Goal: Task Accomplishment & Management: Manage account settings

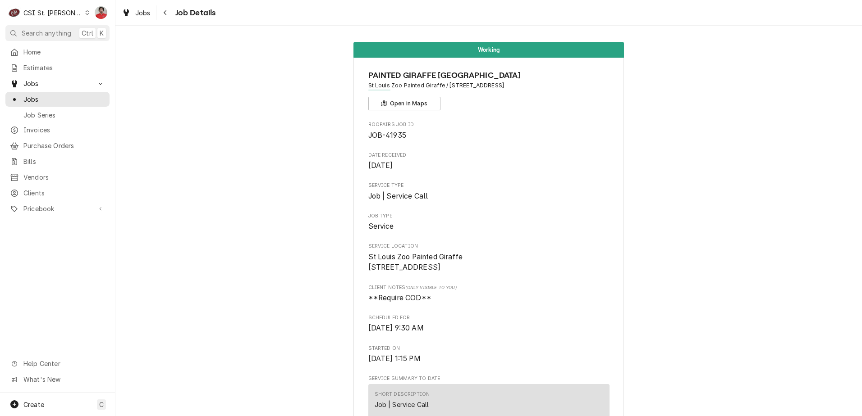
scroll to position [1131, 0]
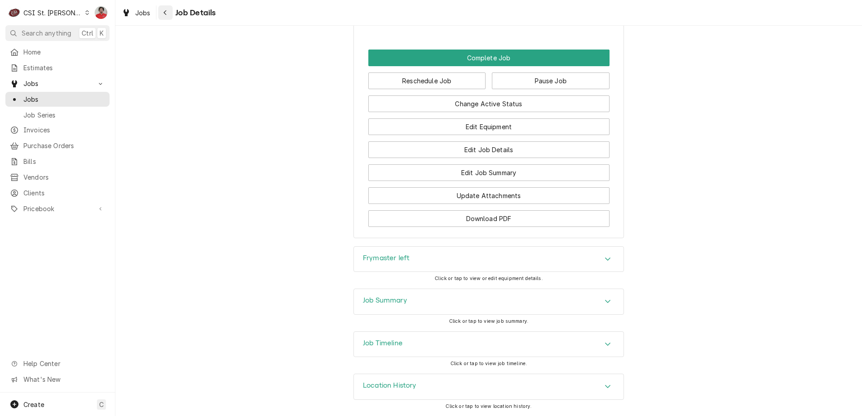
click at [165, 16] on div "Navigate back" at bounding box center [165, 12] width 9 height 9
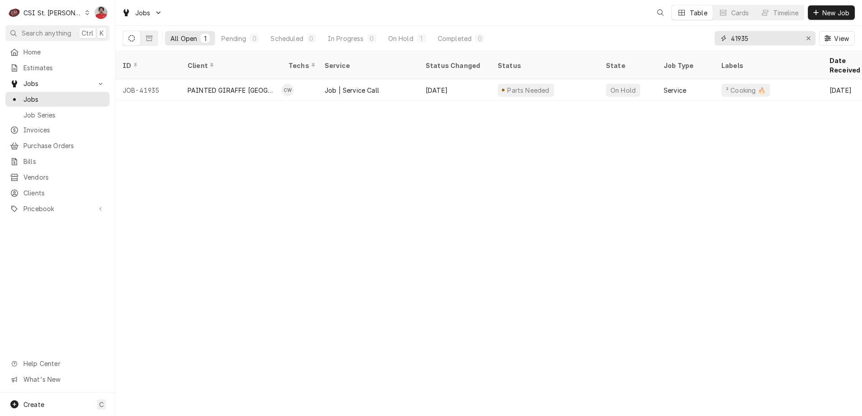
click at [779, 33] on input "41935" at bounding box center [765, 38] width 68 height 14
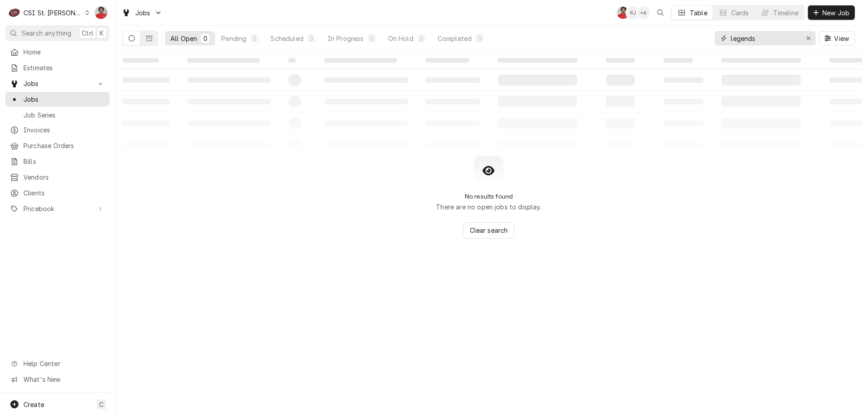
click at [797, 34] on input "legends" at bounding box center [765, 38] width 68 height 14
click at [745, 40] on input "legend" at bounding box center [765, 38] width 68 height 14
click at [780, 40] on input "knife" at bounding box center [765, 38] width 68 height 14
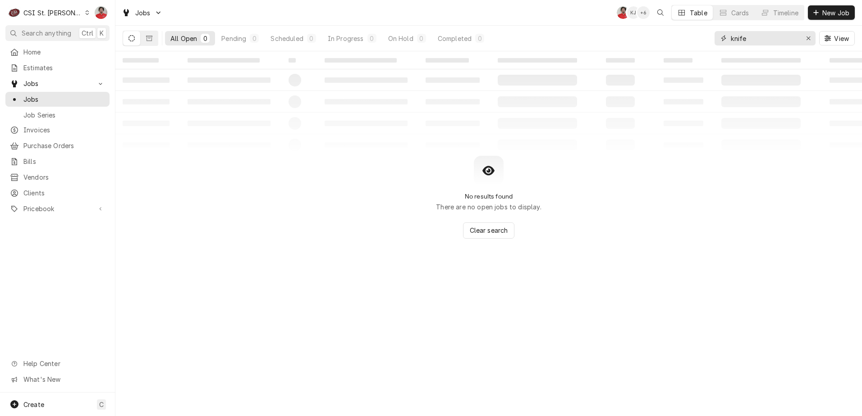
click at [780, 40] on input "knife" at bounding box center [765, 38] width 68 height 14
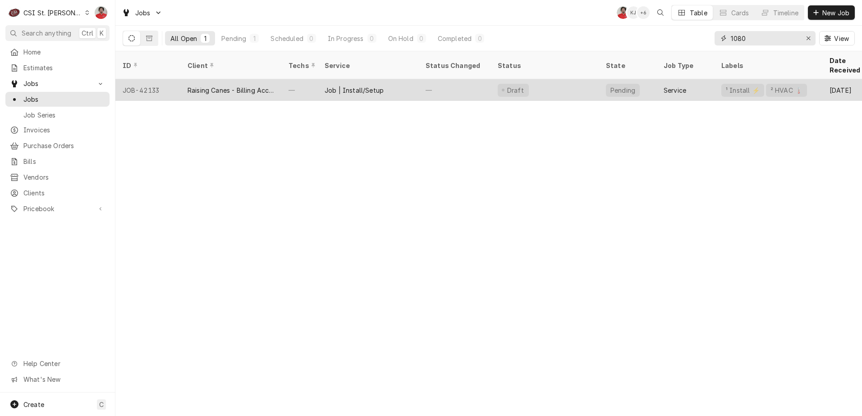
type input "1080"
click at [448, 82] on div "—" at bounding box center [454, 90] width 72 height 22
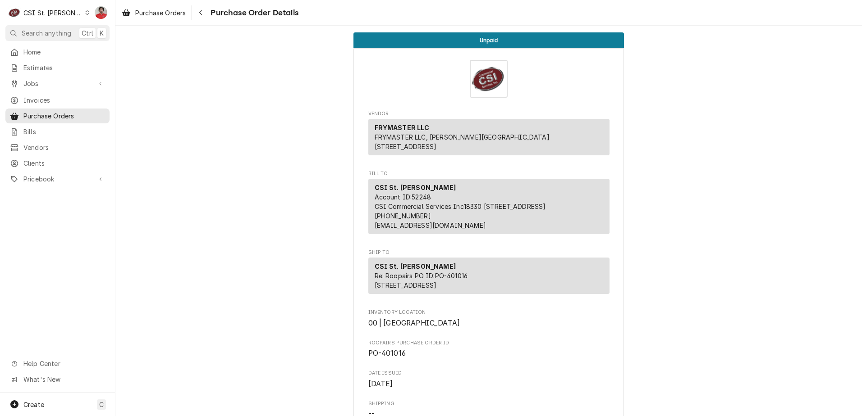
scroll to position [782, 0]
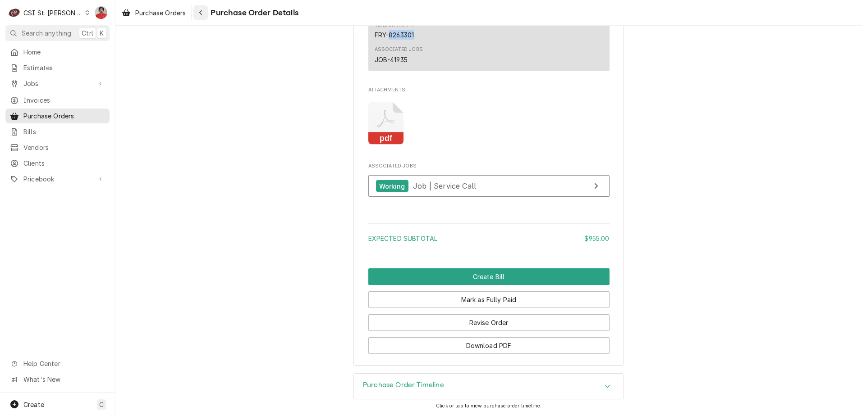
click at [205, 13] on div "Navigate back" at bounding box center [200, 12] width 9 height 9
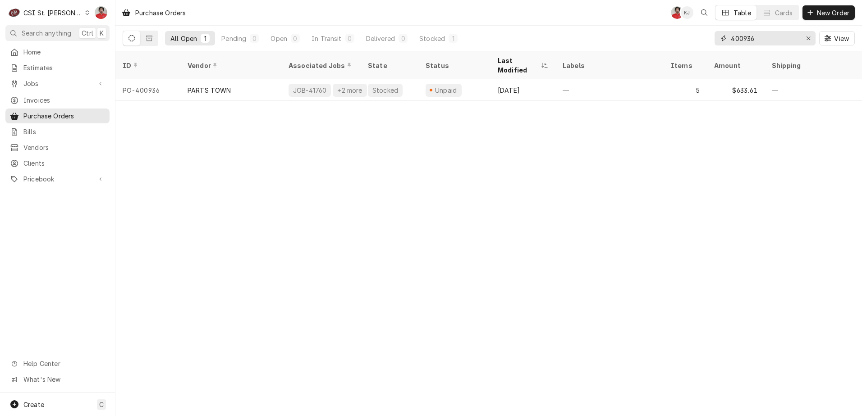
click at [754, 39] on input "400936" at bounding box center [765, 38] width 68 height 14
type input "knife"
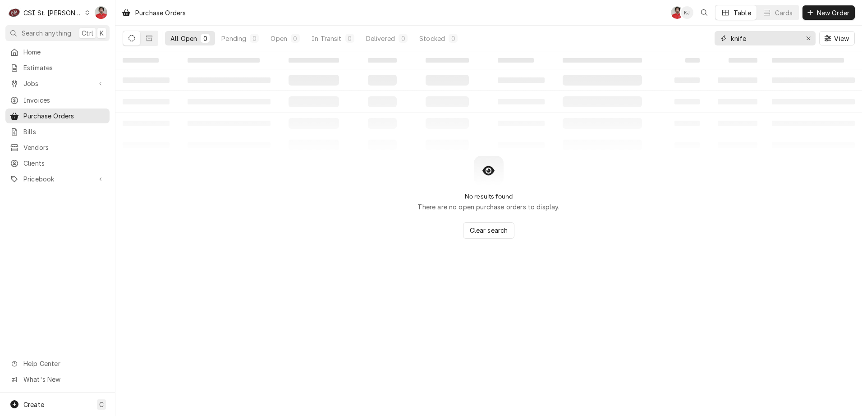
click at [754, 39] on input "knife" at bounding box center [765, 38] width 68 height 14
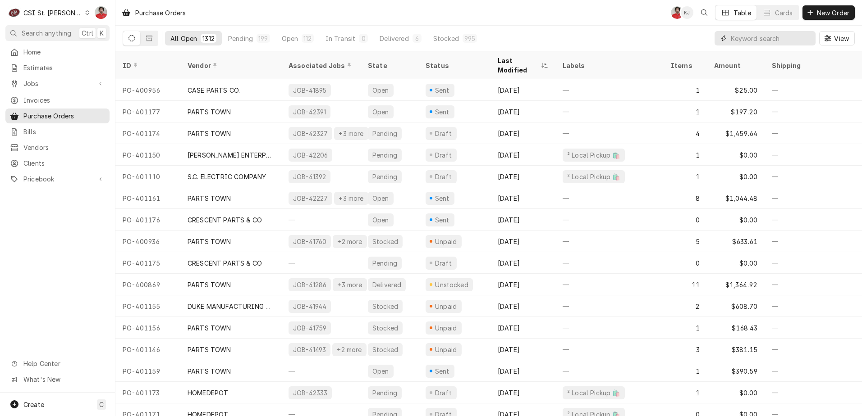
click at [780, 43] on input "Dynamic Content Wrapper" at bounding box center [771, 38] width 80 height 14
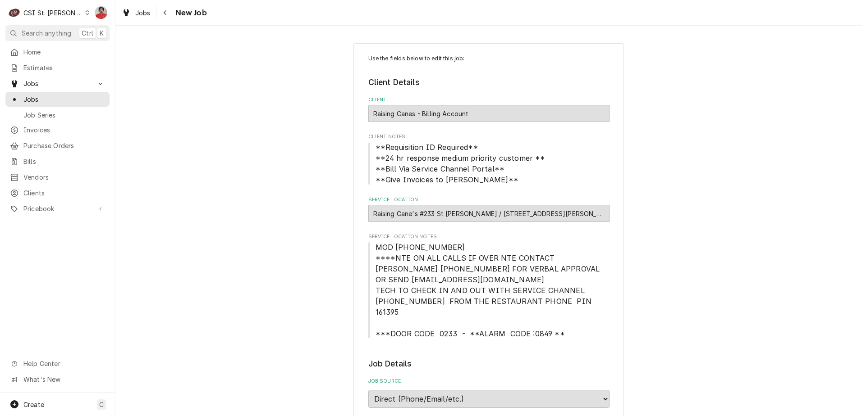
type textarea "x"
click at [160, 13] on button "Navigate back" at bounding box center [165, 12] width 14 height 14
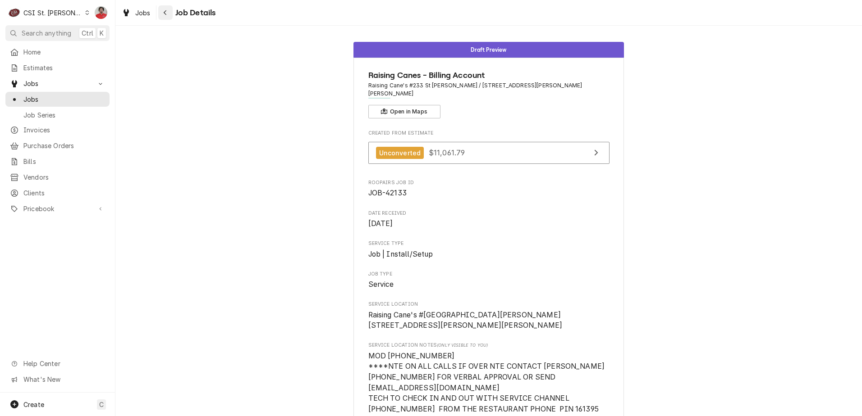
click at [167, 10] on icon "Navigate back" at bounding box center [165, 12] width 4 height 6
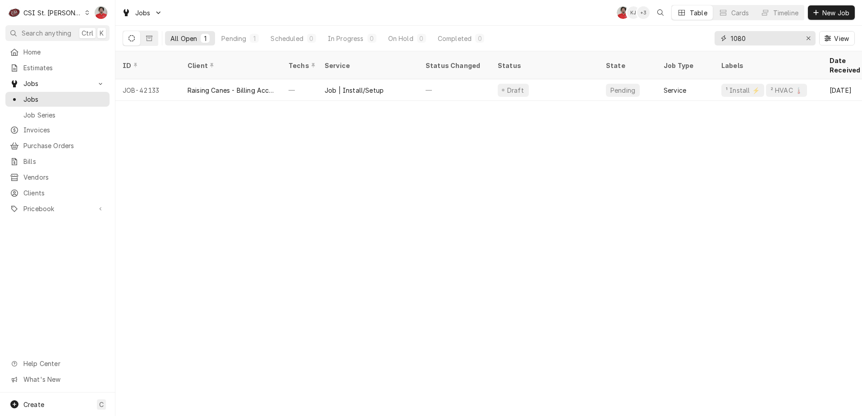
click at [742, 35] on input "1080" at bounding box center [765, 38] width 68 height 14
click at [744, 36] on input "1080" at bounding box center [765, 38] width 68 height 14
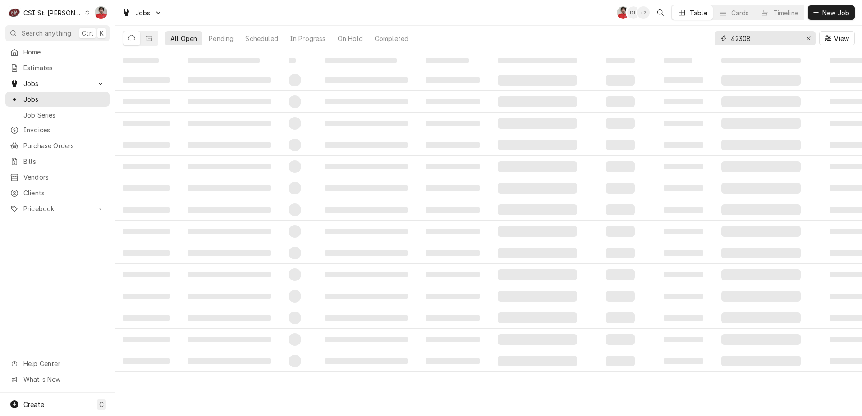
type input "42308"
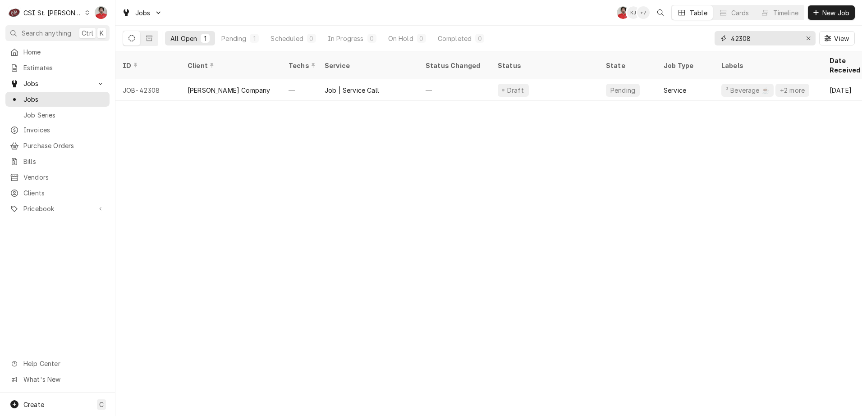
click at [754, 35] on input "42308" at bounding box center [765, 38] width 68 height 14
click at [778, 38] on input "42308" at bounding box center [765, 38] width 68 height 14
click at [64, 192] on span "Clients" at bounding box center [64, 192] width 82 height 9
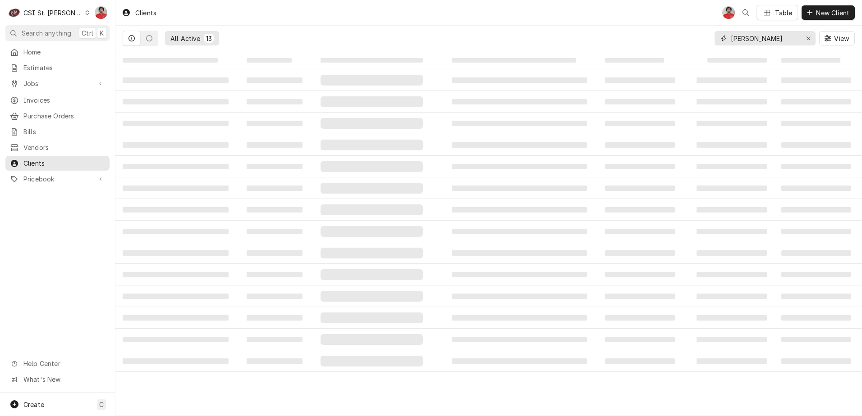
click at [757, 33] on input "[PERSON_NAME]" at bounding box center [765, 38] width 68 height 14
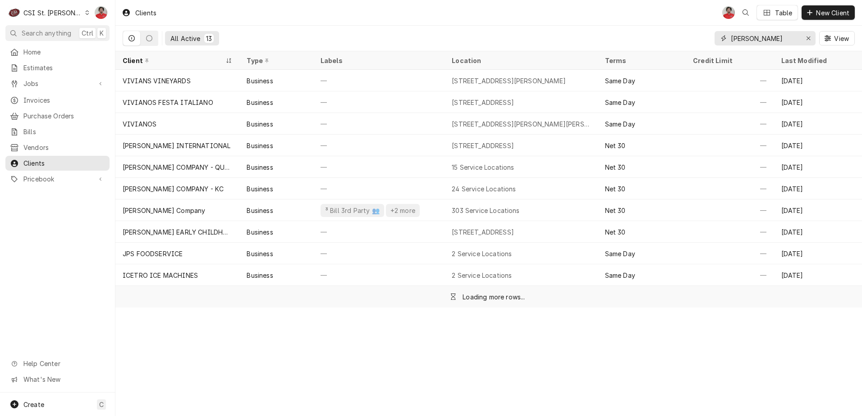
type input "g"
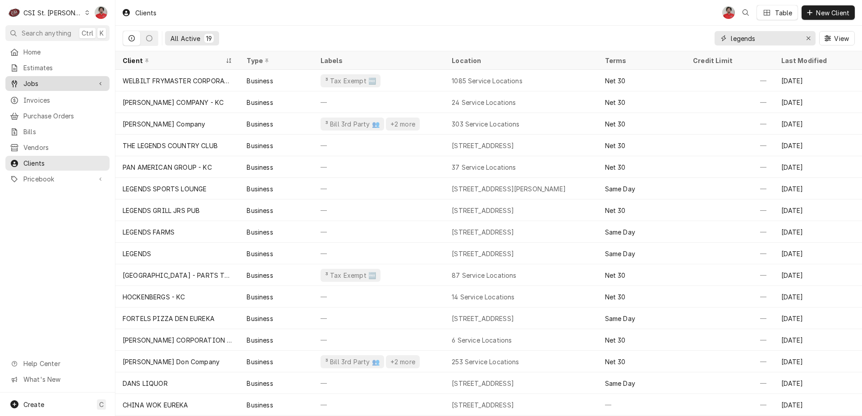
type input "legends"
click at [34, 79] on span "Jobs" at bounding box center [57, 83] width 68 height 9
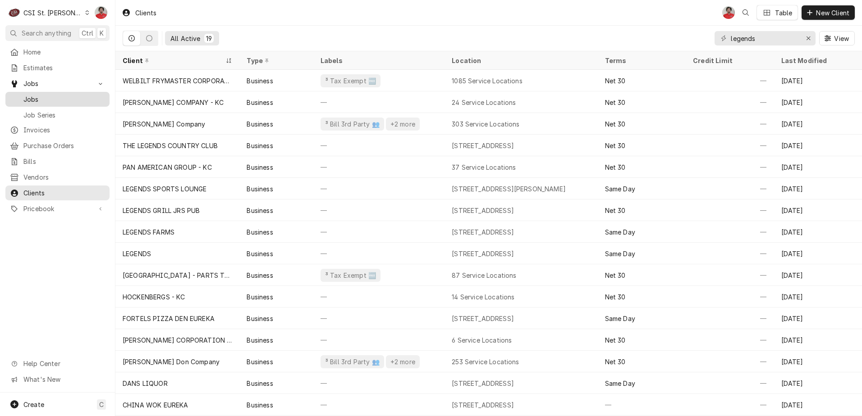
click at [40, 99] on span "Jobs" at bounding box center [64, 99] width 82 height 9
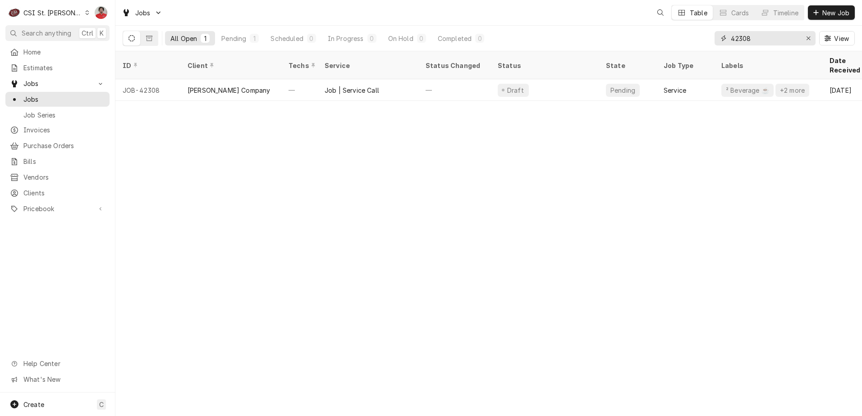
click at [768, 40] on input "42308" at bounding box center [765, 38] width 68 height 14
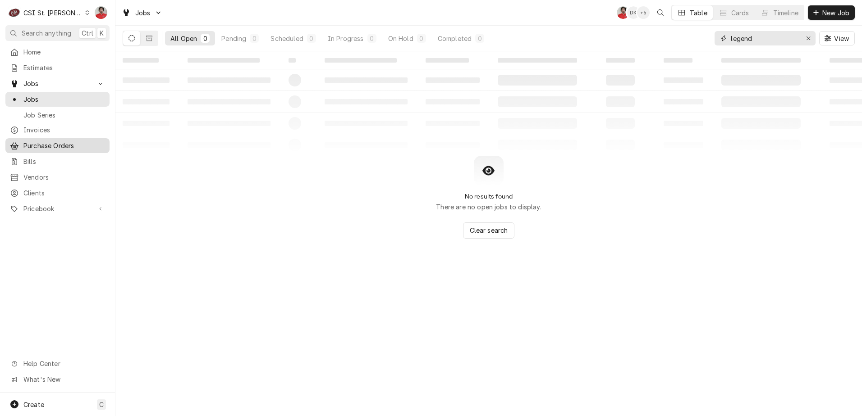
type input "legend"
click at [55, 147] on div "Purchase Orders" at bounding box center [57, 145] width 101 height 11
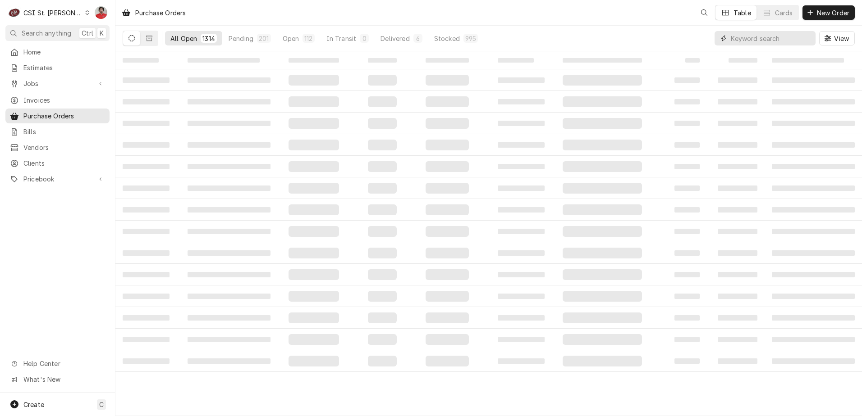
click at [769, 41] on input "Dynamic Content Wrapper" at bounding box center [771, 38] width 80 height 14
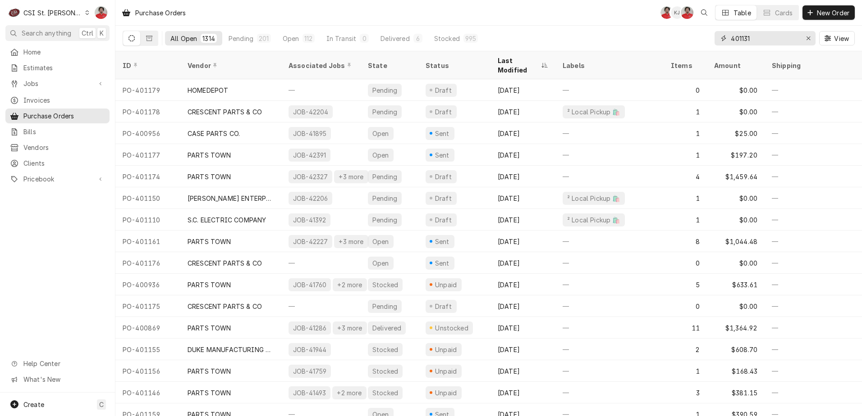
type input "401131"
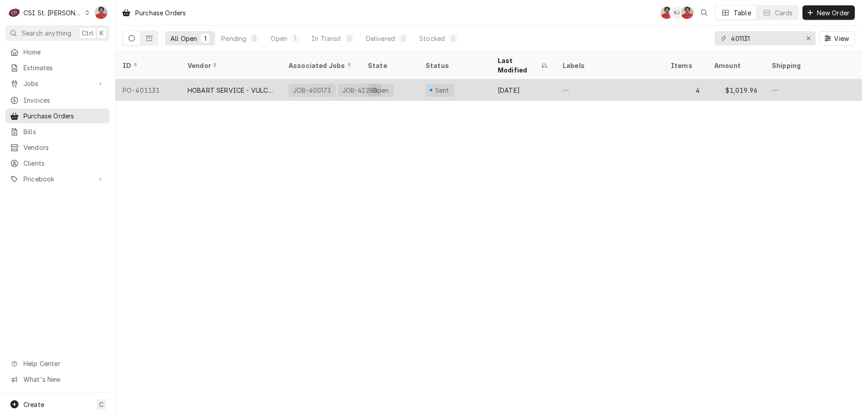
click at [478, 79] on div "Sent" at bounding box center [454, 90] width 72 height 22
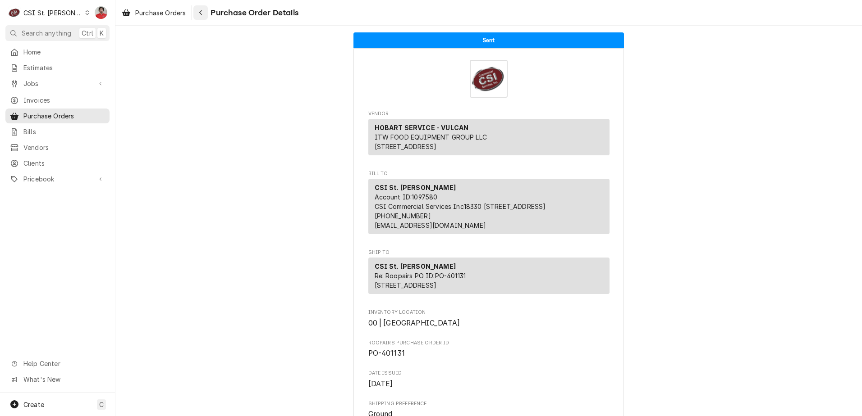
click at [203, 12] on icon "Navigate back" at bounding box center [201, 12] width 4 height 6
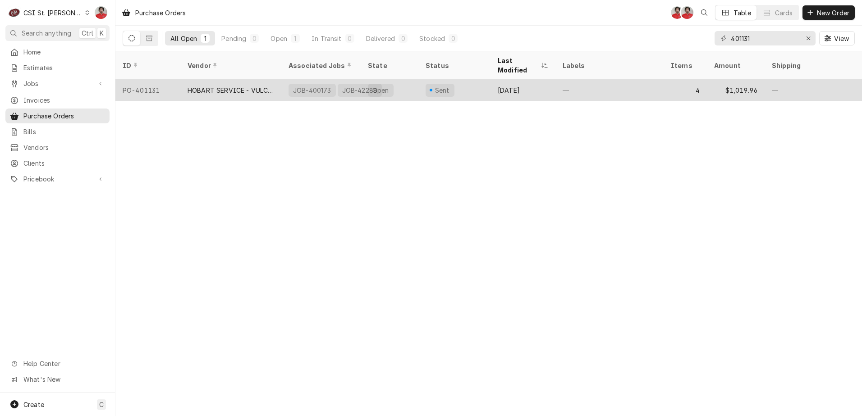
click at [311, 88] on div "JOB-400173 JOB-42288" at bounding box center [320, 90] width 79 height 22
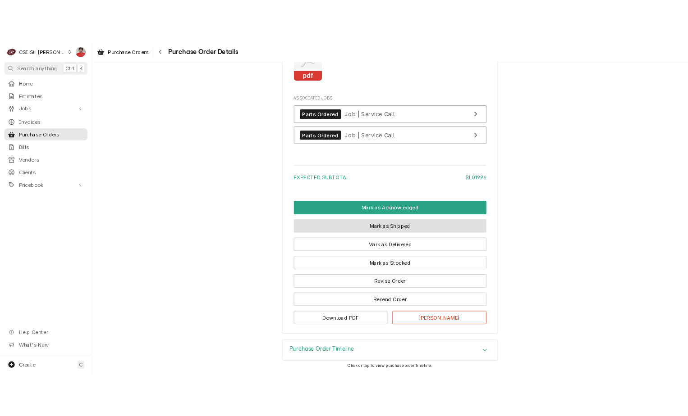
scroll to position [1314, 0]
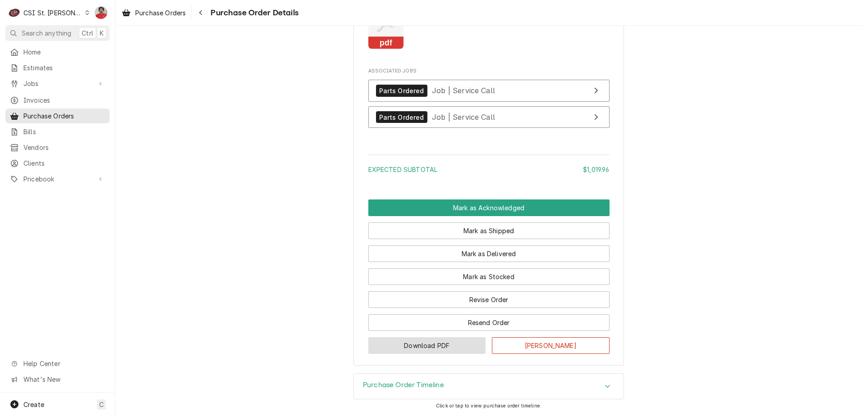
click at [448, 347] on button "Download PDF" at bounding box center [427, 346] width 118 height 17
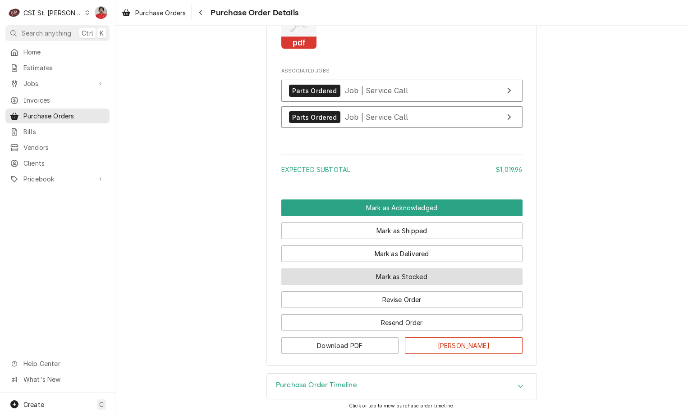
click at [406, 281] on button "Mark as Stocked" at bounding box center [401, 277] width 241 height 17
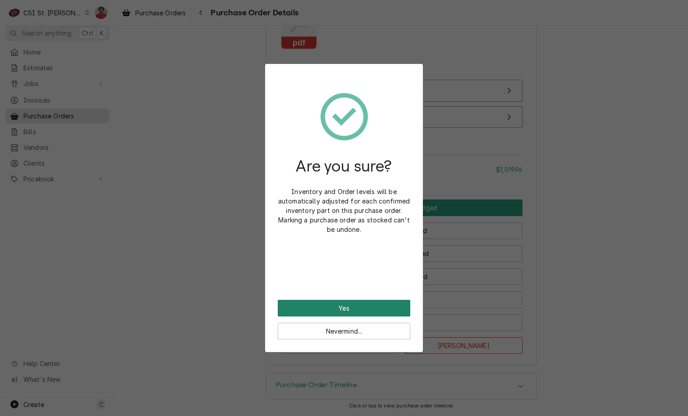
click at [365, 310] on button "Yes" at bounding box center [344, 308] width 133 height 17
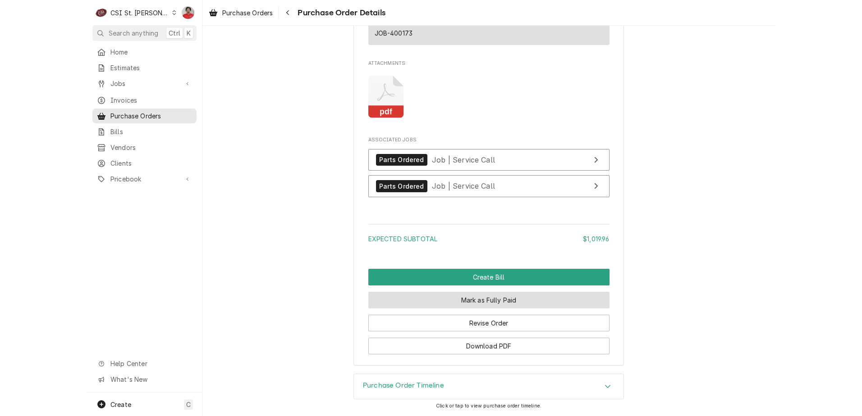
scroll to position [1359, 0]
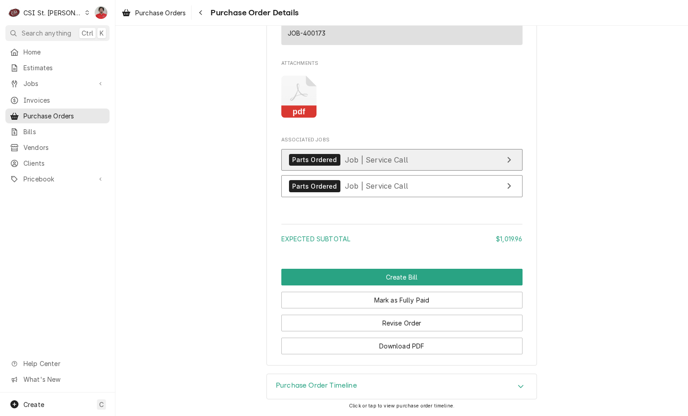
drag, startPoint x: 370, startPoint y: 156, endPoint x: 369, endPoint y: 161, distance: 5.0
click at [370, 156] on span "Job | Service Call" at bounding box center [376, 159] width 63 height 9
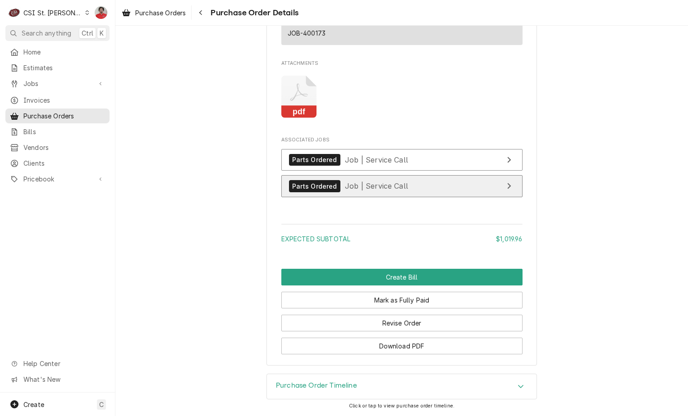
click at [363, 187] on span "Job | Service Call" at bounding box center [376, 186] width 63 height 9
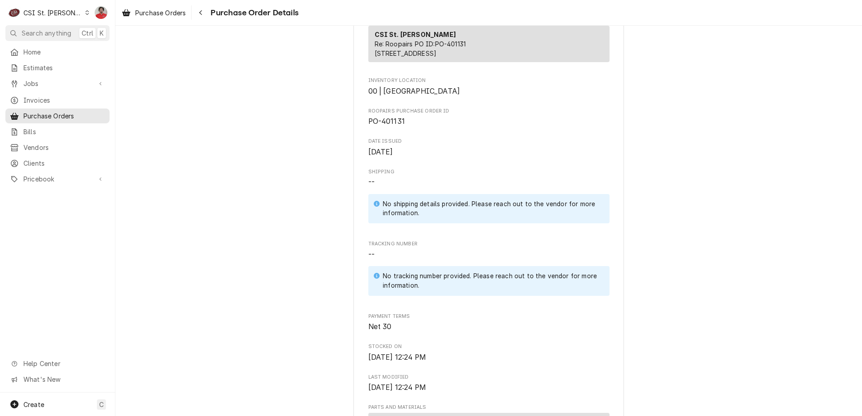
scroll to position [0, 0]
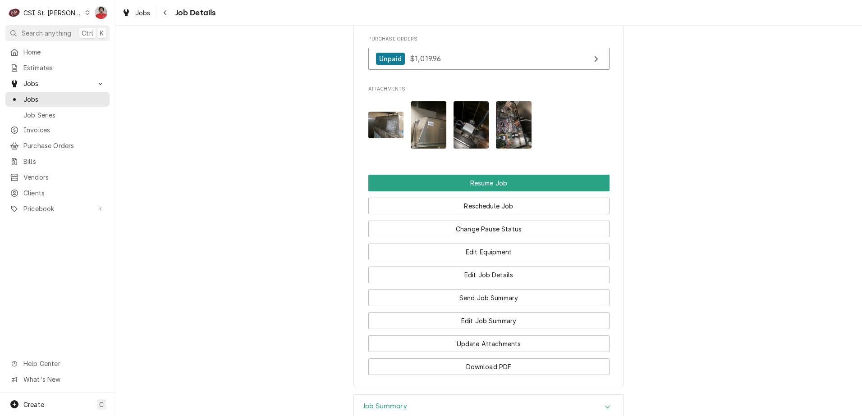
scroll to position [1217, 0]
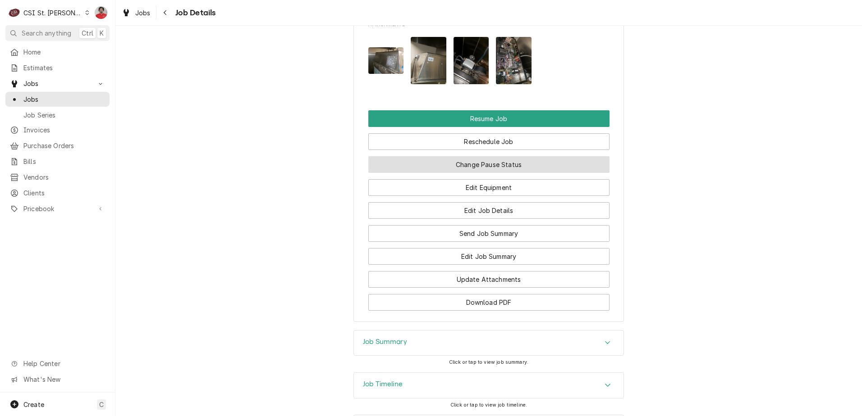
click at [434, 173] on button "Change Pause Status" at bounding box center [488, 164] width 241 height 17
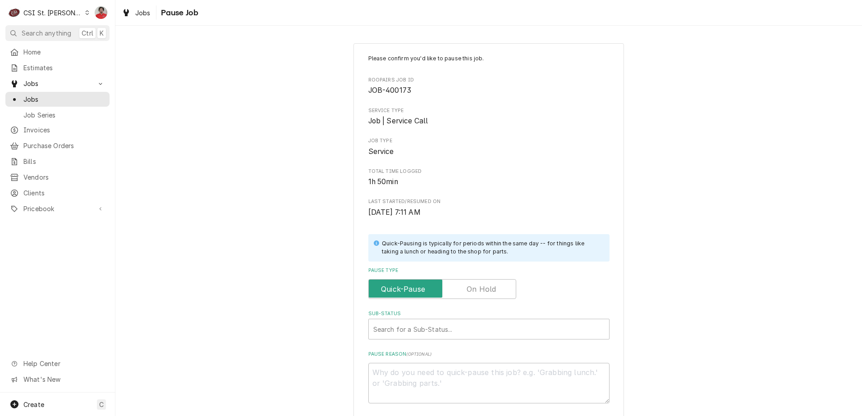
click at [473, 292] on label "Pause Type" at bounding box center [442, 289] width 148 height 20
click at [473, 292] on input "Pause Type" at bounding box center [442, 289] width 140 height 20
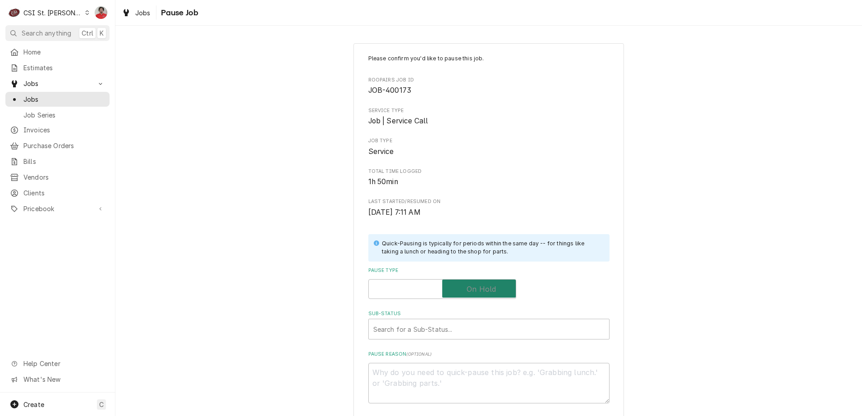
checkbox input "true"
click at [465, 318] on div "Sub-Status Search for a Sub-Status..." at bounding box center [488, 325] width 241 height 29
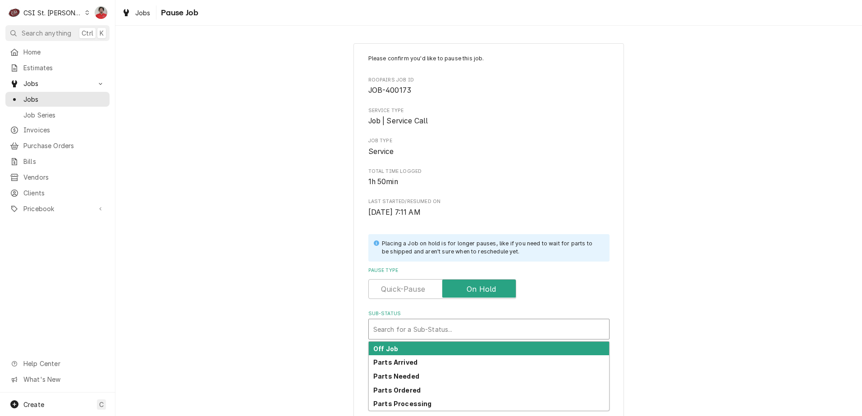
click at [466, 329] on div "Sub-Status" at bounding box center [488, 329] width 231 height 16
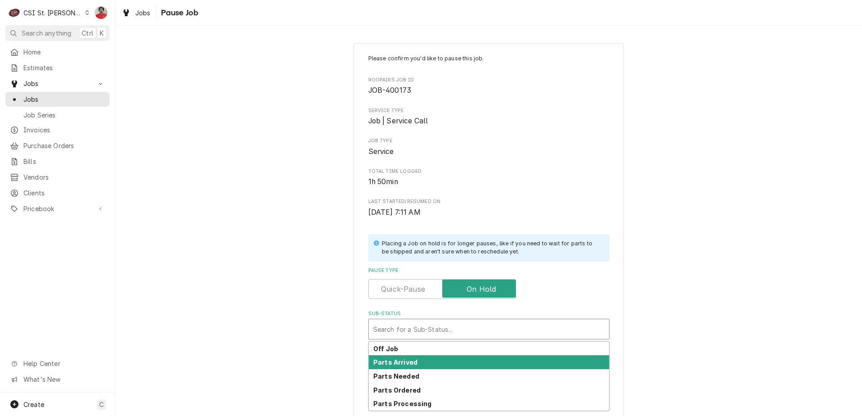
click at [464, 356] on div "Parts Arrived" at bounding box center [489, 363] width 240 height 14
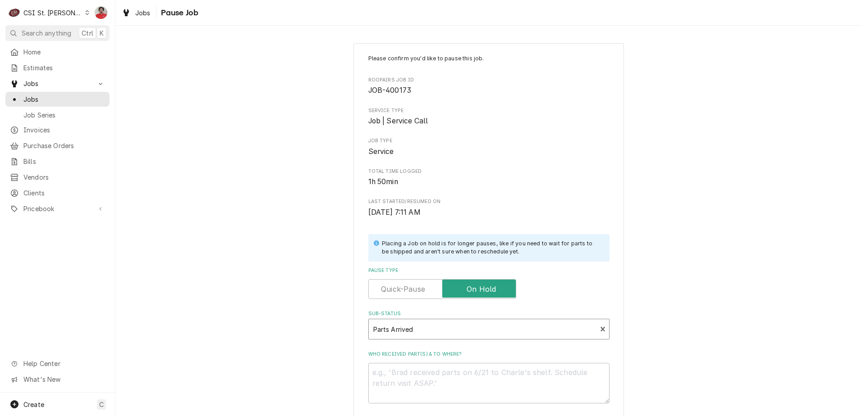
scroll to position [88, 0]
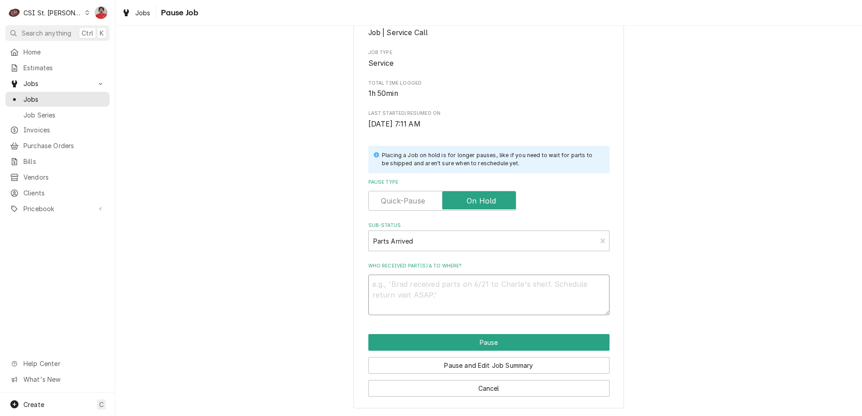
click at [446, 281] on textarea "Who received part(s) & to where?" at bounding box center [488, 295] width 241 height 41
type textarea "x"
type textarea "R"
type textarea "x"
type textarea "RE"
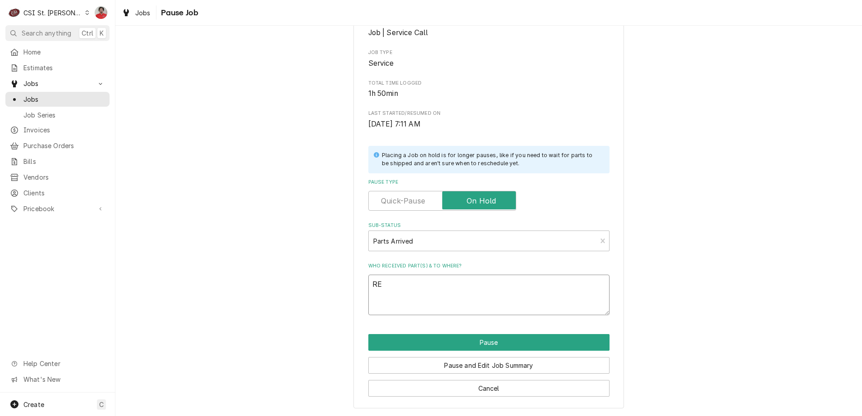
type textarea "x"
type textarea "REc"
type textarea "x"
type textarea "REc"
type textarea "x"
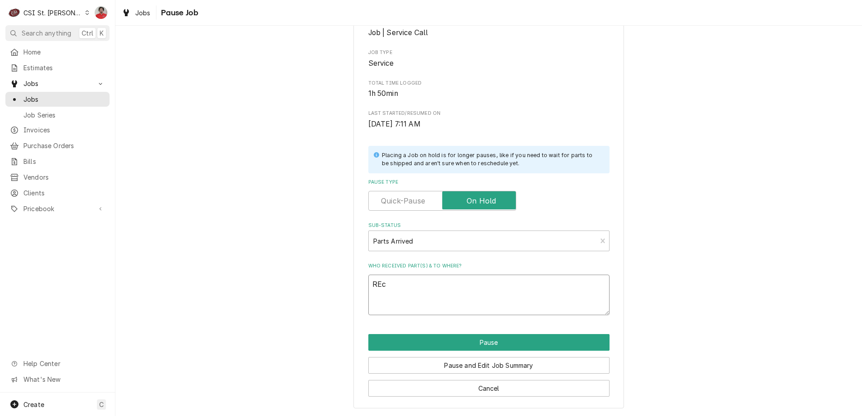
type textarea "REc"
type textarea "x"
type textarea "RE"
type textarea "x"
type textarea "R"
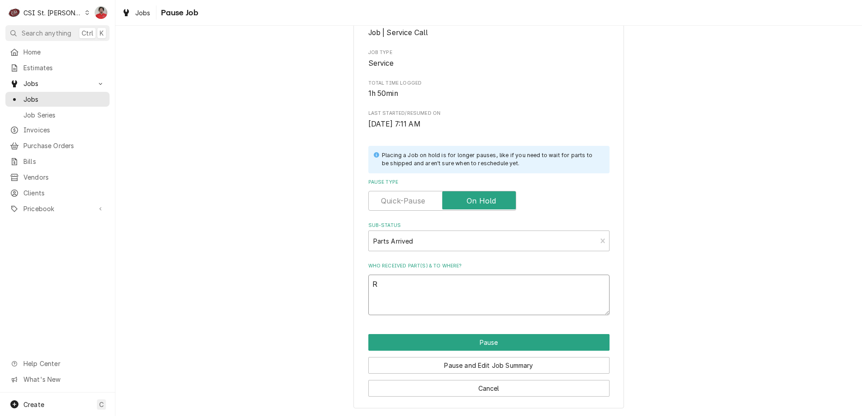
type textarea "x"
type textarea "Re"
type textarea "x"
type textarea "Rec"
type textarea "x"
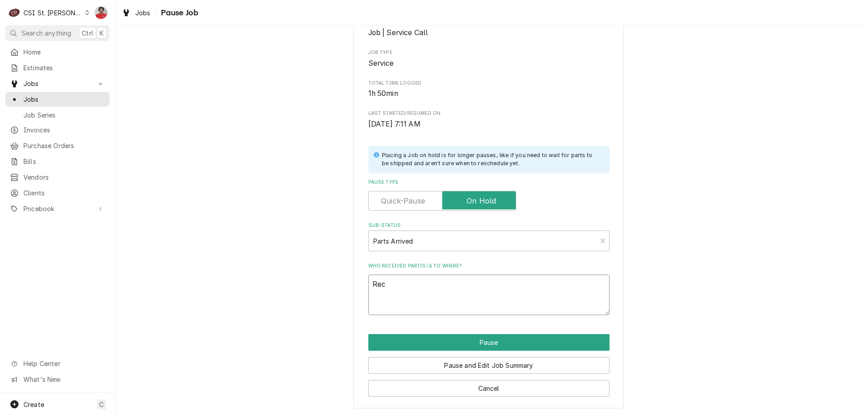
type textarea "Rec"
type textarea "x"
type textarea "Rec H"
type textarea "x"
type textarea "Rec HO"
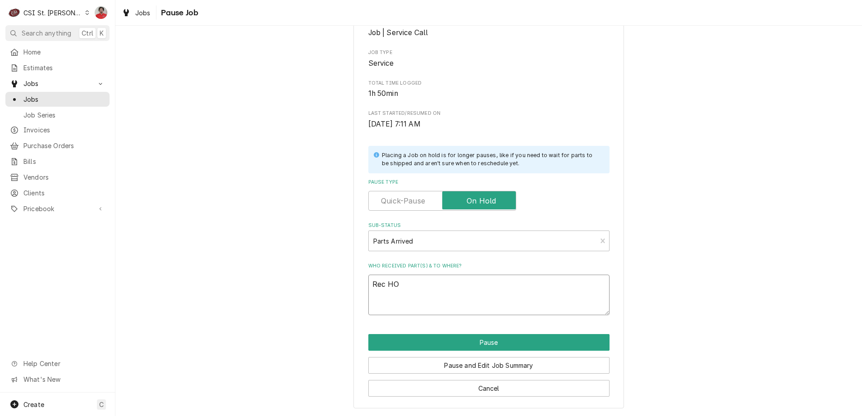
type textarea "x"
type textarea "Rec HOB"
type textarea "x"
type textarea "Rec HOB-"
type textarea "x"
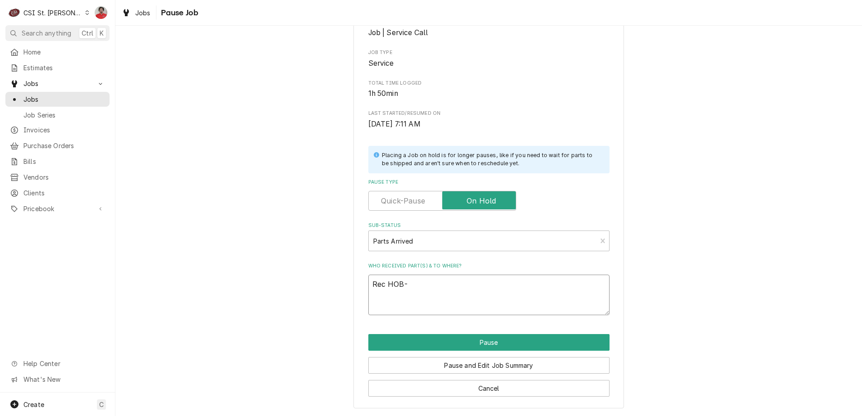
type textarea "Rec HOB-0"
type textarea "x"
type textarea "Rec HOB-00"
type textarea "x"
type textarea "Rec HOB-00-"
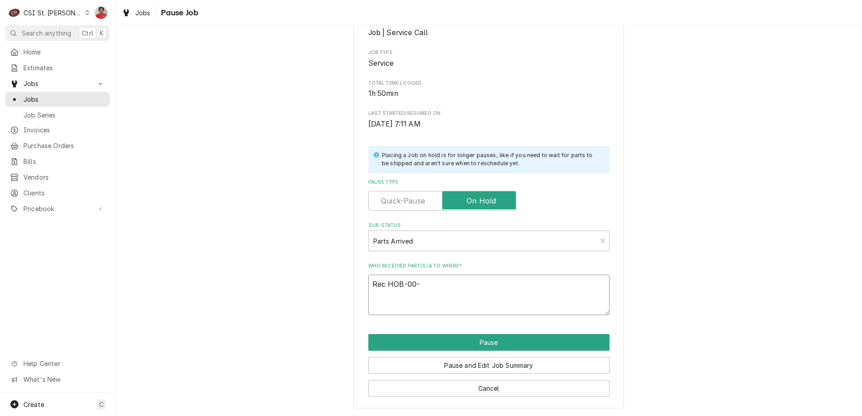
type textarea "x"
type textarea "Rec HOB-00-2"
type textarea "x"
type textarea "Rec HOB-00-27"
type textarea "x"
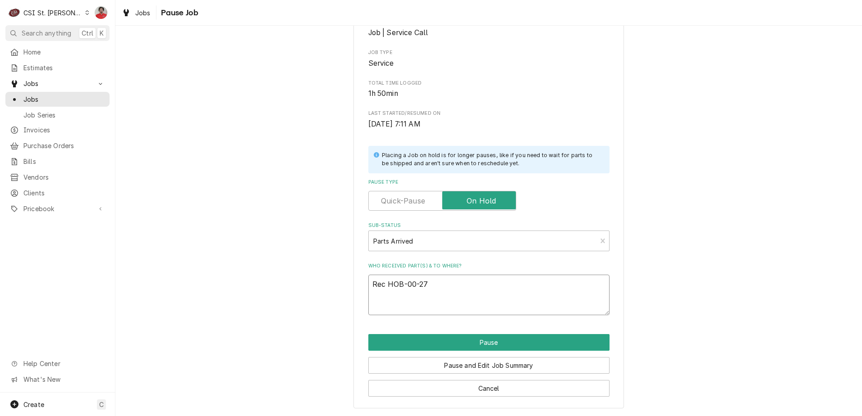
type textarea "Rec HOB-00-271"
type textarea "x"
type textarea "Rec HOB-00-2718"
type textarea "x"
type textarea "Rec HOB-00-27183"
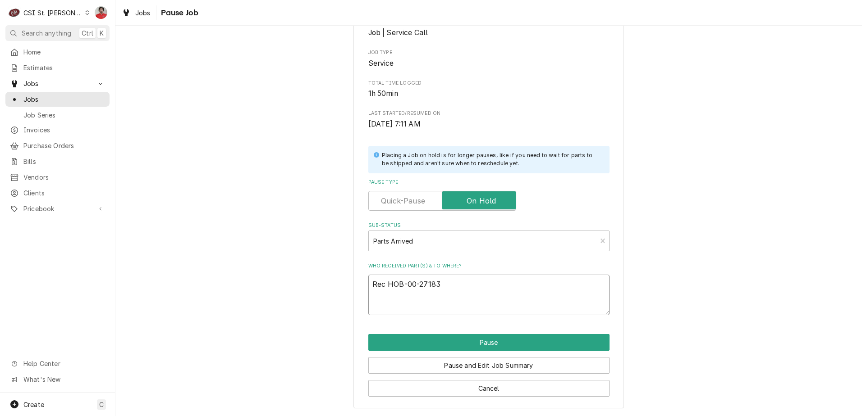
type textarea "x"
type textarea "Rec HOB-00-271839"
type textarea "x"
type textarea "Rec HOB-00-271839-"
type textarea "x"
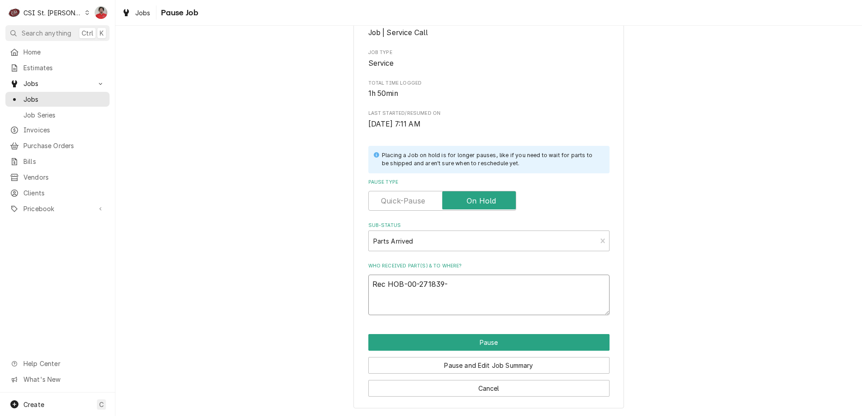
type textarea "Rec HOB-00-271839-0"
type textarea "x"
type textarea "Rec HOB-00-271839-00"
type textarea "x"
type textarea "Rec HOB-00-271839-000"
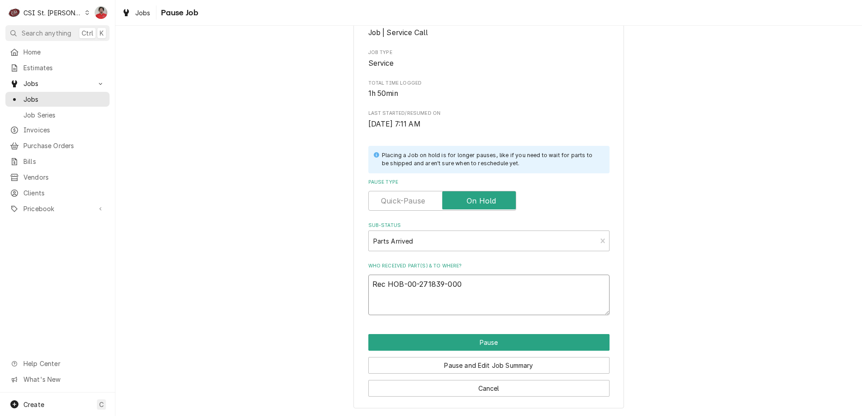
type textarea "x"
type textarea "Rec HOB-00-271839-0000"
type textarea "x"
type textarea "Rec HOB-00-271839-00001"
type textarea "x"
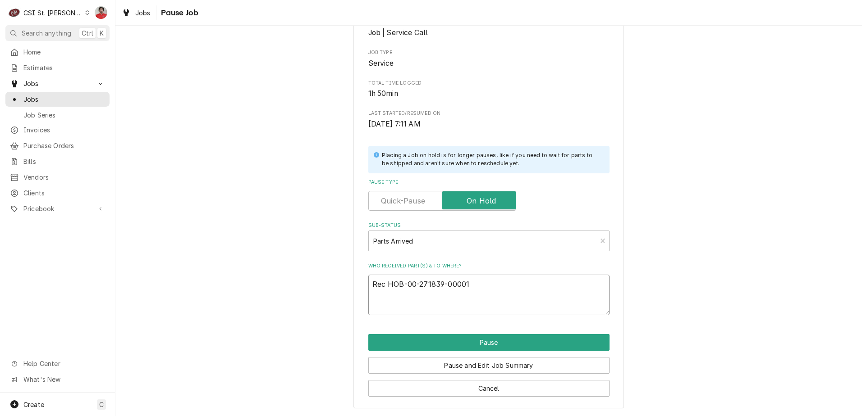
type textarea "Rec HOB-00-271839-00001"
type textarea "x"
type textarea "Rec HOB-00-271839-00001 t"
type textarea "x"
type textarea "Rec HOB-00-271839-00001 to"
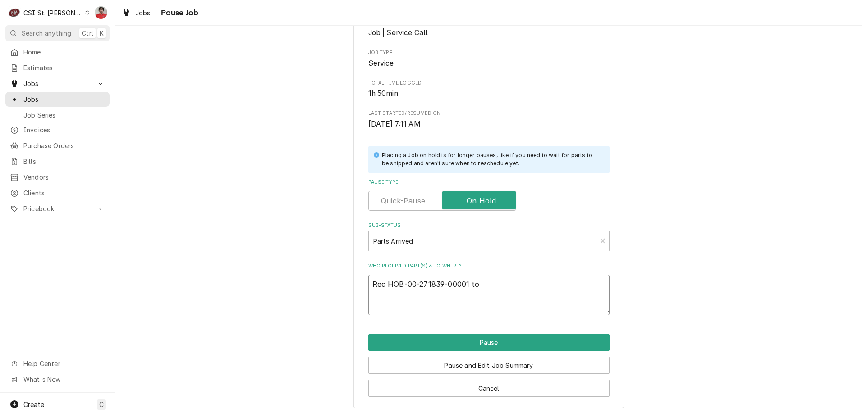
type textarea "x"
type textarea "Rec HOB-00-271839-00001 to"
type textarea "x"
type textarea "Rec HOB-00-271839-00001 to R"
type textarea "x"
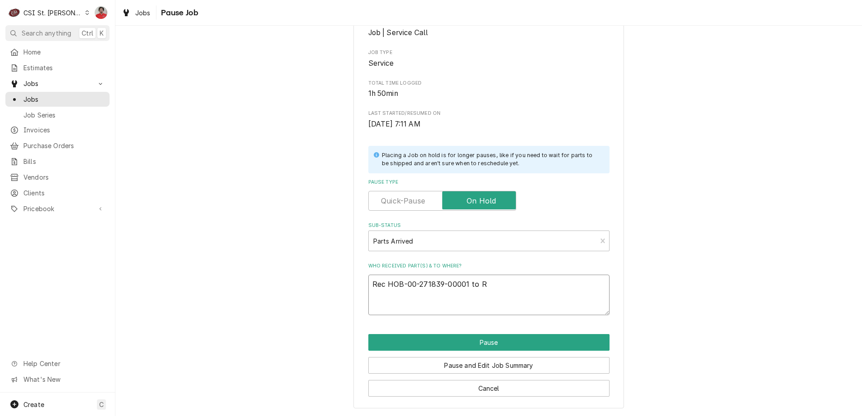
type textarea "Rec HOB-00-271839-00001 to Re"
type textarea "x"
type textarea "Rec HOB-00-271839-00001 to Res"
type textarea "x"
type textarea "Rec HOB-00-271839-00001 to Rese"
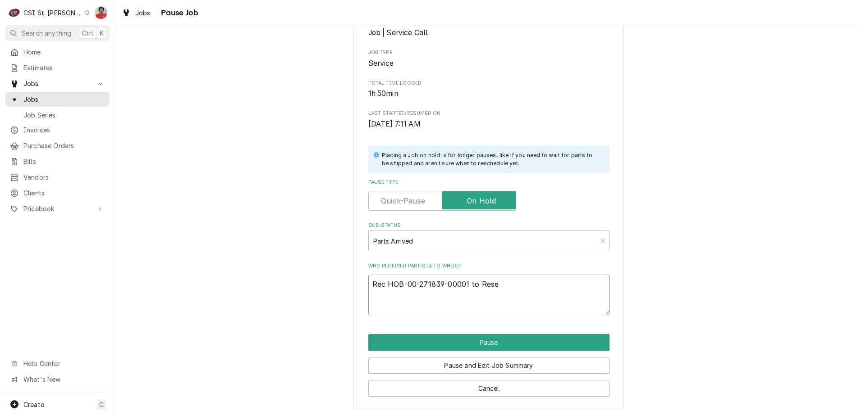
type textarea "x"
type textarea "Rec HOB-00-271839-00001 to Reser"
type textarea "x"
type textarea "Rec HOB-00-271839-00001 to Reserv"
type textarea "x"
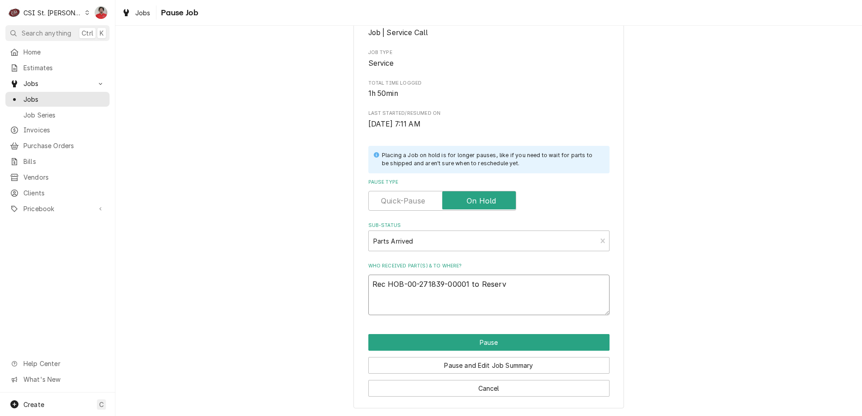
type textarea "Rec HOB-00-271839-00001 to Reserve"
type textarea "x"
type textarea "Rec HOB-00-271839-00001 to Reserve"
type textarea "x"
type textarea "Rec HOB-00-271839-00001 to Reserve S"
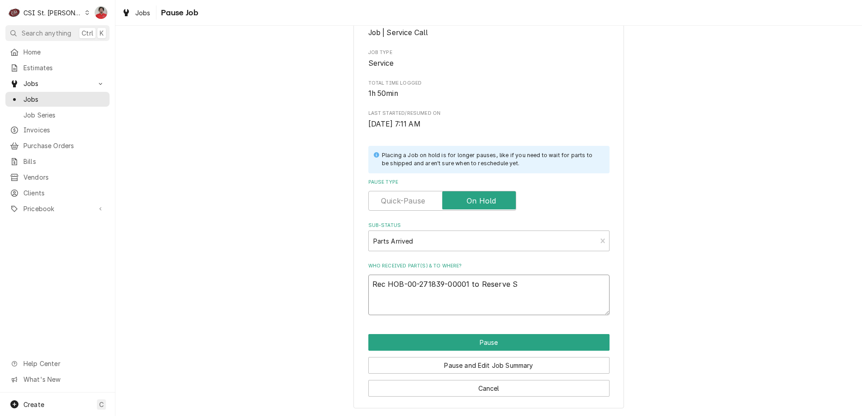
type textarea "x"
type textarea "Rec HOB-00-271839-00001 to Reserve Sh"
type textarea "x"
type textarea "Rec HOB-00-271839-00001 to Reserve She"
type textarea "x"
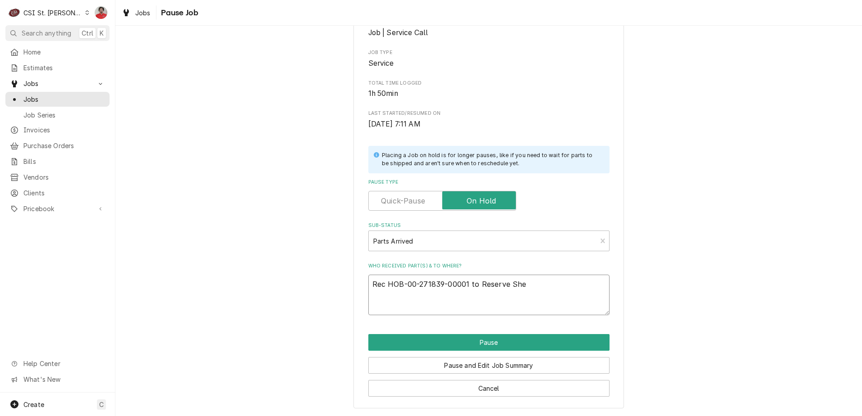
type textarea "Rec HOB-00-271839-00001 to Reserve Shel"
type textarea "x"
type textarea "Rec HOB-00-271839-00001 to Reserve Shelf"
click at [451, 344] on button "Pause" at bounding box center [488, 342] width 241 height 17
type textarea "x"
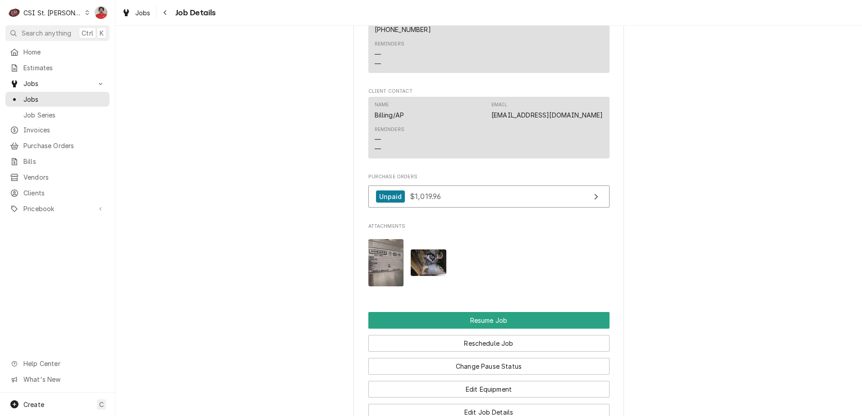
scroll to position [1217, 0]
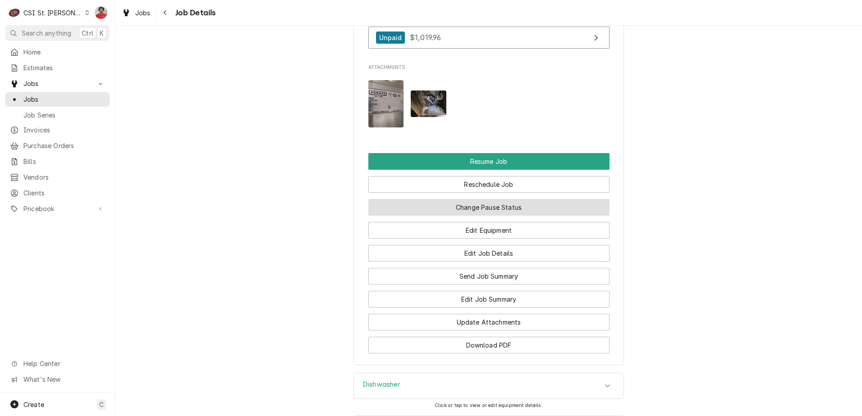
click at [483, 216] on button "Change Pause Status" at bounding box center [488, 207] width 241 height 17
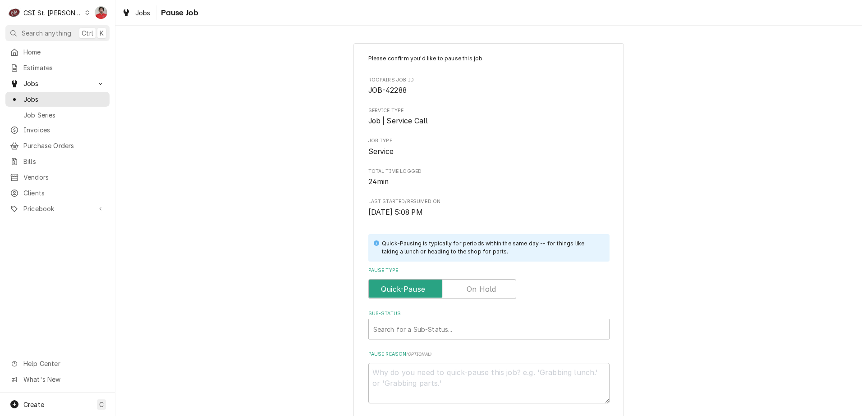
drag, startPoint x: 475, startPoint y: 286, endPoint x: 469, endPoint y: 311, distance: 25.4
click at [474, 286] on label "Pause Type" at bounding box center [442, 289] width 148 height 20
click at [474, 286] on input "Pause Type" at bounding box center [442, 289] width 140 height 20
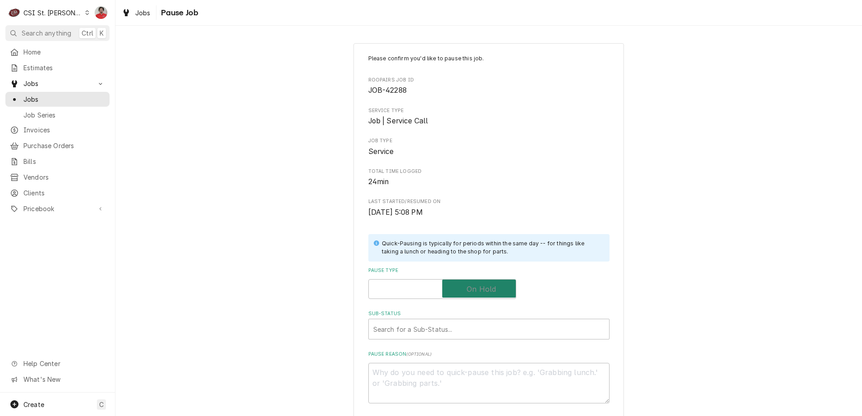
checkbox input "true"
click at [459, 343] on div "Please confirm you'd like to pause this job. Roopairs Job ID JOB-42288 Service …" at bounding box center [488, 229] width 241 height 349
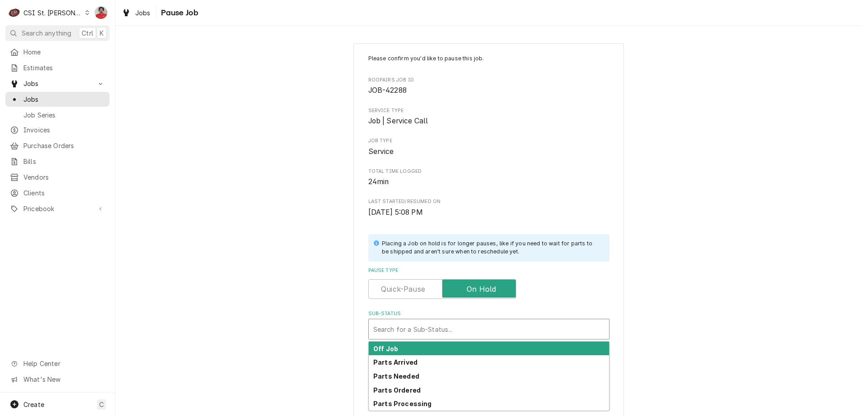
click at [459, 337] on div "Sub-Status" at bounding box center [488, 329] width 231 height 16
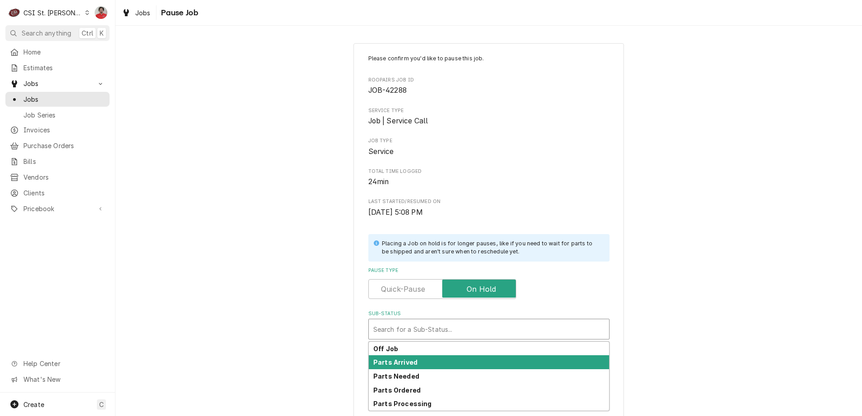
drag, startPoint x: 460, startPoint y: 354, endPoint x: 456, endPoint y: 358, distance: 5.4
click at [456, 358] on div "Off Job Parts Arrived Parts Needed Parts Ordered Parts Processing" at bounding box center [489, 376] width 240 height 69
click at [456, 358] on div "Parts Arrived" at bounding box center [489, 363] width 240 height 14
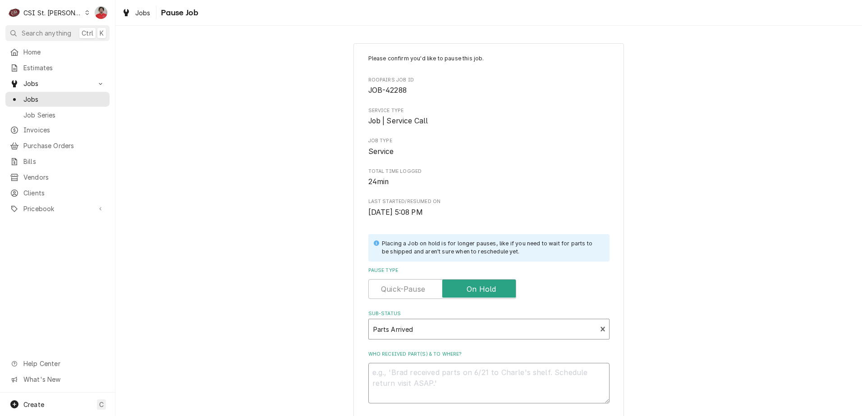
click at [457, 381] on textarea "Who received part(s) & to where?" at bounding box center [488, 383] width 241 height 41
type textarea "x"
type textarea "H"
type textarea "x"
type textarea "HJ"
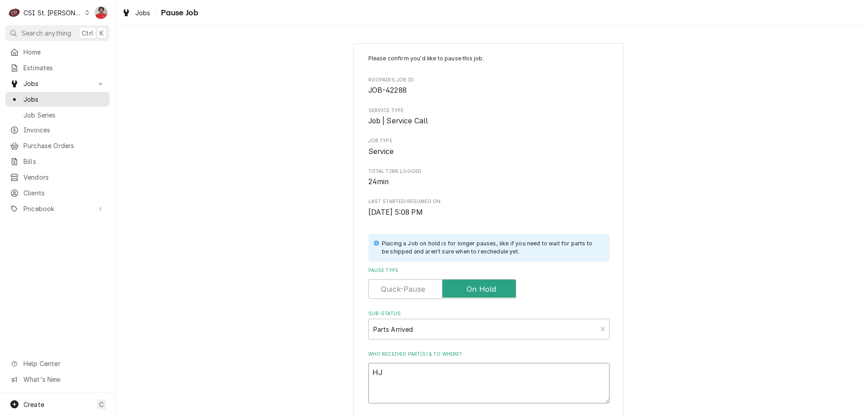
type textarea "x"
type textarea "HJP"
type textarea "x"
type textarea "HJPB"
type textarea "x"
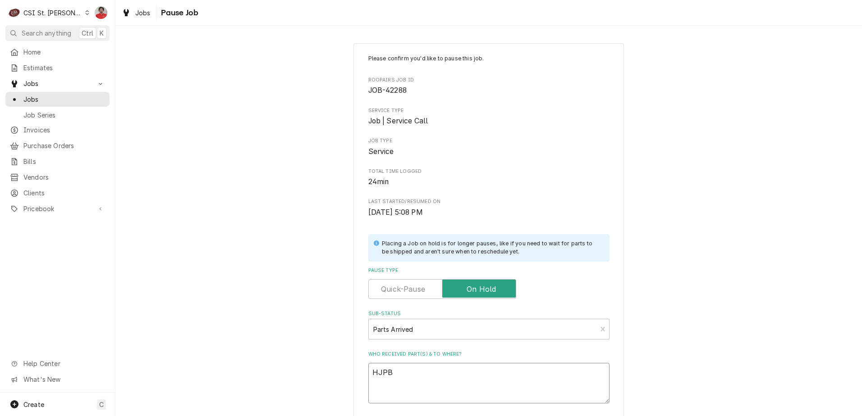
type textarea "HJP"
type textarea "x"
type textarea "HJ"
type textarea "x"
type textarea "HJO"
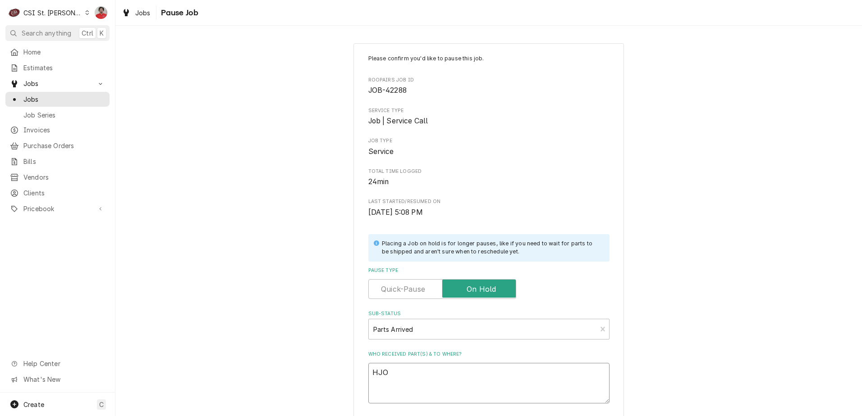
type textarea "x"
type textarea "HJ"
type textarea "x"
type textarea "H"
type textarea "x"
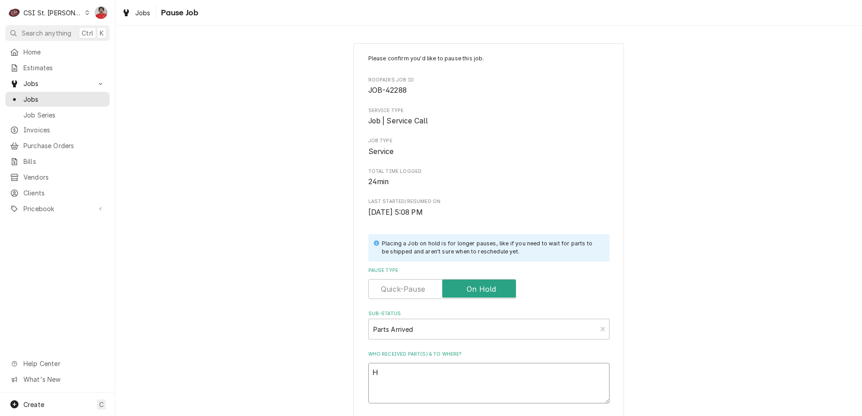
type textarea "HO"
type textarea "x"
type textarea "HOB"
type textarea "x"
type textarea "HOB-"
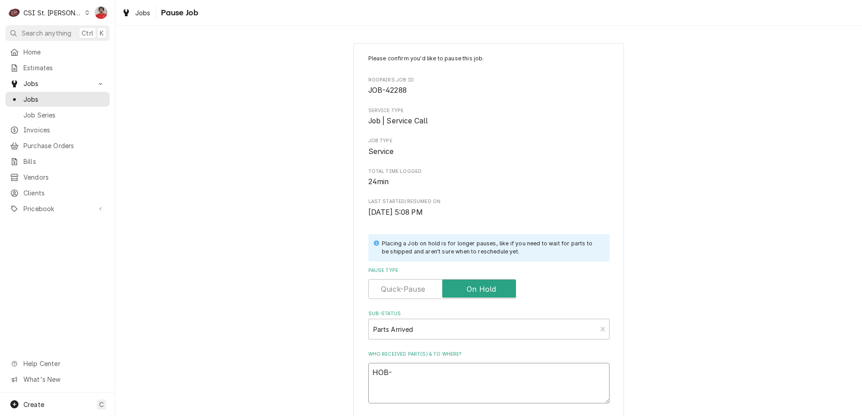
type textarea "x"
type textarea "HOB-0"
type textarea "x"
type textarea "HOB-00"
type textarea "x"
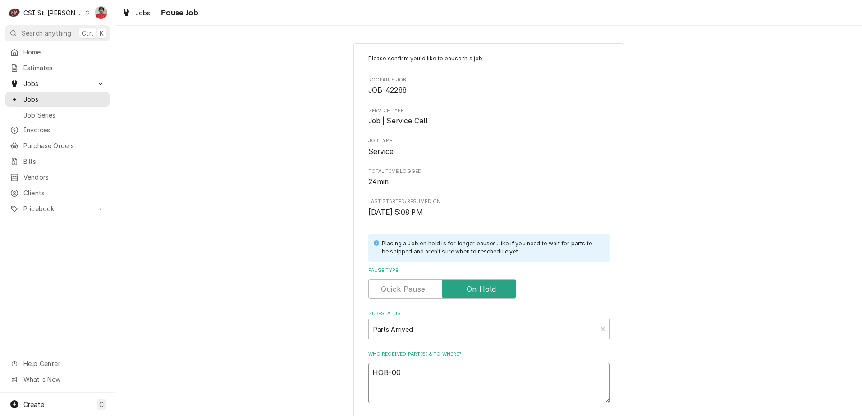
type textarea "HOB-00-"
type textarea "x"
type textarea "HOB-00-8"
type textarea "x"
type textarea "HOB-00-89"
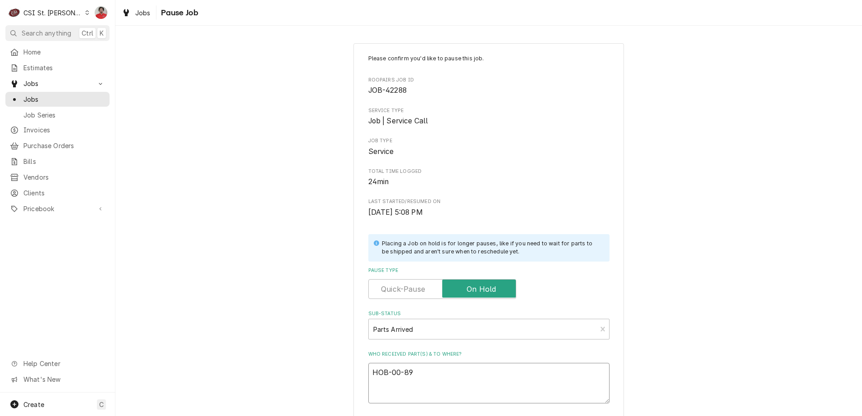
type textarea "x"
type textarea "HOB-00-892"
type textarea "x"
type textarea "HOB-00-8928"
type textarea "x"
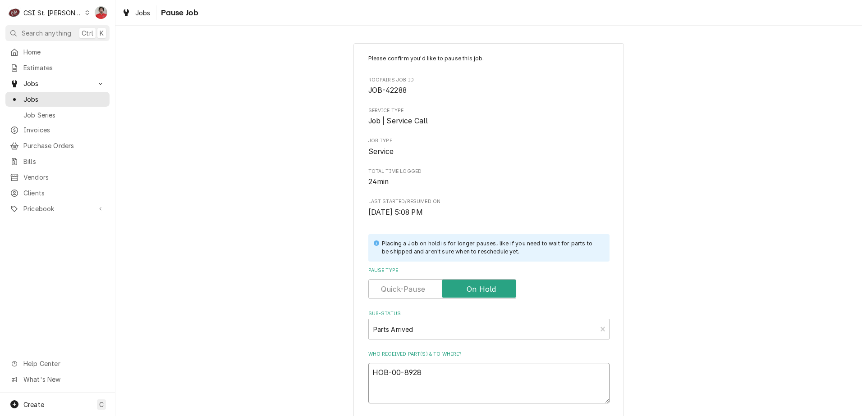
type textarea "HOB-00-89281"
type textarea "x"
type textarea "HOB-00-892817"
type textarea "x"
type textarea "HOB-00-892817-"
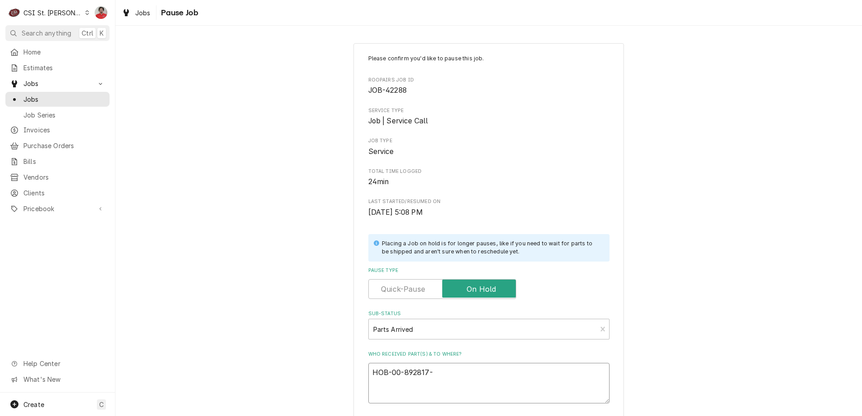
type textarea "x"
type textarea "HOB-00-892817-0"
type textarea "x"
type textarea "HOB-00-892817-00"
type textarea "x"
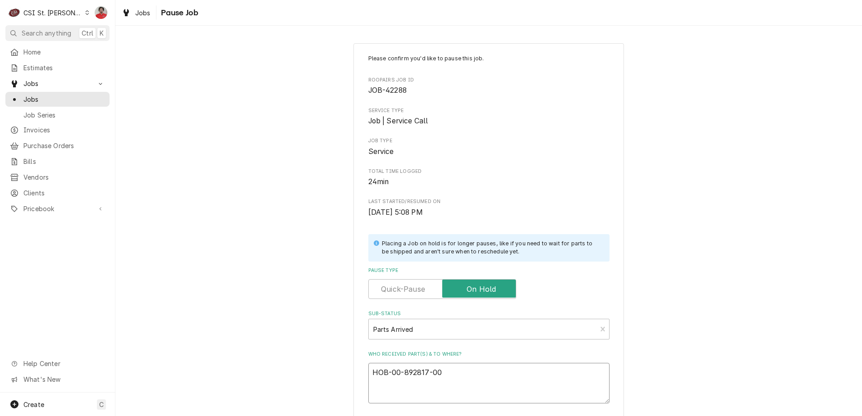
type textarea "HOB-00-892817-000"
type textarea "x"
type textarea "HOB-00-892817-0000"
type textarea "x"
type textarea "HOB-00-892817-00001"
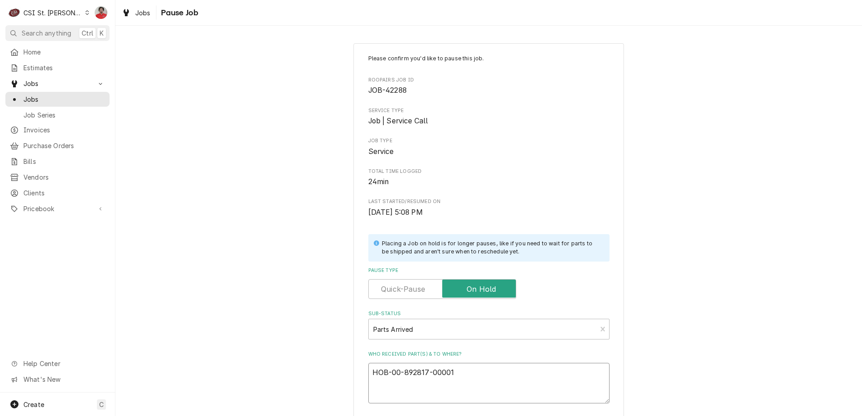
type textarea "x"
type textarea "HOB-00-892817-00001,"
type textarea "x"
type textarea "HOB-00-892817-00001,"
type textarea "x"
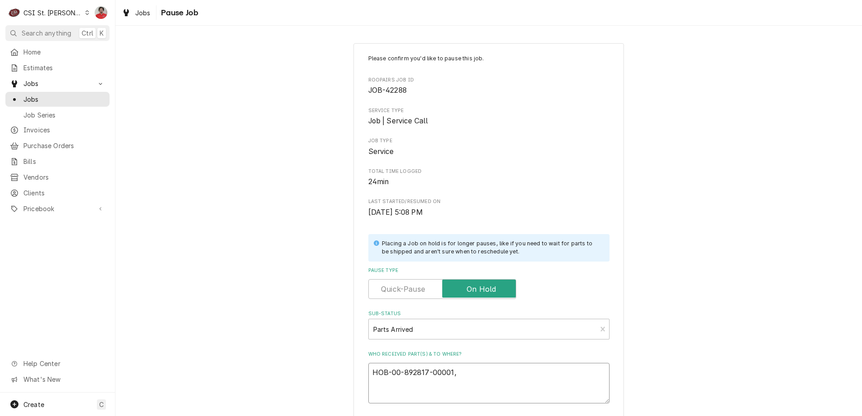
type textarea "HOB-00-892817-00001, H"
type textarea "x"
type textarea "HOB-00-892817-00001, HO"
type textarea "x"
type textarea "HOB-00-892817-00001, HOB"
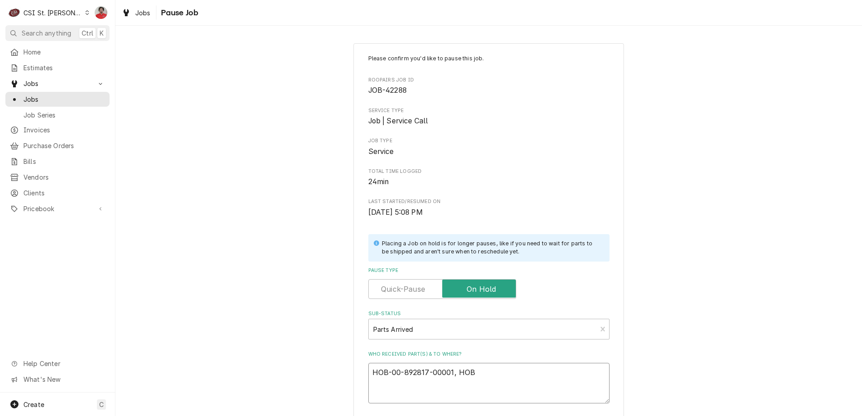
type textarea "x"
type textarea "HOB-00-892817-00001, HOB-"
type textarea "x"
type textarea "HOB-00-892817-00001, HOB-0"
type textarea "x"
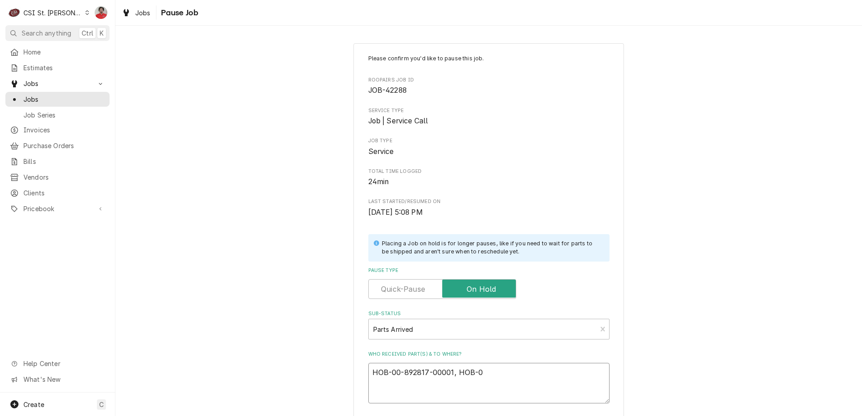
type textarea "HOB-00-892817-00001, HOB-00"
type textarea "x"
type textarea "HOB-00-892817-00001, HOB-00-"
type textarea "x"
type textarea "HOB-00-892817-00001, HOB-00-2"
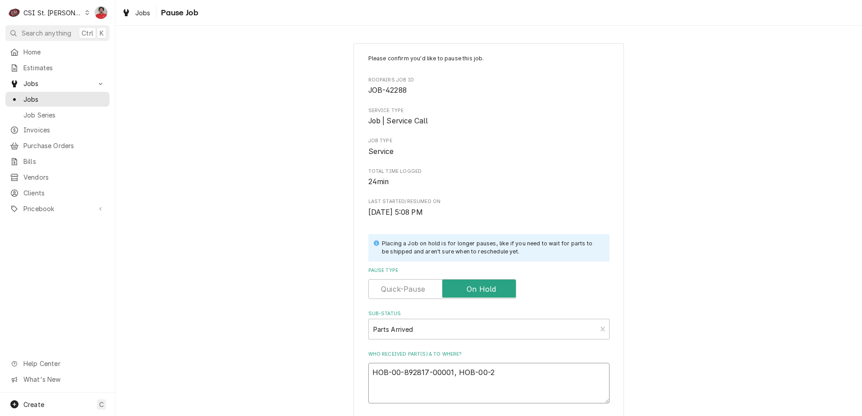
type textarea "x"
type textarea "HOB-00-892817-00001, HOB-00-29"
type textarea "x"
type textarea "HOB-00-892817-00001, HOB-00-293"
type textarea "x"
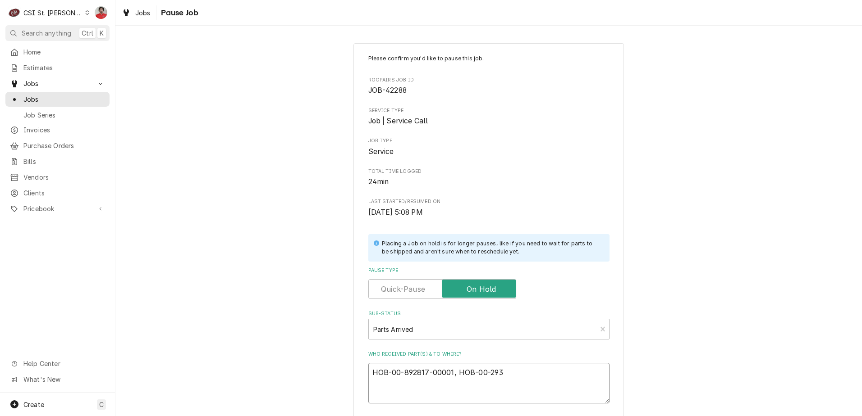
type textarea "HOB-00-892817-00001, HOB-00-2935"
type textarea "x"
type textarea "HOB-00-892817-00001, HOB-00-29359"
type textarea "x"
type textarea "HOB-00-892817-00001, HOB-00-293598"
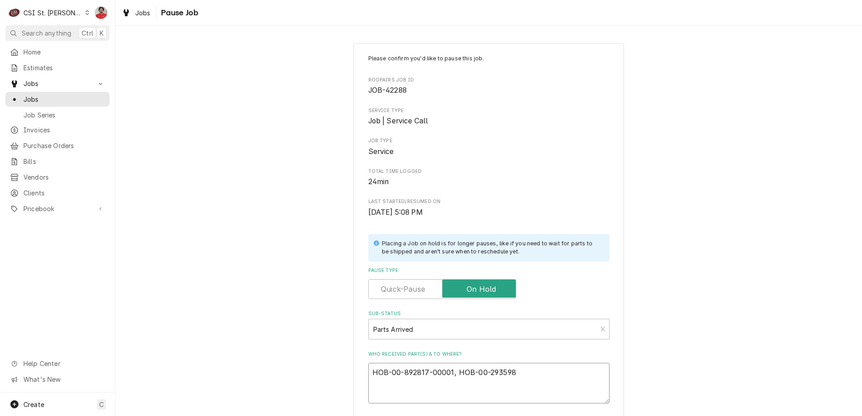
type textarea "x"
type textarea "HOB-00-892817-00001, HOB-00-293598"
type textarea "x"
type textarea "HOB-00-892817-00001, HOB-00-293598 a"
type textarea "x"
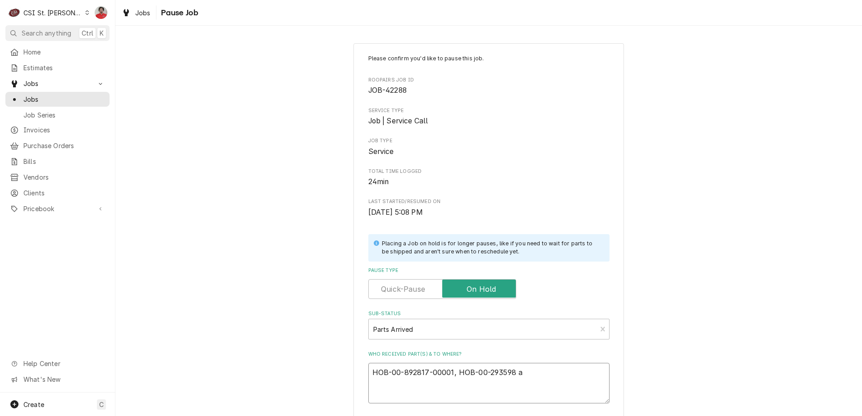
type textarea "HOB-00-892817-00001, HOB-00-293598 an"
type textarea "x"
type textarea "HOB-00-892817-00001, HOB-00-293598 and"
type textarea "x"
type textarea "HOB-00-892817-00001, HOB-00-293598 and"
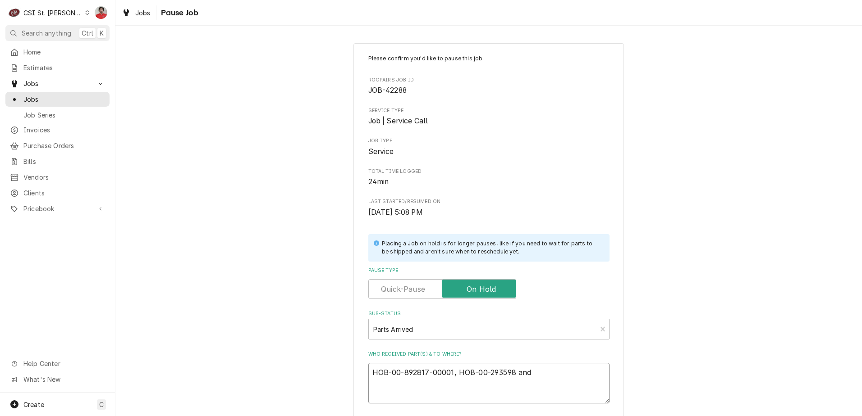
type textarea "x"
type textarea "HOB-00-892817-00001, HOB-00-293598 and H"
type textarea "x"
type textarea "HOB-00-892817-00001, HOB-00-293598 and HO"
type textarea "x"
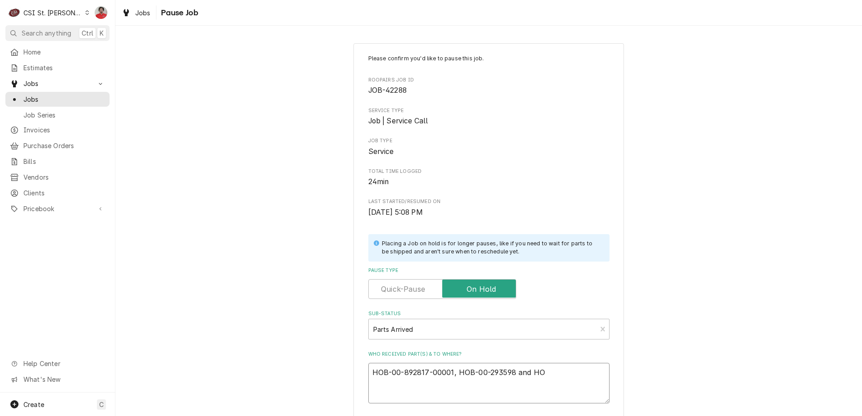
type textarea "HOB-00-892817-00001, HOB-00-293598 and HOB"
type textarea "x"
type textarea "HOB-00-892817-00001, HOB-00-293598 and HOB-"
type textarea "x"
type textarea "HOB-00-892817-00001, HOB-00-293598 and HOB-0"
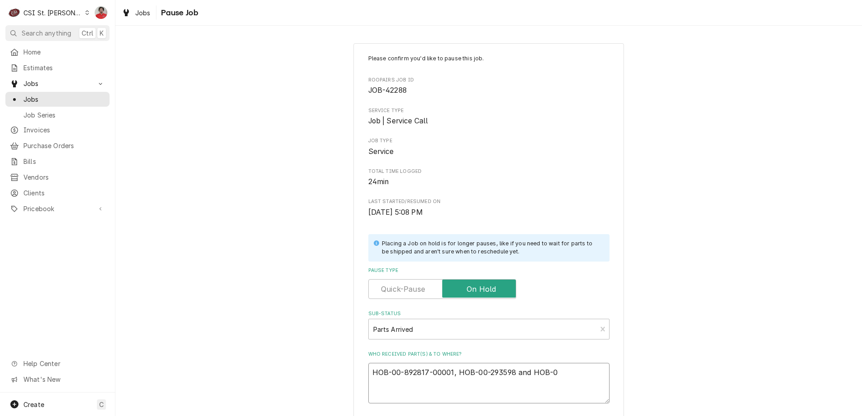
type textarea "x"
type textarea "HOB-00-892817-00001, HOB-00-293598 and HOB-00"
type textarea "x"
type textarea "HOB-00-892817-00001, HOB-00-293598 and HOB-00-"
type textarea "x"
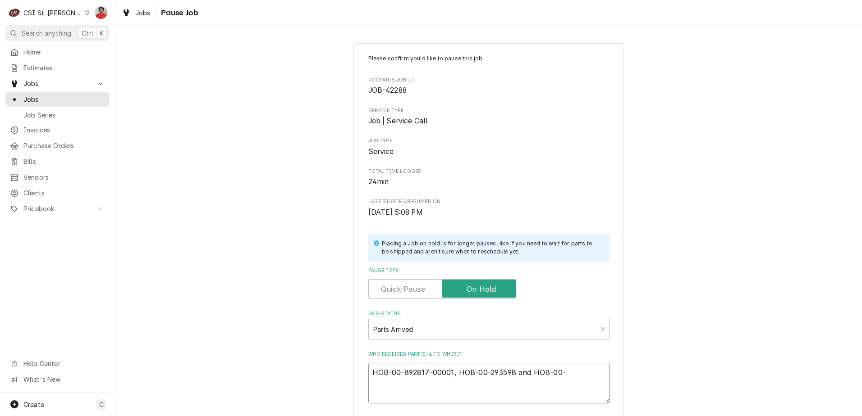
type textarea "HOB-00-892817-00001, HOB-00-293598 and HOB-00-0"
type textarea "x"
type textarea "HOB-00-892817-00001, HOB-00-293598 and HOB-00-08"
type textarea "x"
type textarea "HOB-00-892817-00001, HOB-00-293598 and HOB-00-087"
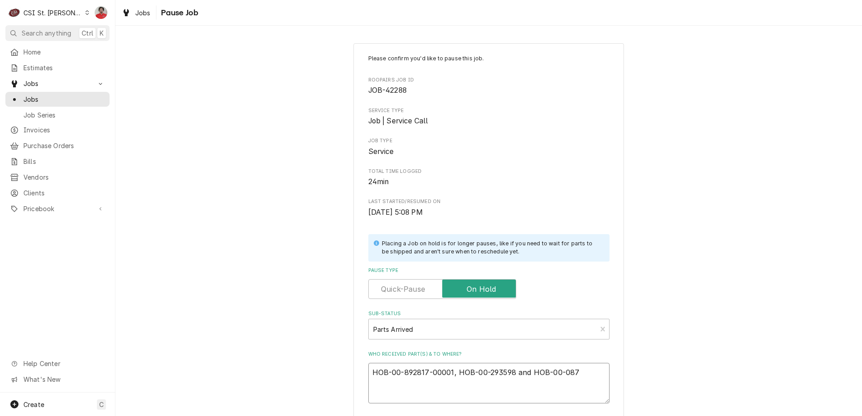
type textarea "x"
type textarea "HOB-00-892817-00001, HOB-00-293598 and HOB-00-0877"
type textarea "x"
type textarea "HOB-00-892817-00001, HOB-00-293598 and HOB-00-08771"
type textarea "x"
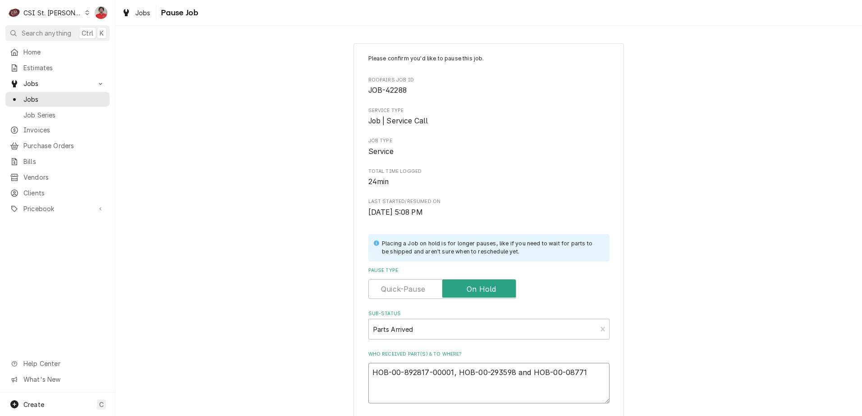
type textarea "HOB-00-892817-00001, HOB-00-293598 and HOB-00-087713"
type textarea "x"
type textarea "HOB-00-892817-00001, HOB-00-293598 and HOB-00-087713-"
type textarea "x"
type textarea "HOB-00-892817-00001, HOB-00-293598 and HOB-00-087713-0"
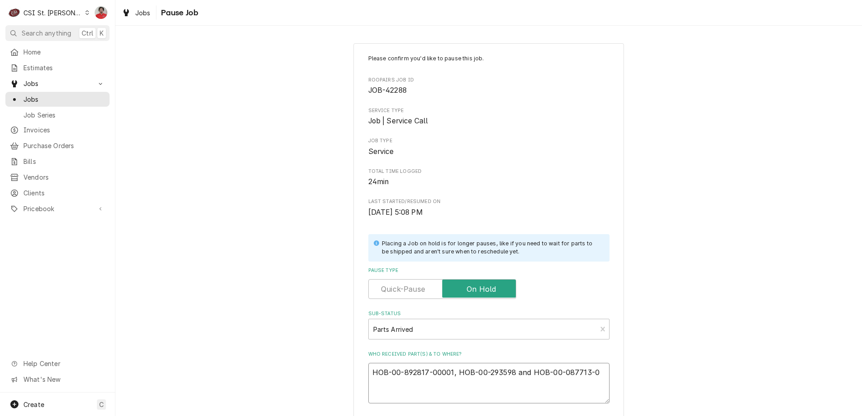
type textarea "x"
type textarea "HOB-00-892817-00001, HOB-00-293598 and HOB-00-087713-04"
type textarea "x"
type textarea "HOB-00-892817-00001, HOB-00-293598 and HOB-00-087713-041"
type textarea "x"
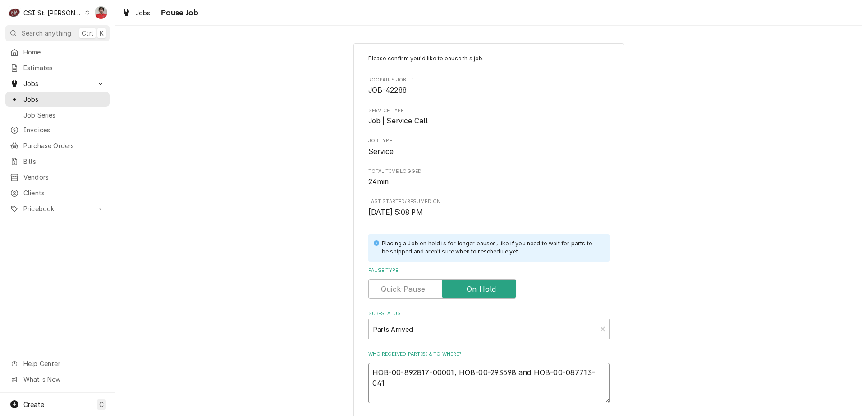
type textarea "HOB-00-892817-00001, HOB-00-293598 and HOB-00-087713-041-"
type textarea "x"
type textarea "HOB-00-892817-00001, HOB-00-293598 and HOB-00-087713-041-1"
type textarea "x"
type textarea "HOB-00-892817-00001, HOB-00-293598 and HOB-00-087713-041-1"
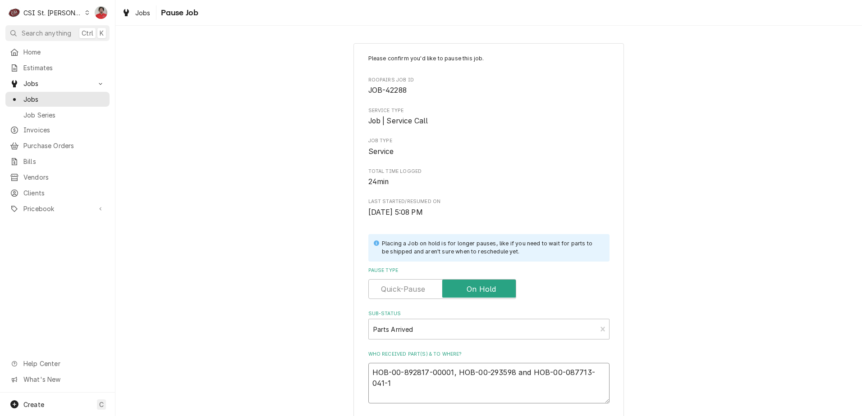
type textarea "x"
type textarea "HOB-00-892817-00001, HOB-00-293598 and HOB-00-087713-041-1 t"
type textarea "x"
type textarea "HOB-00-892817-00001, HOB-00-293598 and HOB-00-087713-041-1 to"
type textarea "x"
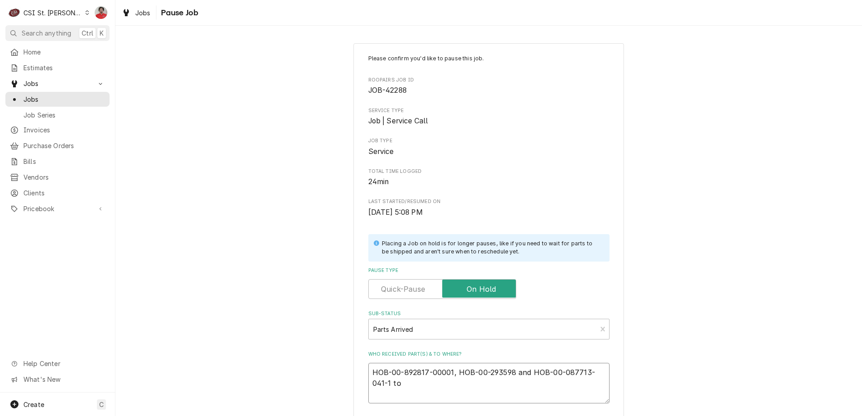
type textarea "HOB-00-892817-00001, HOB-00-293598 and HOB-00-087713-041-1 to"
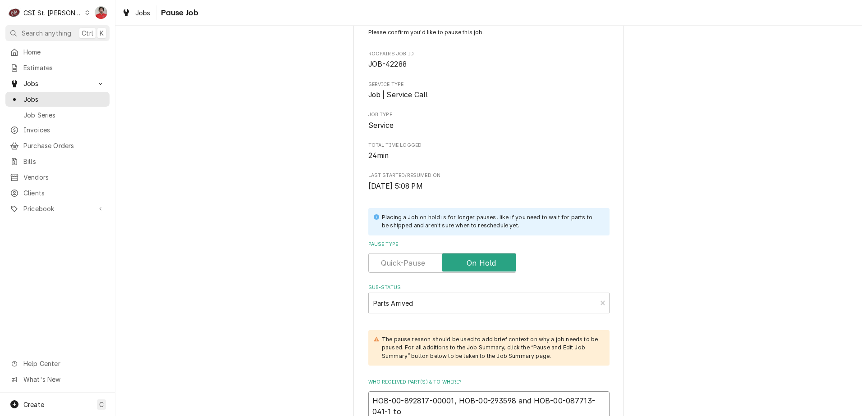
type textarea "x"
type textarea "HOB-00-892817-00001, HOB-00-293598 and HOB-00-087713-041-1 to B"
type textarea "x"
type textarea "HOB-00-892817-00001, HOB-00-293598 and HOB-00-087713-041-1 to Br"
type textarea "x"
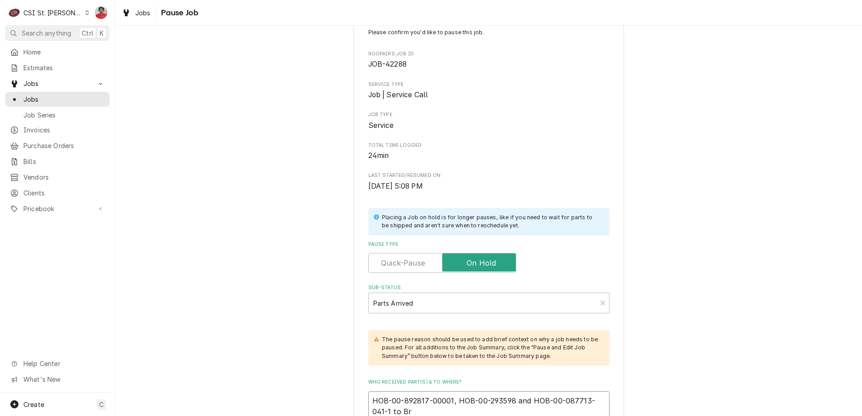
type textarea "HOB-00-892817-00001, HOB-00-293598 and HOB-00-087713-041-1 to Bra"
type textarea "x"
type textarea "HOB-00-892817-00001, HOB-00-293598 and HOB-00-087713-041-1 to Brad"
type textarea "x"
type textarea "HOB-00-892817-00001, HOB-00-293598 and HOB-00-087713-041-1 to Brad"
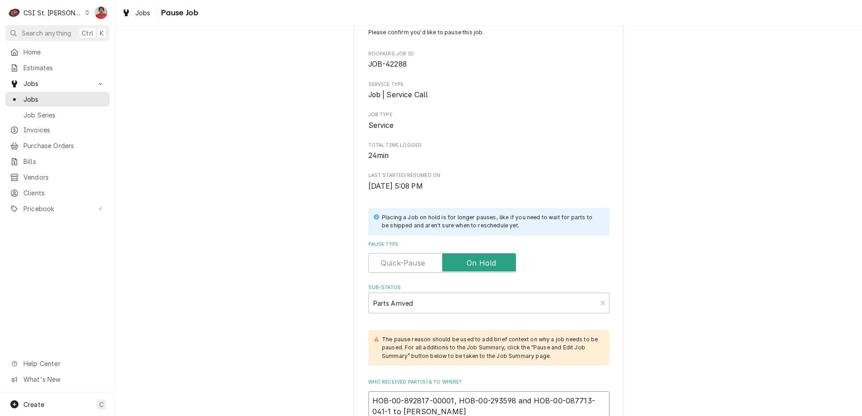
type textarea "x"
type textarea "HOB-00-892817-00001, HOB-00-293598 and HOB-00-087713-041-1 to Brad C"
type textarea "x"
type textarea "HOB-00-892817-00001, HOB-00-293598 and HOB-00-087713-041-1 to Brad C'"
type textarea "x"
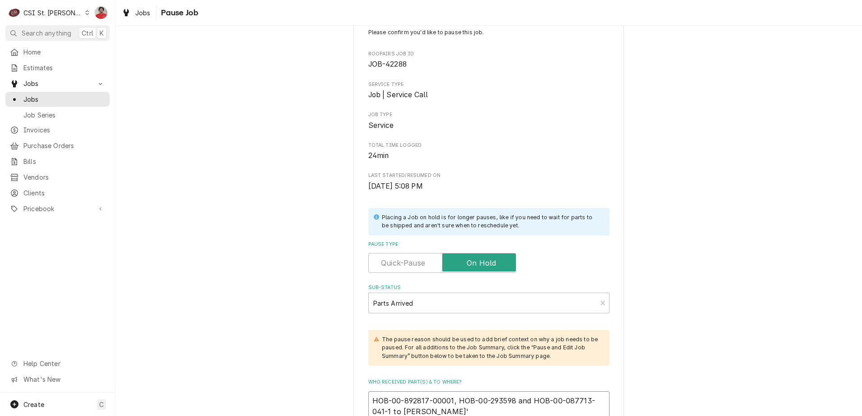
type textarea "HOB-00-892817-00001, HOB-00-293598 and HOB-00-087713-041-1 to Brad C's"
type textarea "x"
type textarea "HOB-00-892817-00001, HOB-00-293598 and HOB-00-087713-041-1 to Brad C's"
type textarea "x"
type textarea "HOB-00-892817-00001, HOB-00-293598 and HOB-00-087713-041-1 to Brad C's s"
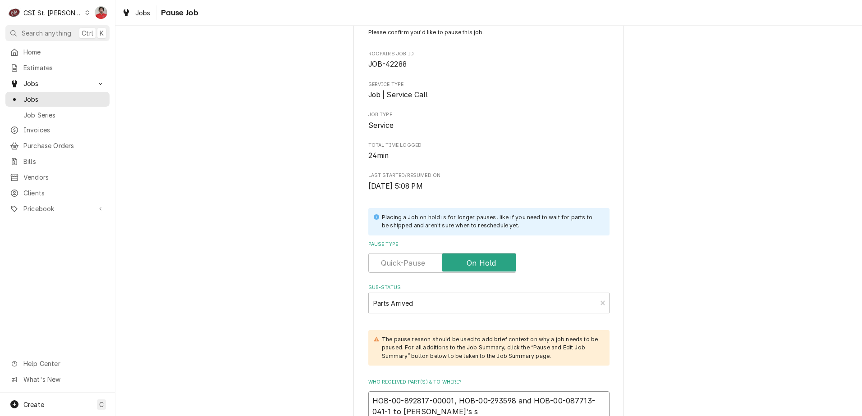
type textarea "x"
type textarea "HOB-00-892817-00001, HOB-00-293598 and HOB-00-087713-041-1 to Brad C's sh"
type textarea "x"
type textarea "HOB-00-892817-00001, HOB-00-293598 and HOB-00-087713-041-1 to Brad C's she"
type textarea "x"
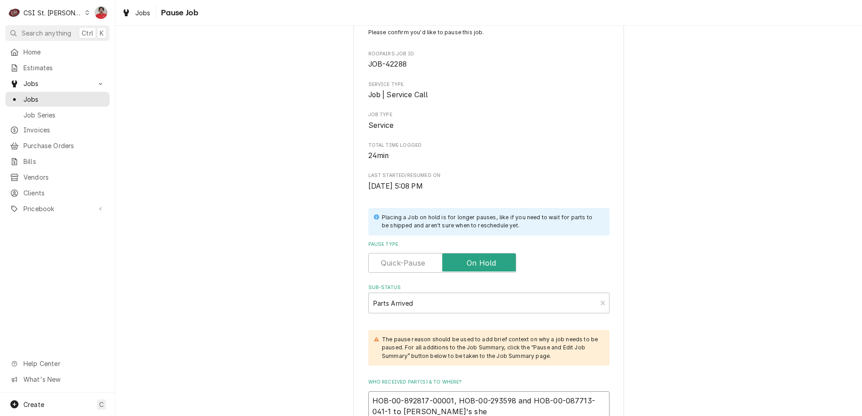
type textarea "HOB-00-892817-00001, HOB-00-293598 and HOB-00-087713-041-1 to Brad C's shel"
type textarea "x"
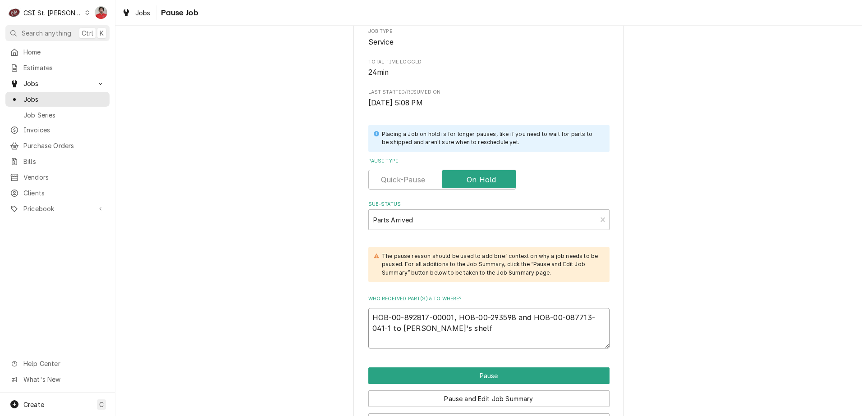
scroll to position [143, 0]
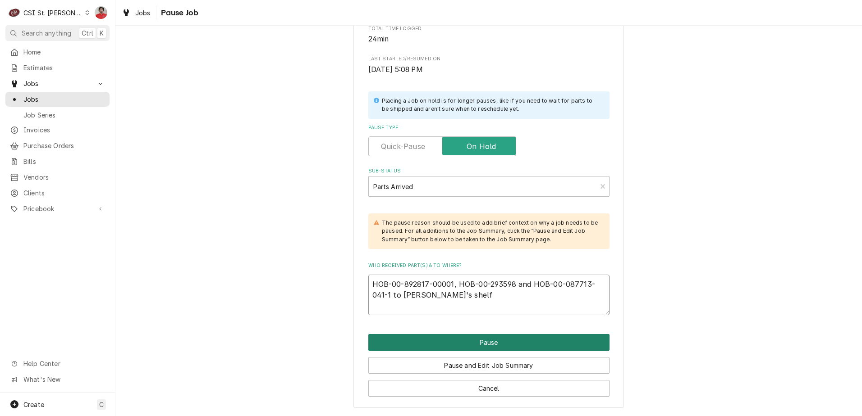
type textarea "HOB-00-892817-00001, HOB-00-293598 and HOB-00-087713-041-1 to Brad C's shelf"
click at [511, 341] on button "Pause" at bounding box center [488, 342] width 241 height 17
type textarea "x"
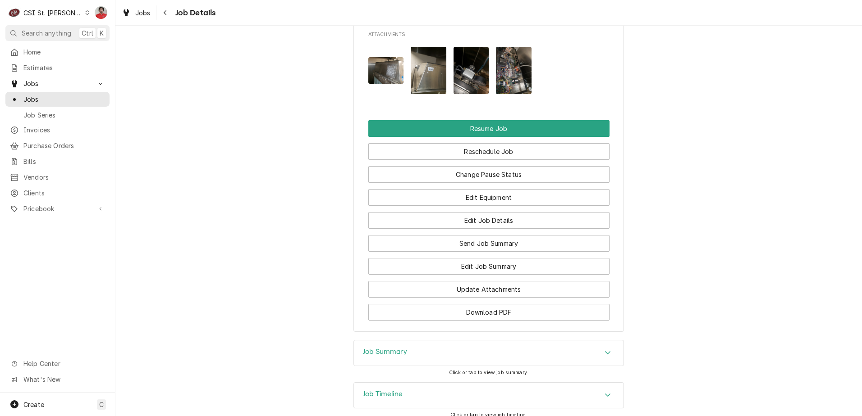
scroll to position [1258, 0]
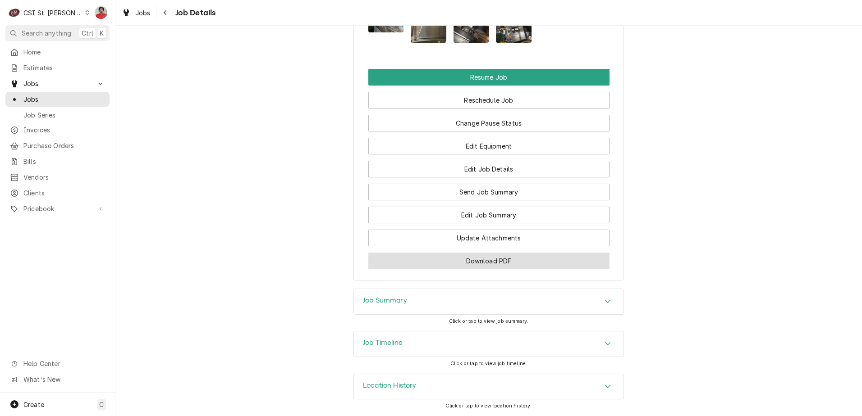
click at [434, 254] on button "Download PDF" at bounding box center [488, 261] width 241 height 17
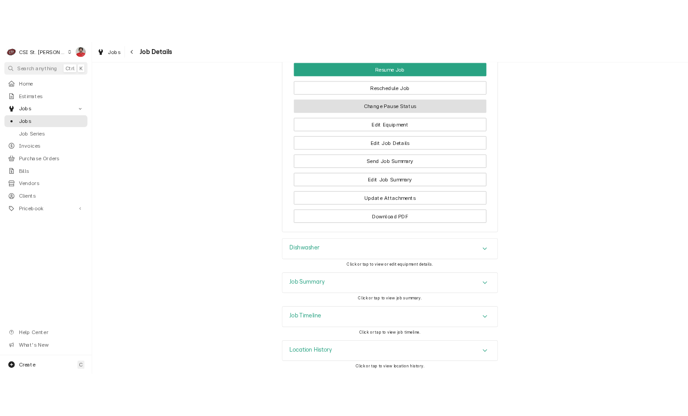
scroll to position [1365, 0]
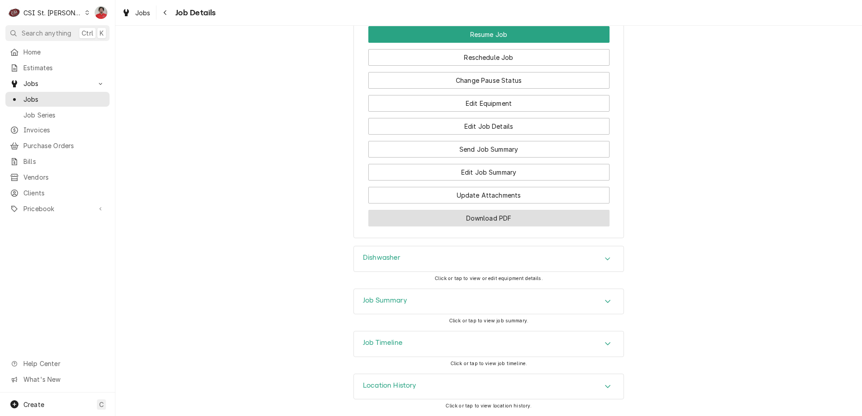
click at [478, 227] on button "Download PDF" at bounding box center [488, 218] width 241 height 17
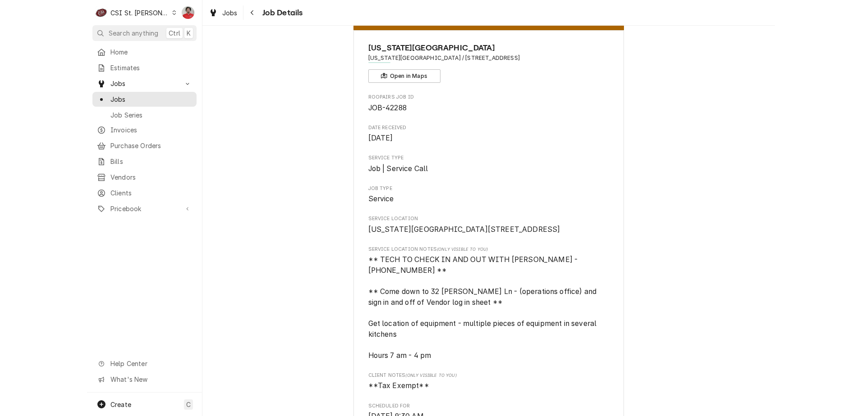
scroll to position [0, 0]
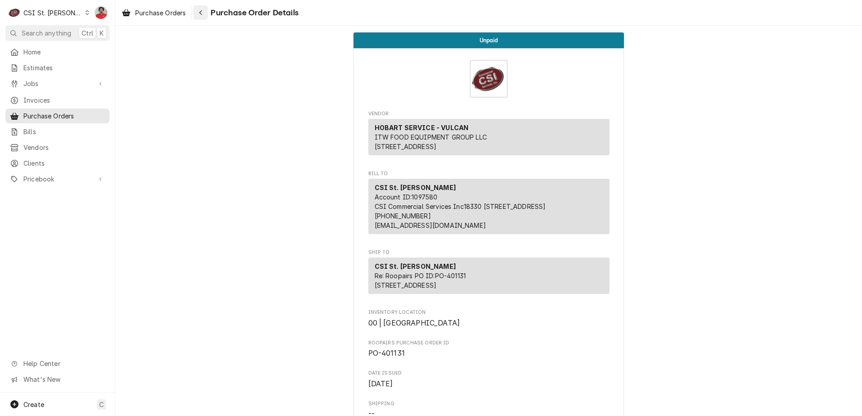
click at [204, 18] on button "Navigate back" at bounding box center [200, 12] width 14 height 14
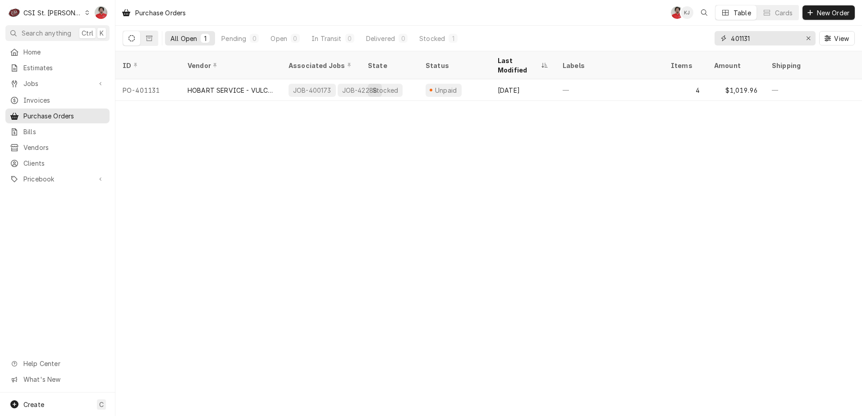
click at [765, 42] on input "401131" at bounding box center [765, 38] width 68 height 14
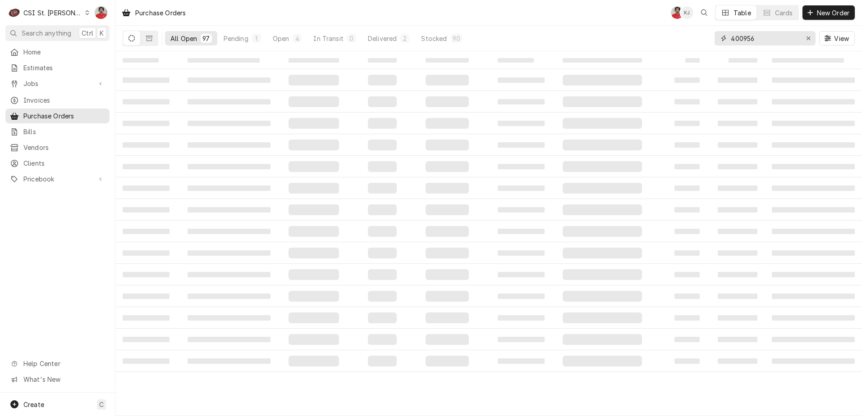
type input "400956"
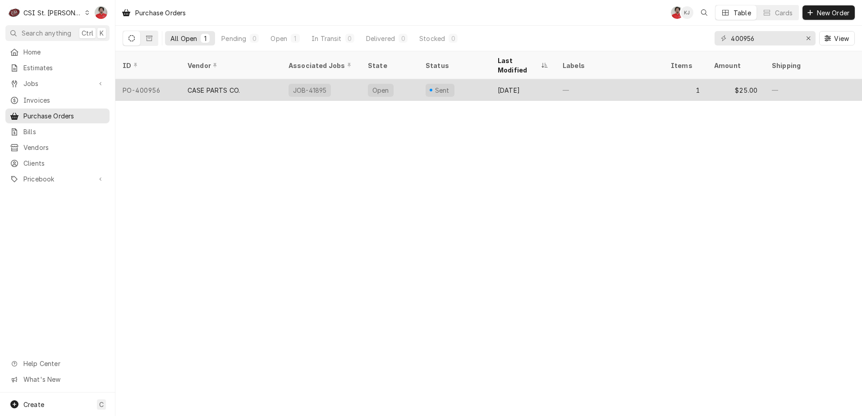
click at [409, 80] on div "Open" at bounding box center [390, 90] width 58 height 22
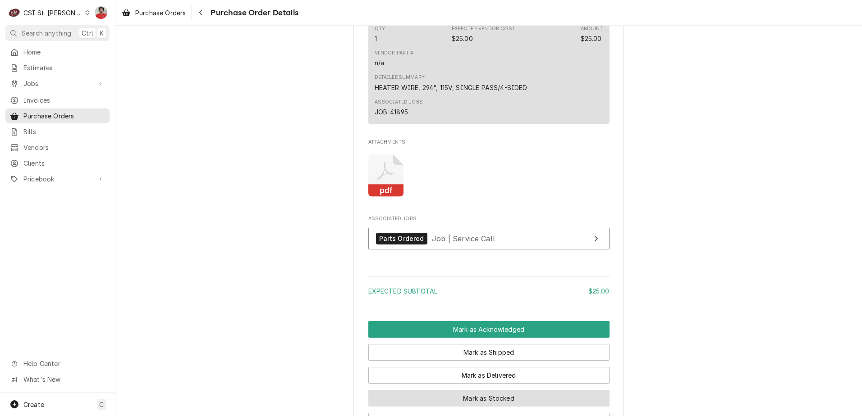
scroll to position [647, 0]
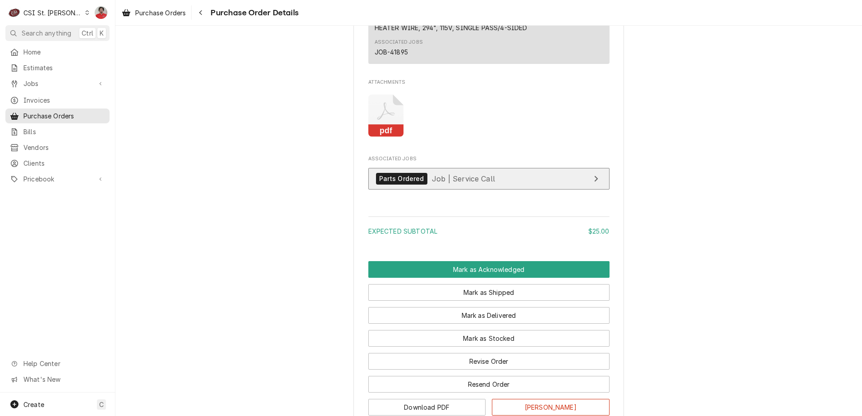
click at [443, 183] on span "Job | Service Call" at bounding box center [463, 178] width 63 height 9
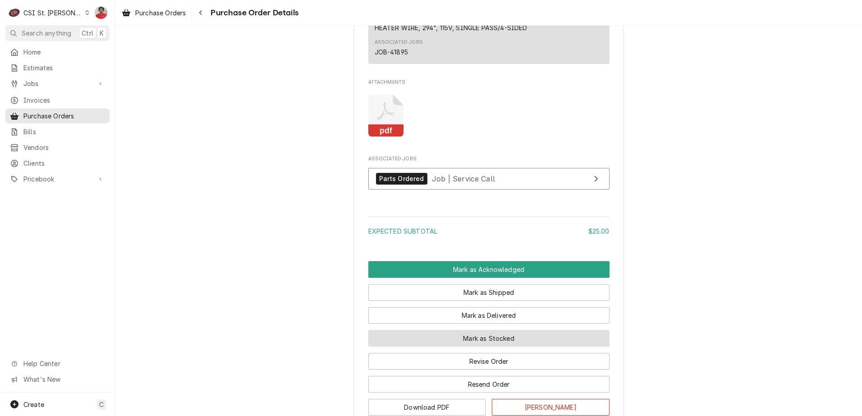
click at [492, 347] on button "Mark as Stocked" at bounding box center [488, 338] width 241 height 17
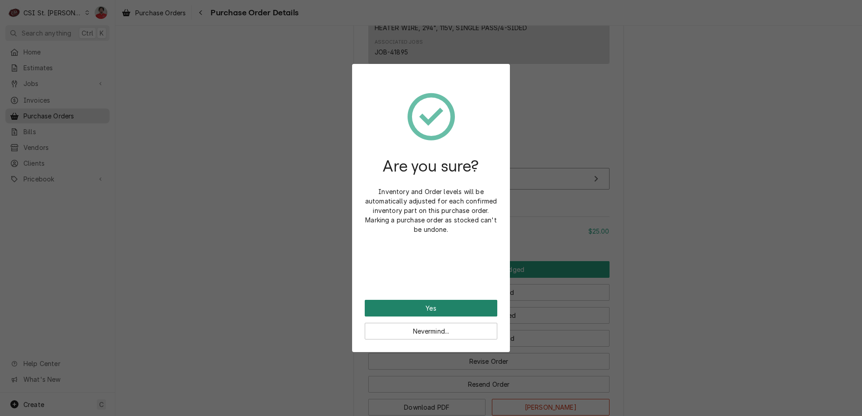
click at [454, 304] on button "Yes" at bounding box center [431, 308] width 133 height 17
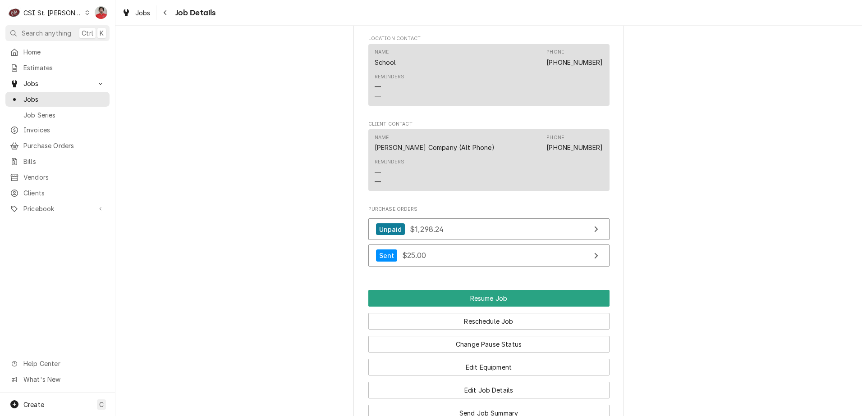
scroll to position [901, 0]
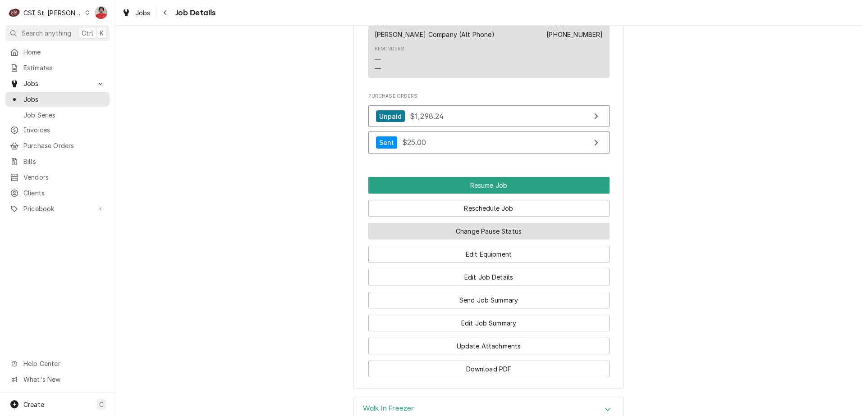
click at [449, 240] on button "Change Pause Status" at bounding box center [488, 231] width 241 height 17
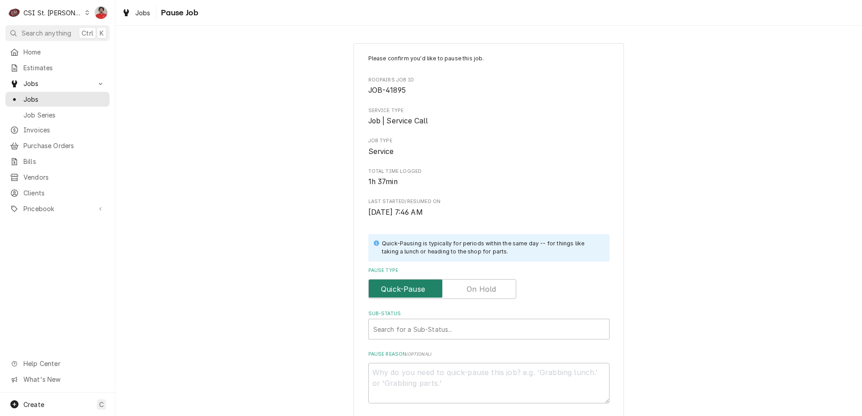
click at [461, 294] on input "Pause Type" at bounding box center [442, 289] width 140 height 20
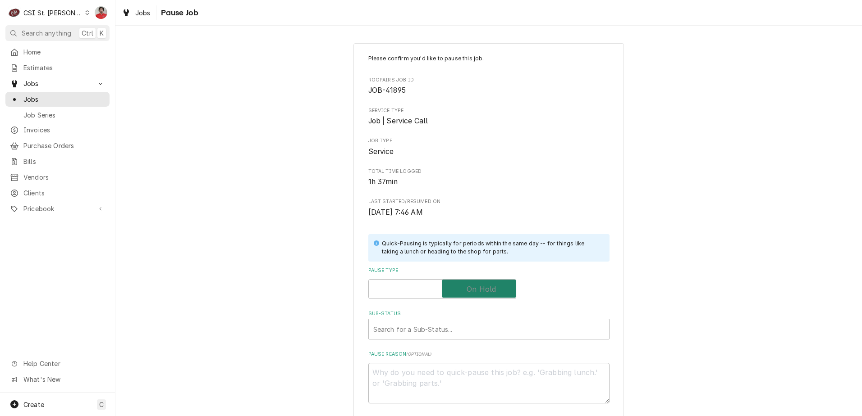
checkbox input "true"
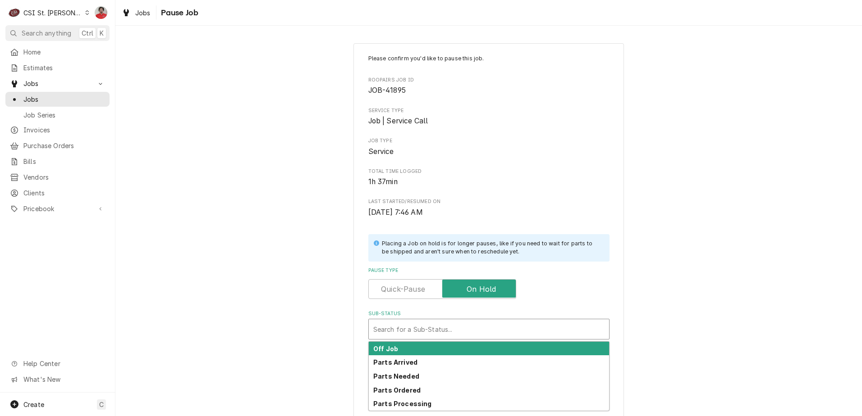
click at [448, 323] on div "Sub-Status" at bounding box center [488, 329] width 231 height 16
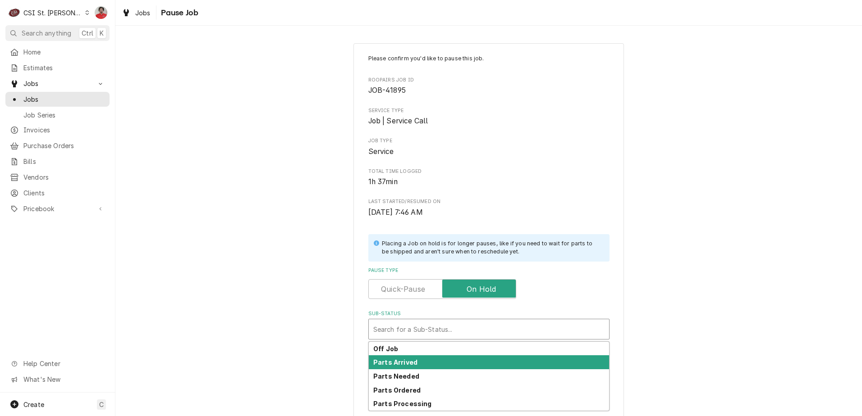
click at [441, 364] on div "Parts Arrived" at bounding box center [489, 363] width 240 height 14
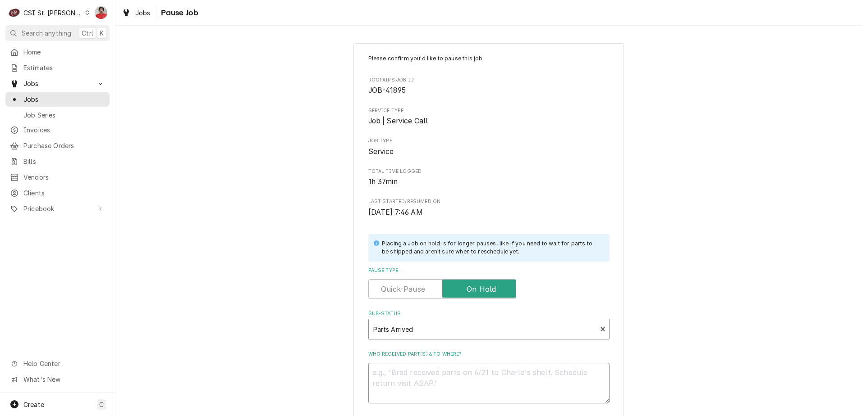
click at [442, 383] on textarea "Who received part(s) & to where?" at bounding box center [488, 383] width 241 height 41
type textarea "x"
type textarea "R"
type textarea "x"
type textarea "RE"
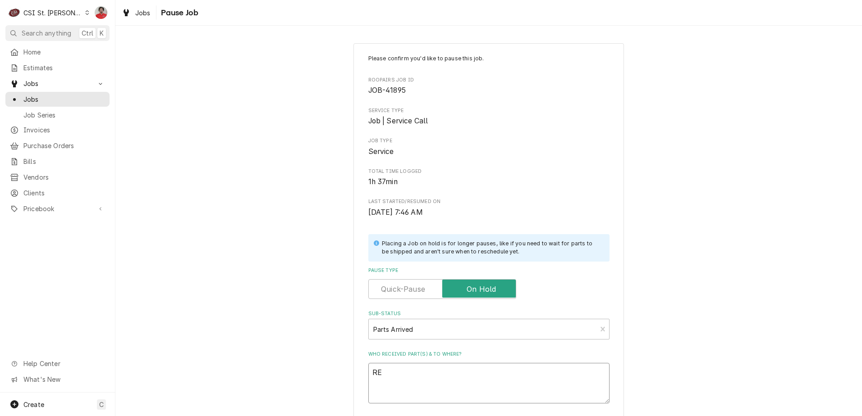
type textarea "x"
type textarea "REc"
type textarea "x"
type textarea "REce"
type textarea "x"
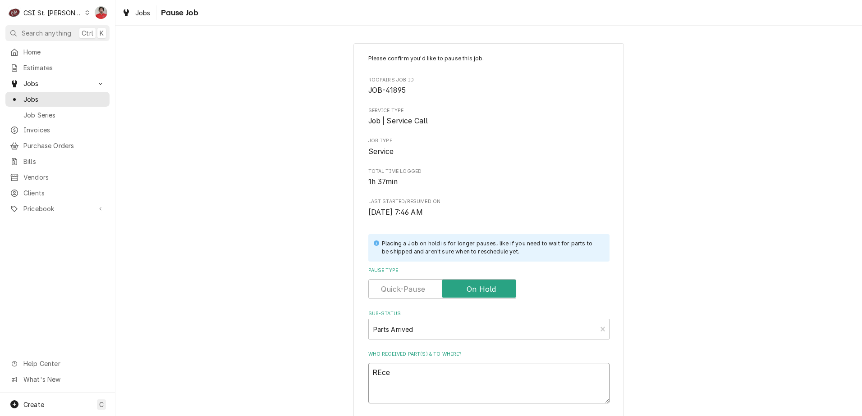
type textarea "REcei"
type textarea "x"
type textarea "REceiv"
type textarea "x"
type textarea "REceive"
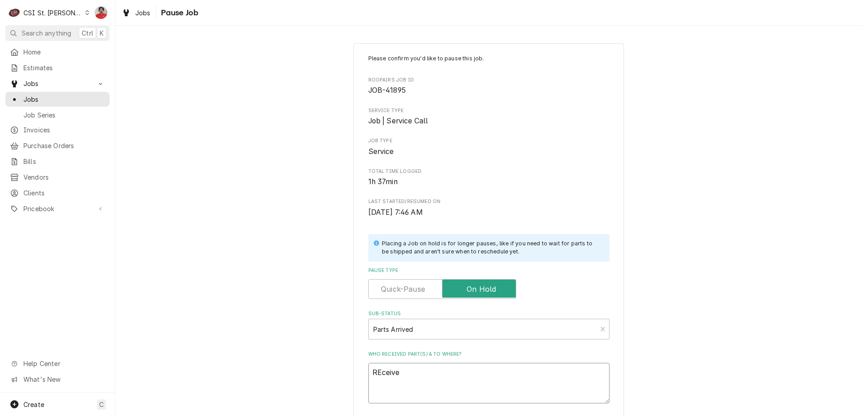
type textarea "x"
type textarea "REceived"
type textarea "x"
type textarea "REceived"
type textarea "x"
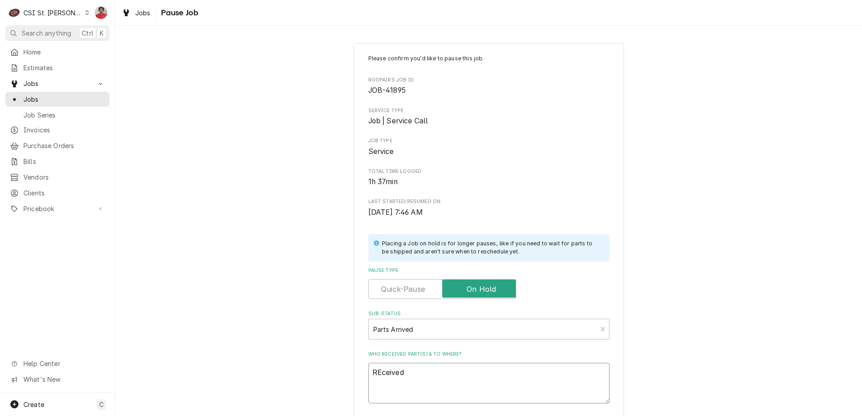
type textarea "REceived h"
type textarea "x"
type textarea "REceived he"
type textarea "x"
type textarea "REceived hea"
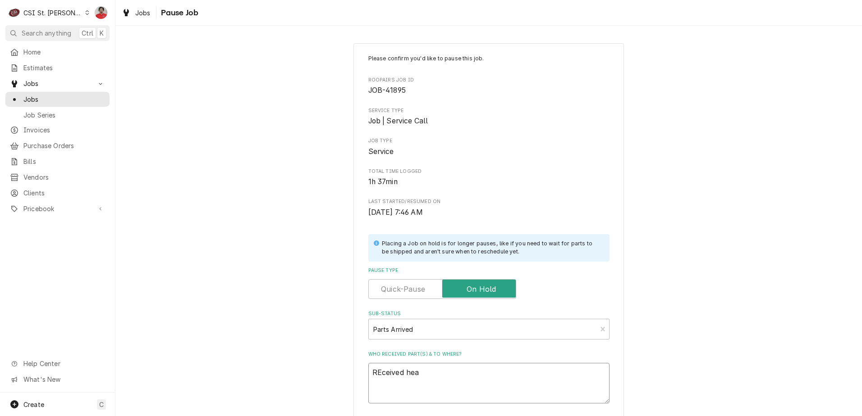
type textarea "x"
type textarea "REceived heat"
type textarea "x"
type textarea "REceived heate"
type textarea "x"
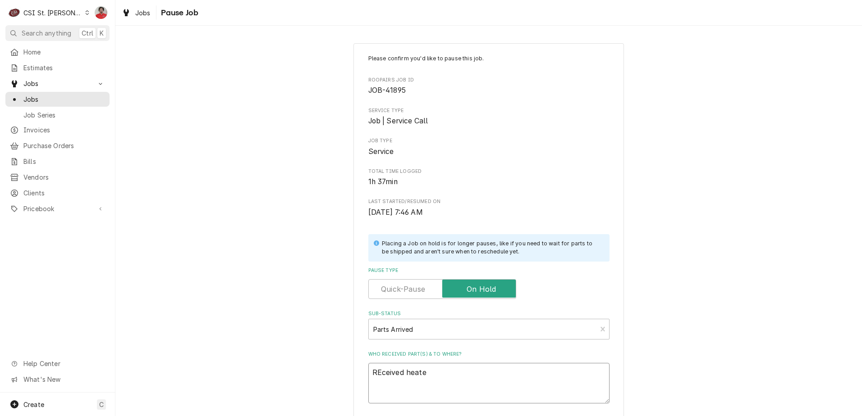
type textarea "REceived heater"
type textarea "x"
type textarea "REceived heater"
type textarea "x"
type textarea "REceived heater w"
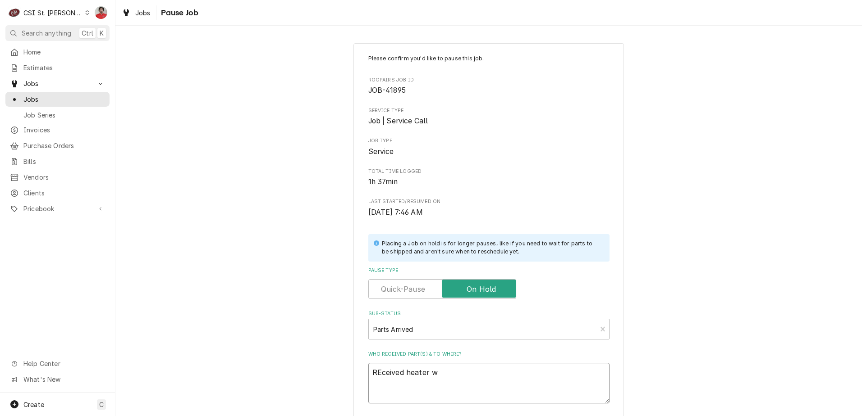
type textarea "x"
type textarea "REceived heater wi"
type textarea "x"
type textarea "REceived heater wir"
type textarea "x"
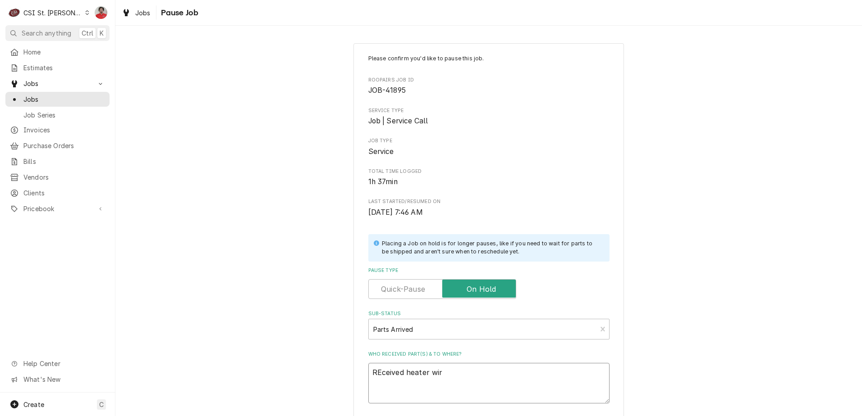
type textarea "REceived heater wire"
type textarea "x"
type textarea "REceived heater wire"
type textarea "x"
type textarea "REceived heater wire t"
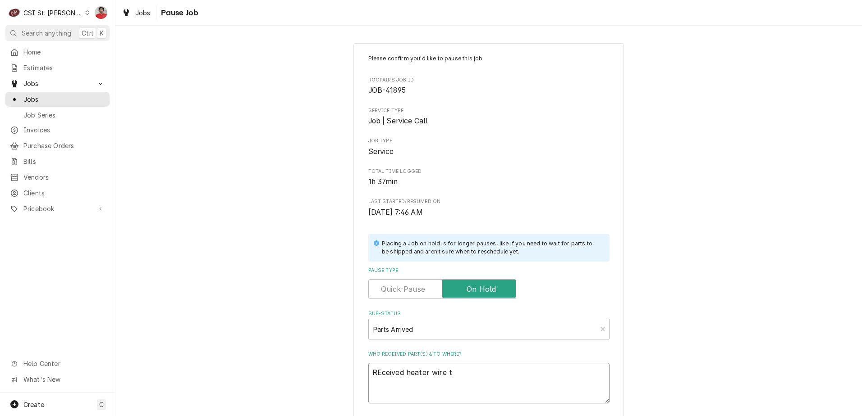
type textarea "x"
type textarea "REceived heater wire to"
type textarea "x"
type textarea "REceived heater wire to"
type textarea "x"
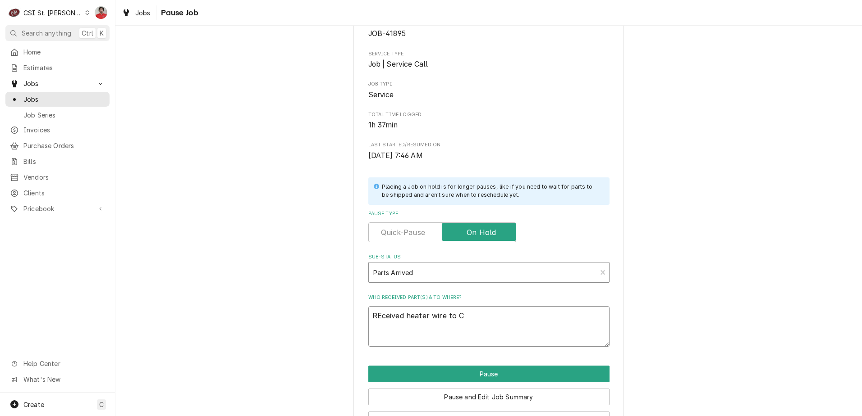
scroll to position [88, 0]
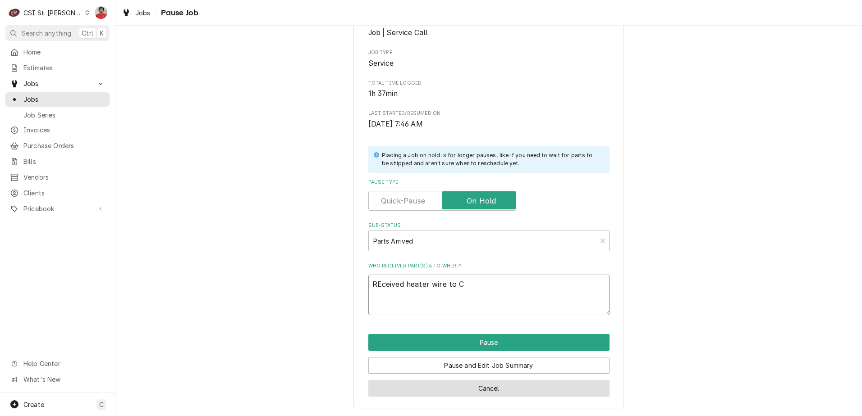
type textarea "REceived heater wire to C"
click at [487, 396] on button "Cancel" at bounding box center [488, 388] width 241 height 17
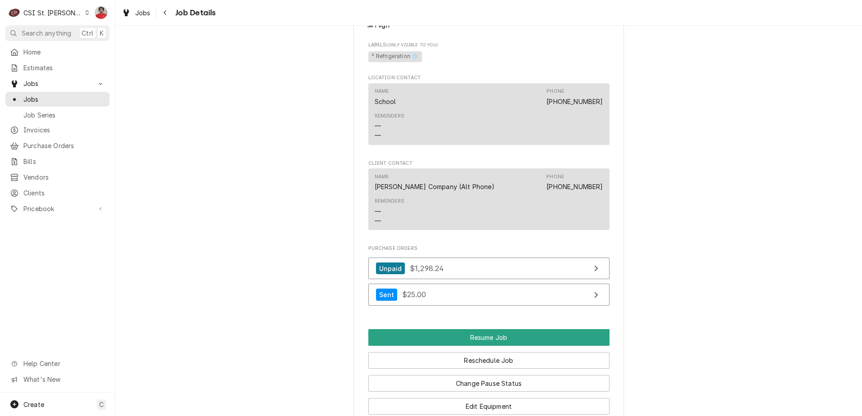
scroll to position [856, 0]
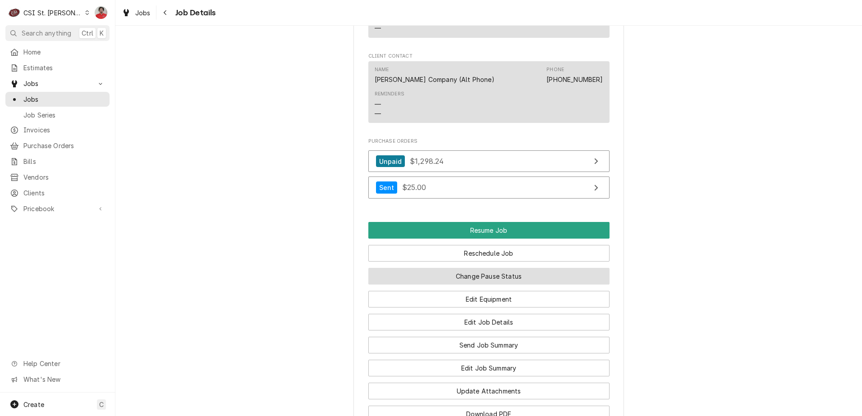
click at [440, 285] on button "Change Pause Status" at bounding box center [488, 276] width 241 height 17
type textarea "x"
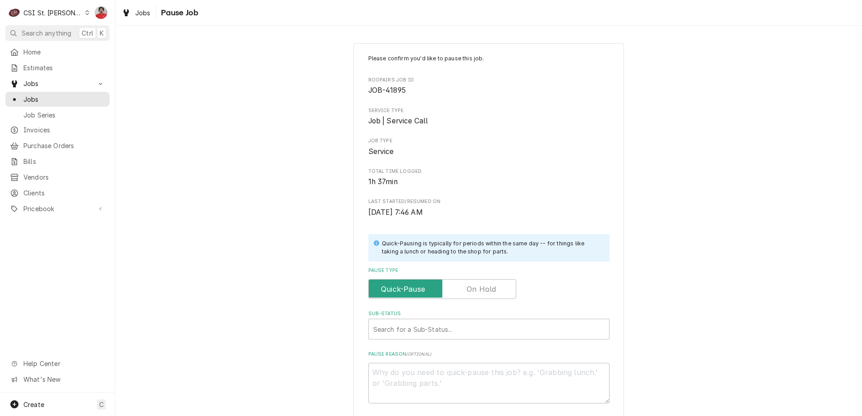
click at [476, 292] on label "Pause Type" at bounding box center [442, 289] width 148 height 20
click at [476, 292] on input "Pause Type" at bounding box center [442, 289] width 140 height 20
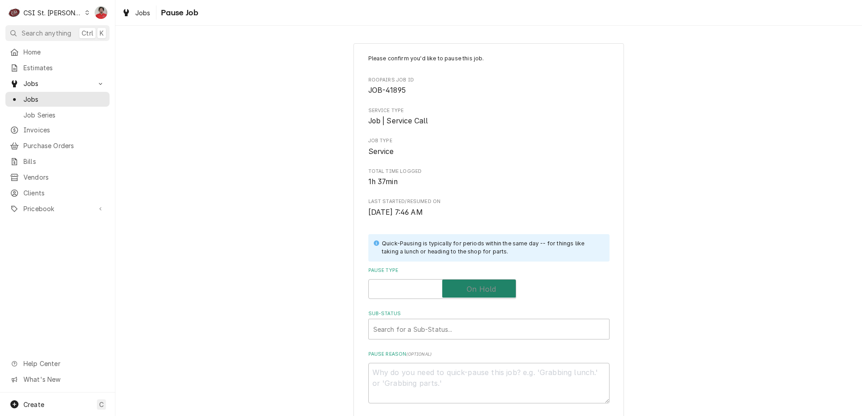
checkbox input "true"
click at [458, 336] on div "Sub-Status" at bounding box center [488, 329] width 231 height 16
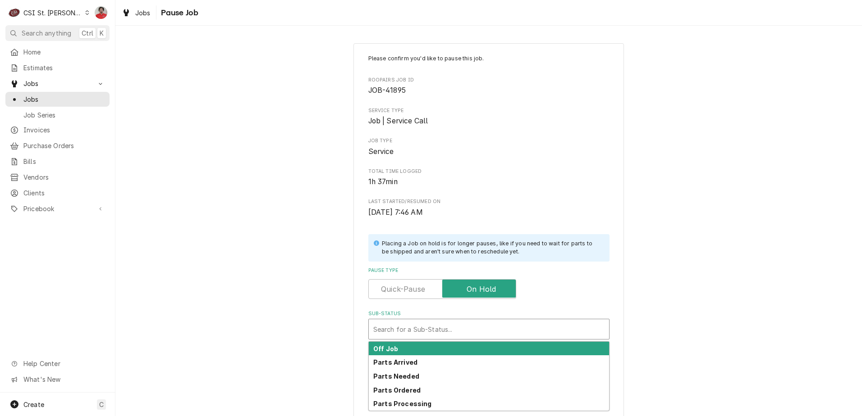
click at [457, 330] on div "Sub-Status" at bounding box center [488, 329] width 231 height 16
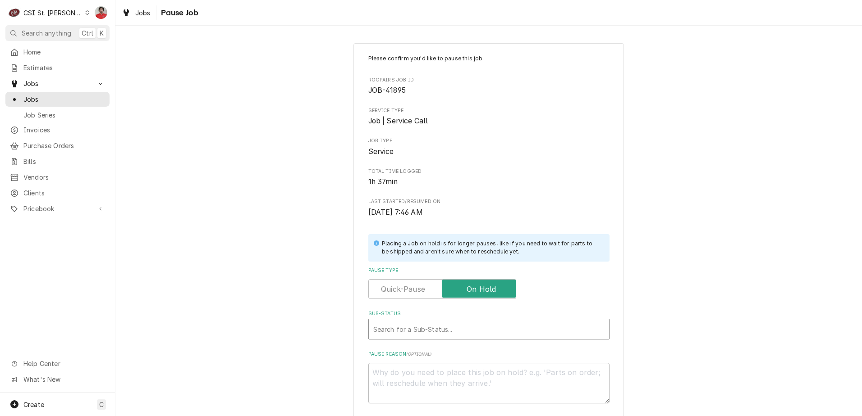
drag, startPoint x: 454, startPoint y: 333, endPoint x: 453, endPoint y: 338, distance: 5.1
click at [453, 333] on div "Sub-Status" at bounding box center [488, 329] width 231 height 16
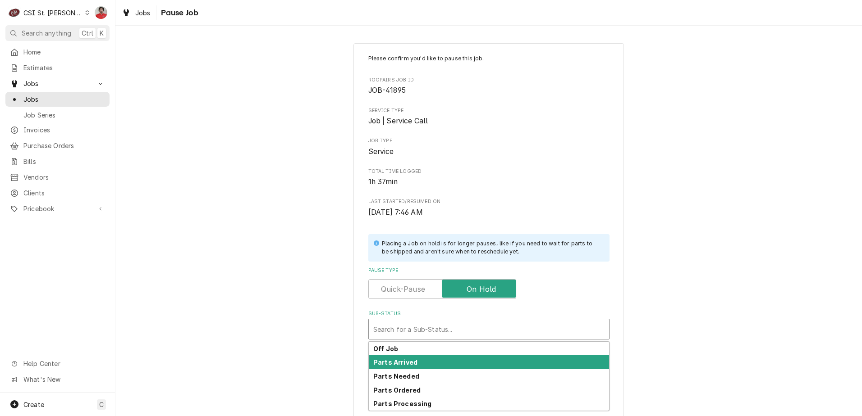
click at [449, 359] on div "Parts Arrived" at bounding box center [489, 363] width 240 height 14
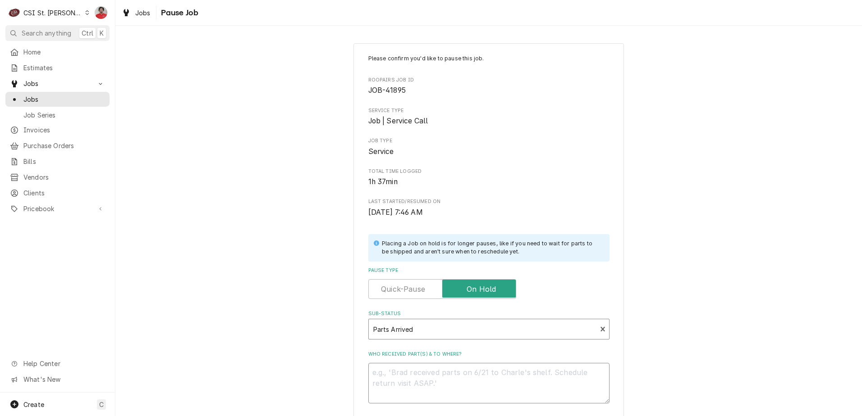
click at [445, 389] on textarea "Who received part(s) & to where?" at bounding box center [488, 383] width 241 height 41
type textarea "x"
type textarea "R"
type textarea "x"
type textarea "Re"
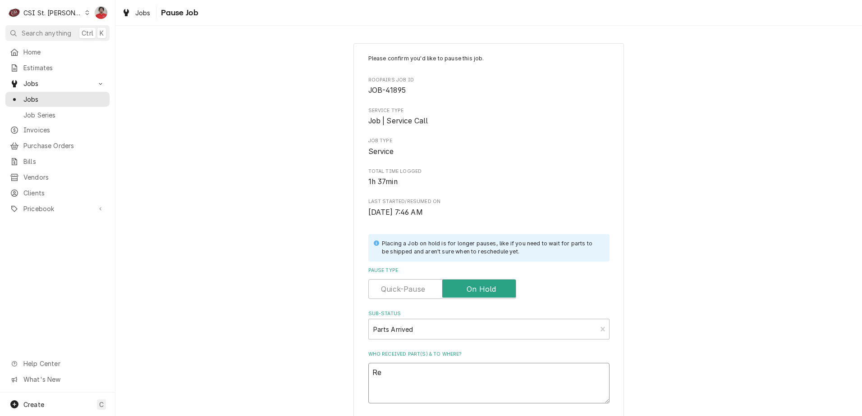
type textarea "x"
type textarea "R"
type textarea "x"
type textarea "Re"
type textarea "x"
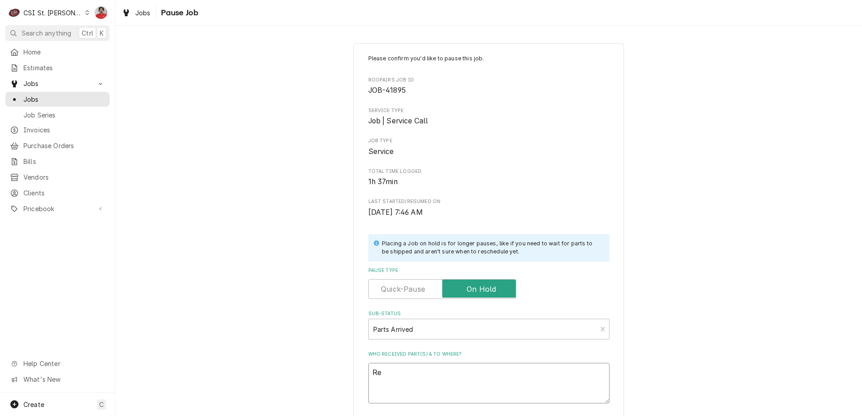
type textarea "Rec"
type textarea "x"
type textarea "Rece"
type textarea "x"
type textarea "Recei"
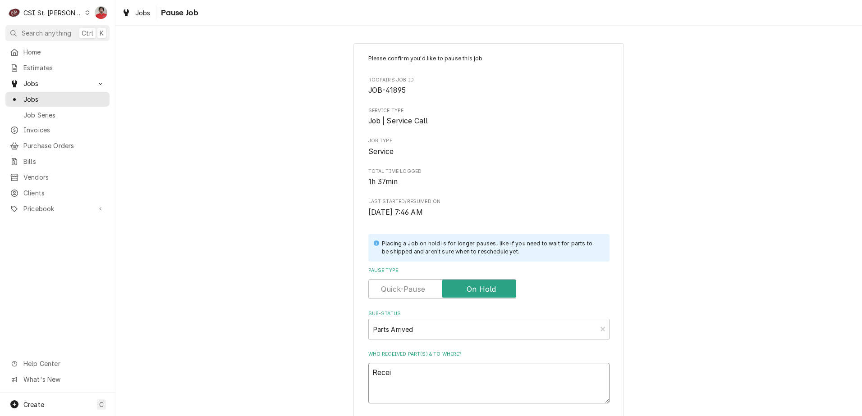
type textarea "x"
type textarea "Receiv"
type textarea "x"
type textarea "Receive"
type textarea "x"
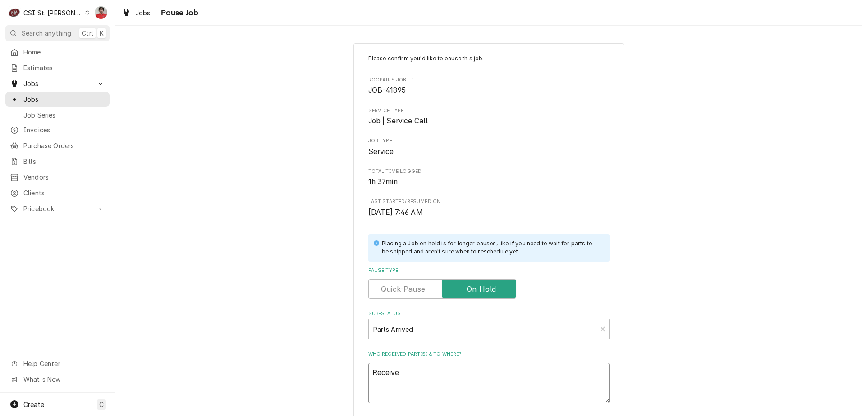
type textarea "Received"
type textarea "x"
type textarea "Received"
type textarea "x"
type textarea "Received h"
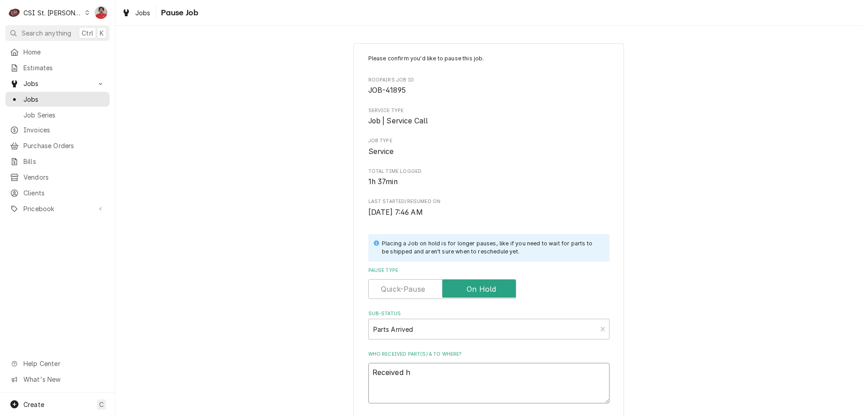
type textarea "x"
type textarea "Received he"
type textarea "x"
type textarea "Received hea"
type textarea "x"
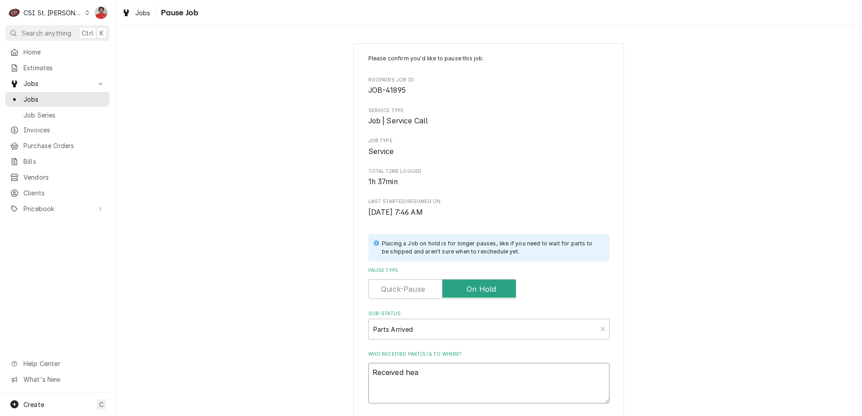
type textarea "Received heat"
type textarea "x"
type textarea "Received heate"
type textarea "x"
type textarea "Received heater"
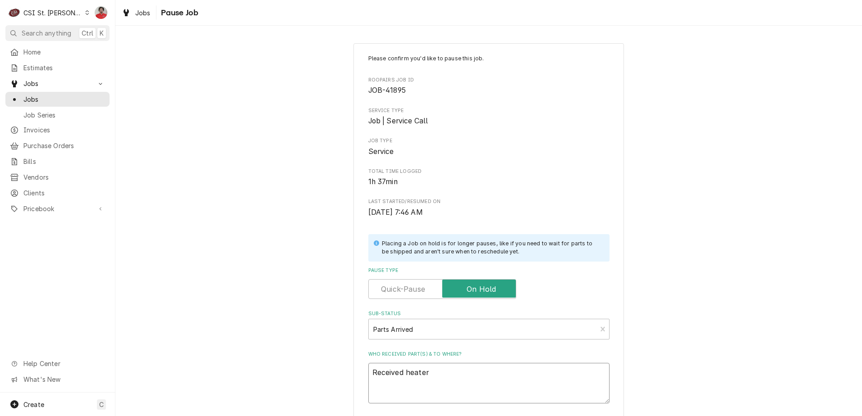
type textarea "x"
type textarea "Received heater"
type textarea "x"
type textarea "Received heater w"
type textarea "x"
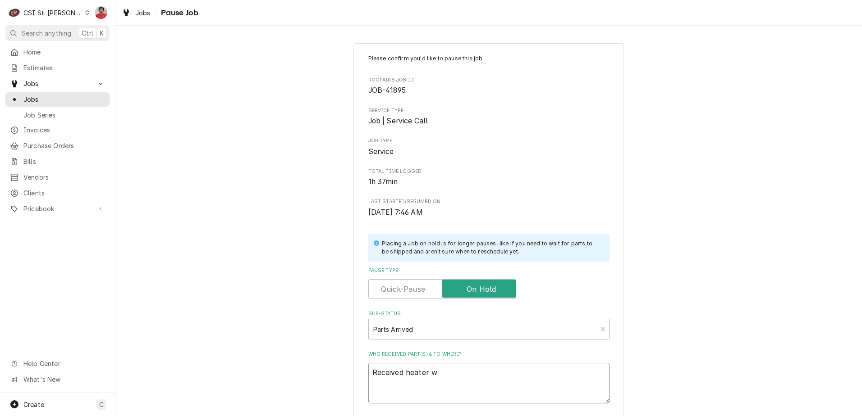
type textarea "Received heater wi"
type textarea "x"
type textarea "Received heater wir"
type textarea "x"
type textarea "Received heater wire"
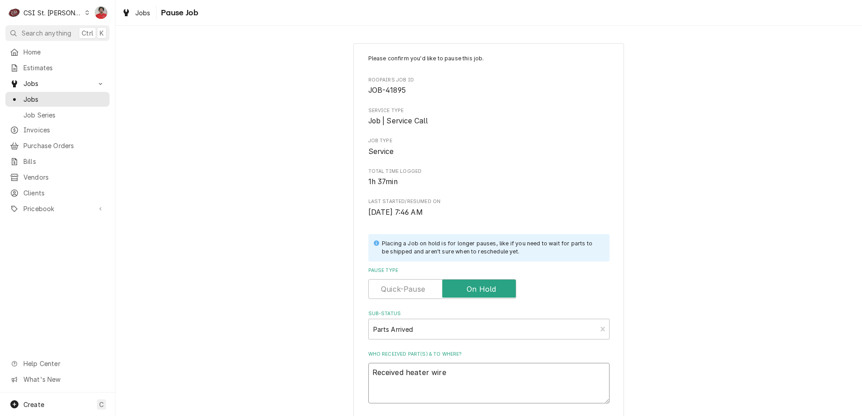
type textarea "x"
type textarea "Received heater wire"
type textarea "x"
type textarea "Received heater wire t"
type textarea "x"
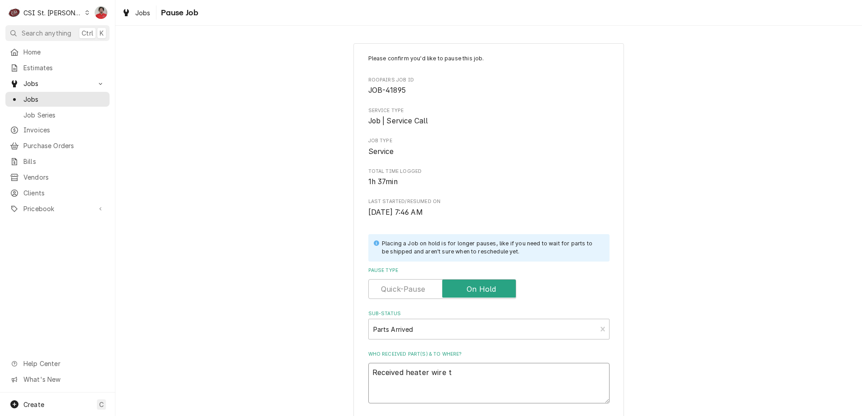
type textarea "Received heater wire to"
type textarea "x"
type textarea "Received heater wire to"
type textarea "x"
type textarea "Received heater wire to R"
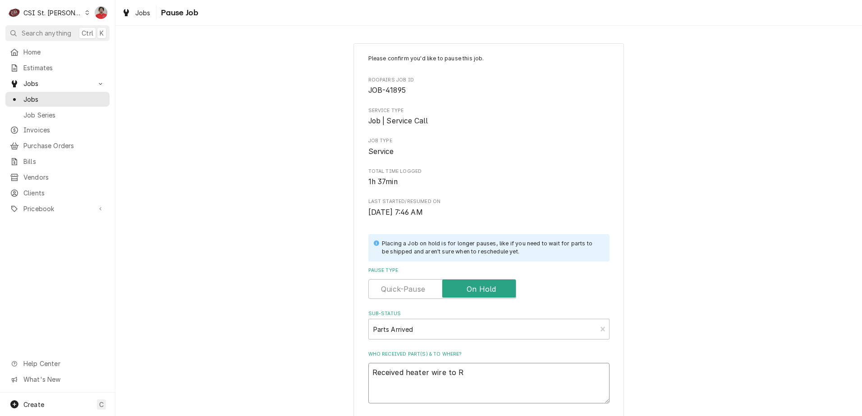
type textarea "x"
type textarea "Received heater wire to Ry"
type textarea "x"
type textarea "Received heater wire to Rya"
type textarea "x"
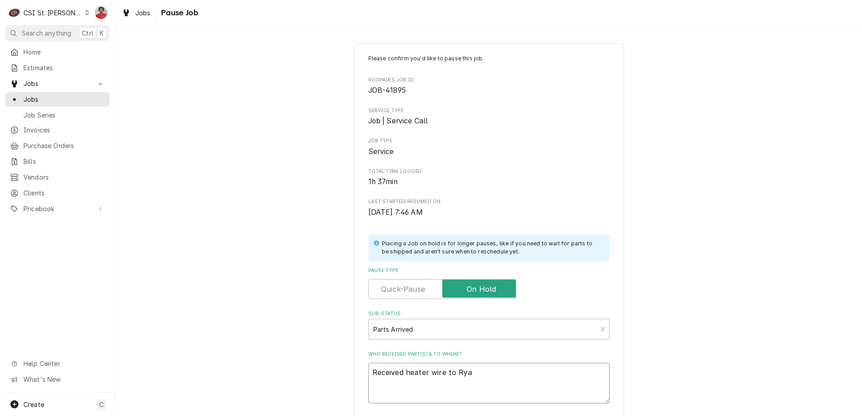
type textarea "Received heater wire to Ryan"
type textarea "x"
type textarea "Received heater wire to Ryan"
type textarea "x"
type textarea "Received heater wire to Ryan P"
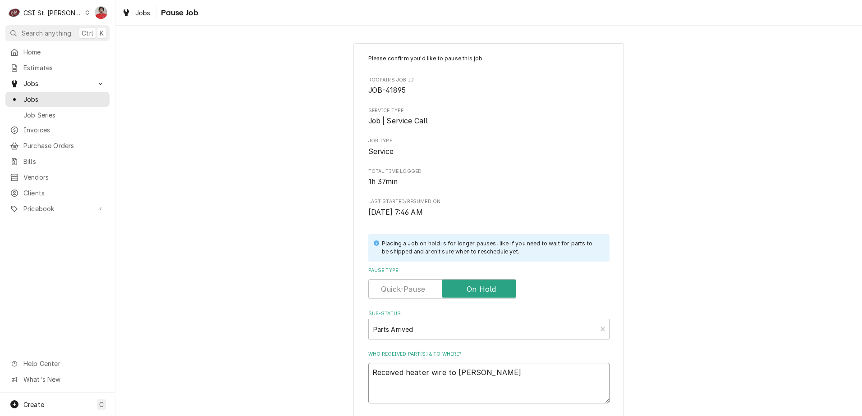
type textarea "x"
type textarea "Received heater wire to Ryan P'"
type textarea "x"
type textarea "Received heater wire to Ryan P's"
type textarea "x"
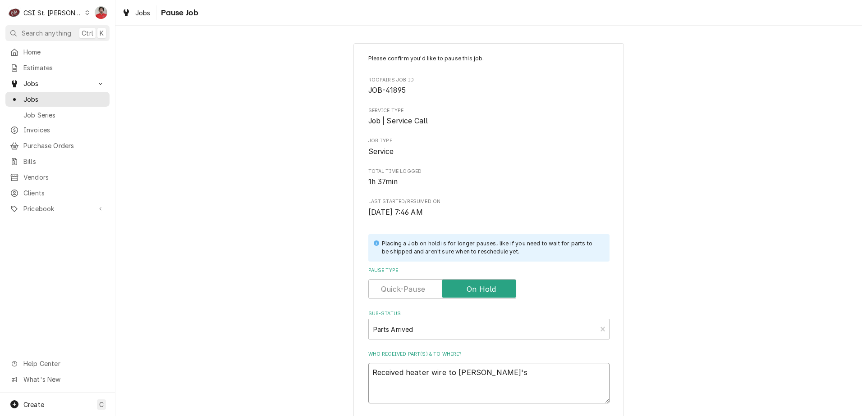
type textarea "Received heater wire to Ryan P's"
type textarea "x"
type textarea "Received heater wire to Ryan P's s"
type textarea "x"
type textarea "Received heater wire to Ryan P's sh"
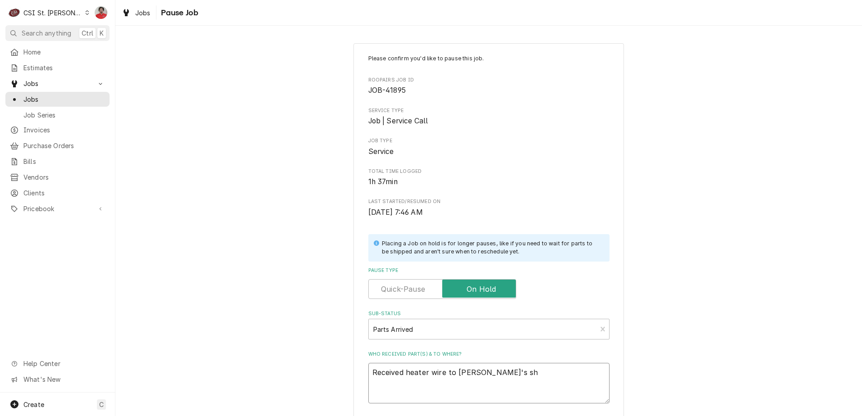
type textarea "x"
type textarea "Received heater wire to Ryan P's she"
type textarea "x"
type textarea "Received heater wire to Ryan P's shel"
type textarea "x"
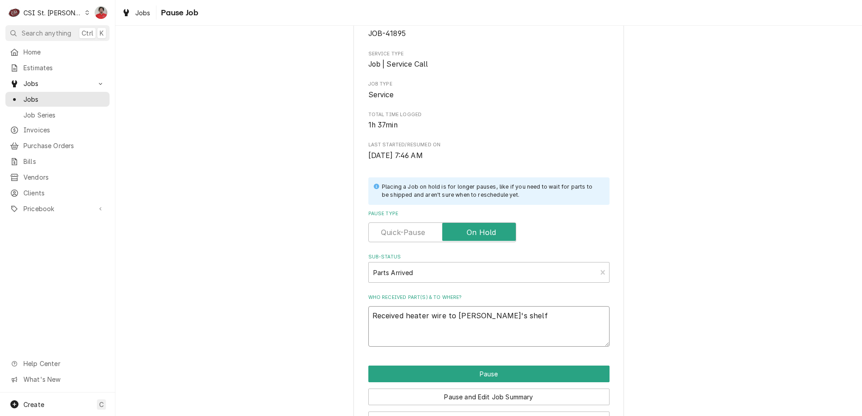
scroll to position [88, 0]
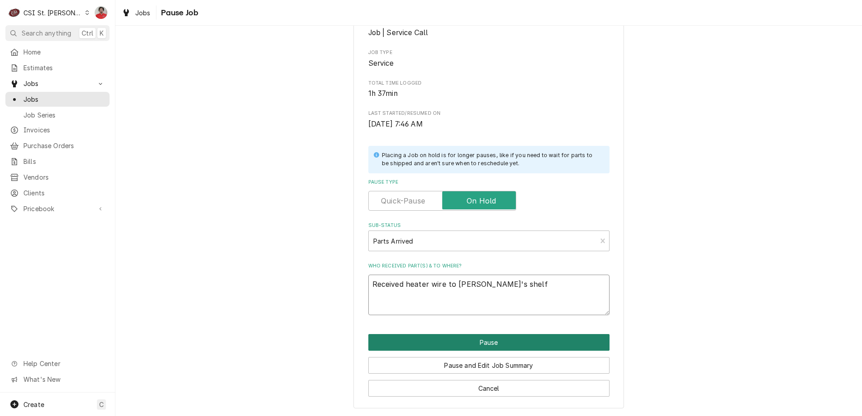
type textarea "Received heater wire to Ryan P's shelf"
click at [473, 343] on button "Pause" at bounding box center [488, 342] width 241 height 17
type textarea "x"
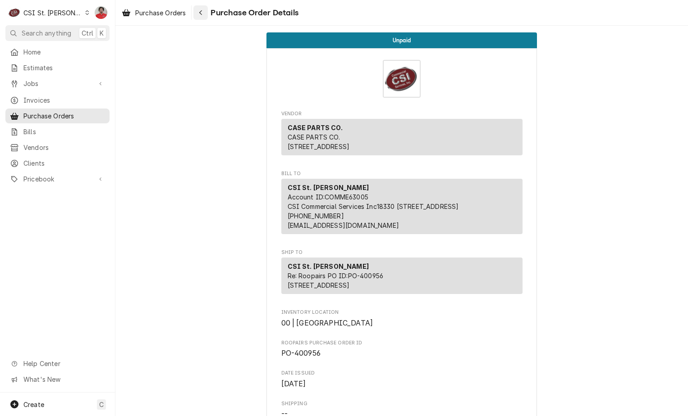
click at [201, 11] on icon "Navigate back" at bounding box center [201, 12] width 4 height 6
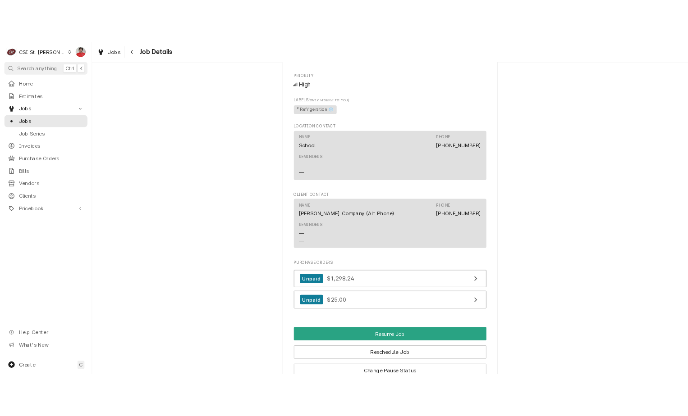
scroll to position [1063, 0]
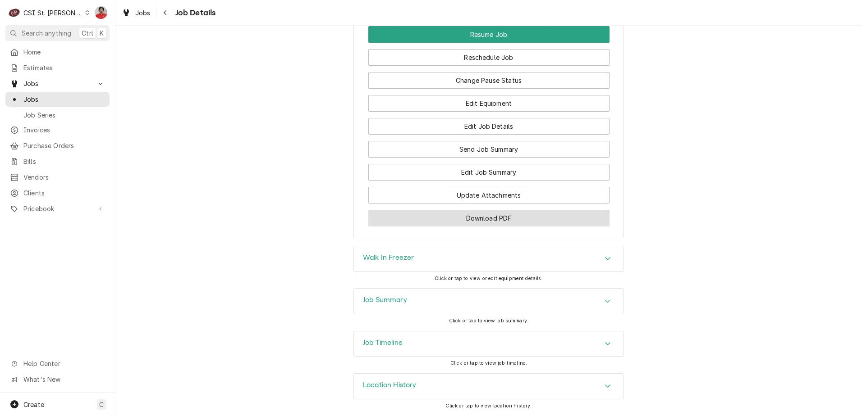
click at [473, 222] on button "Download PDF" at bounding box center [488, 218] width 241 height 17
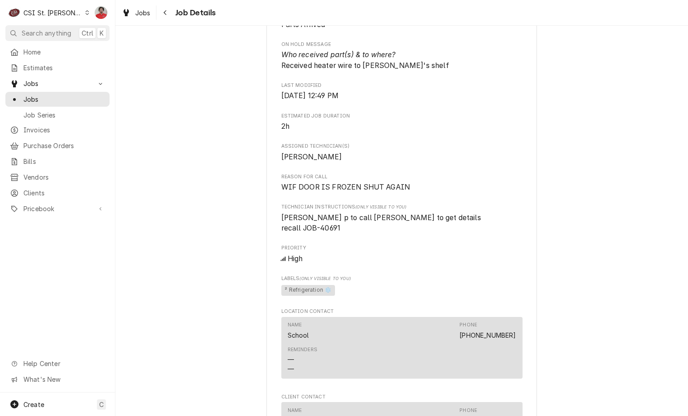
scroll to position [477, 0]
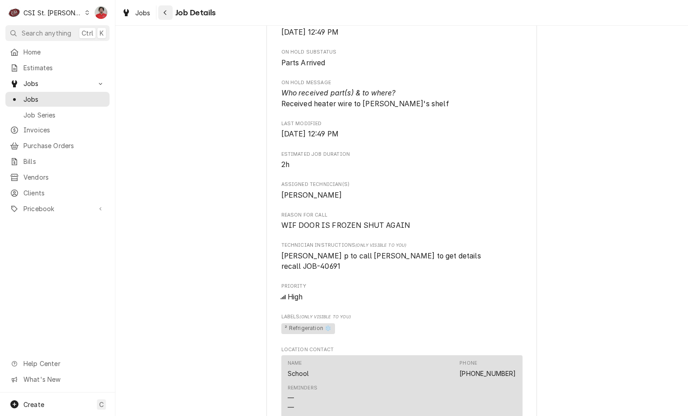
click at [165, 10] on icon "Navigate back" at bounding box center [165, 12] width 4 height 6
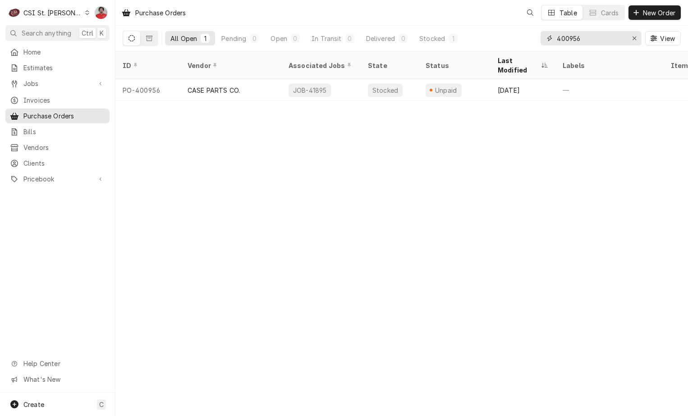
click at [605, 40] on input "400956" at bounding box center [591, 38] width 68 height 14
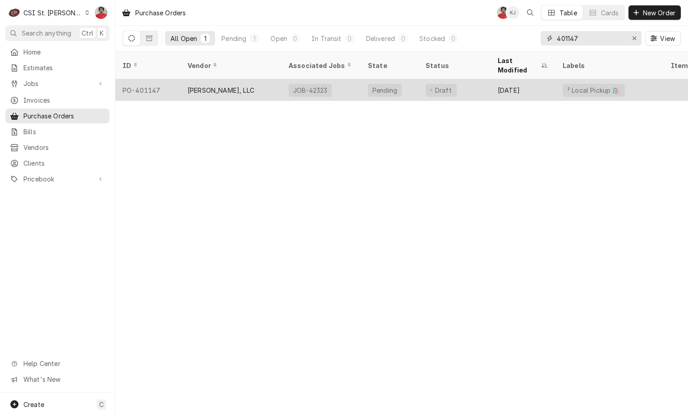
type input "401147"
click at [192, 86] on div "[PERSON_NAME], LLC" at bounding box center [230, 90] width 101 height 22
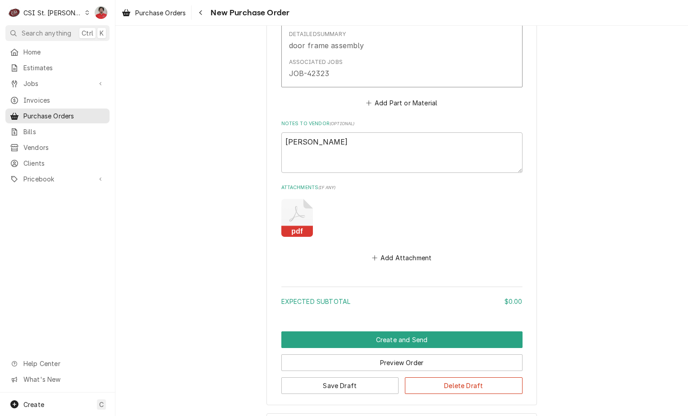
scroll to position [642, 0]
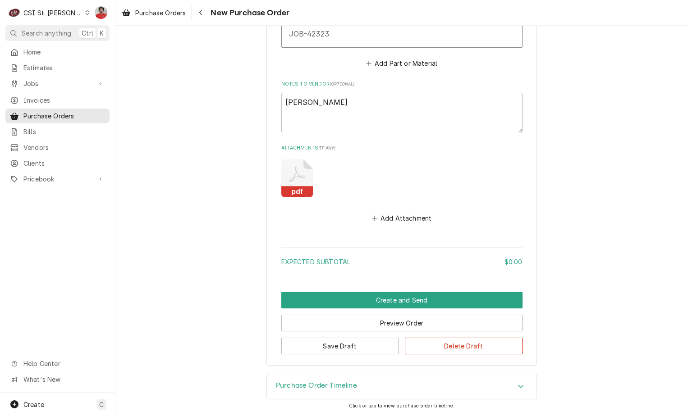
type textarea "x"
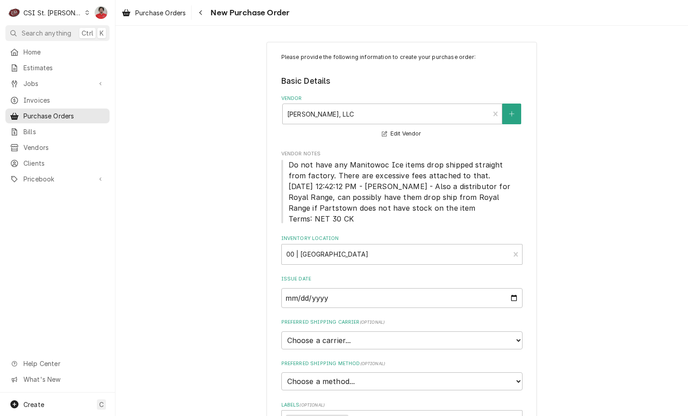
scroll to position [0, 0]
click at [204, 14] on div "Navigate back" at bounding box center [200, 12] width 9 height 9
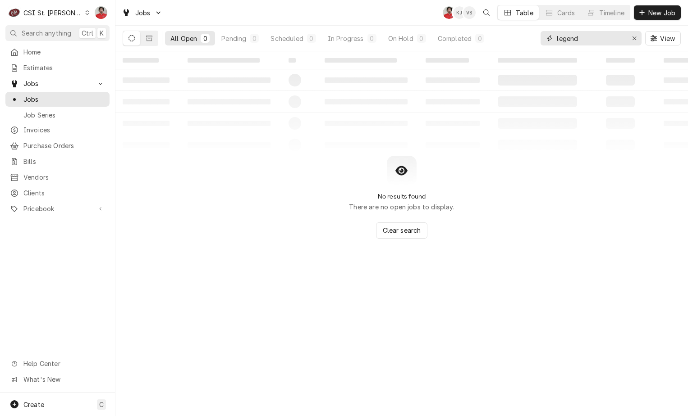
click at [607, 41] on input "legend" at bounding box center [591, 38] width 68 height 14
type input "42323"
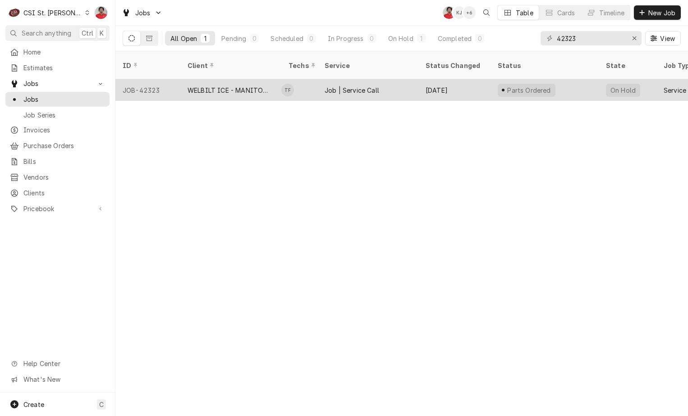
click at [285, 84] on div "Thomas Fonte's Avatar" at bounding box center [287, 90] width 13 height 13
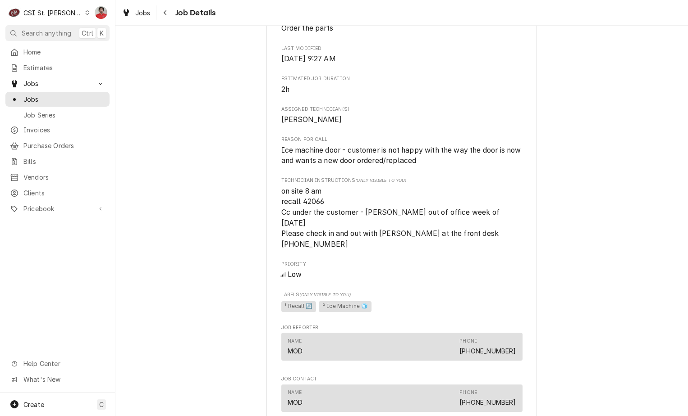
scroll to position [361, 0]
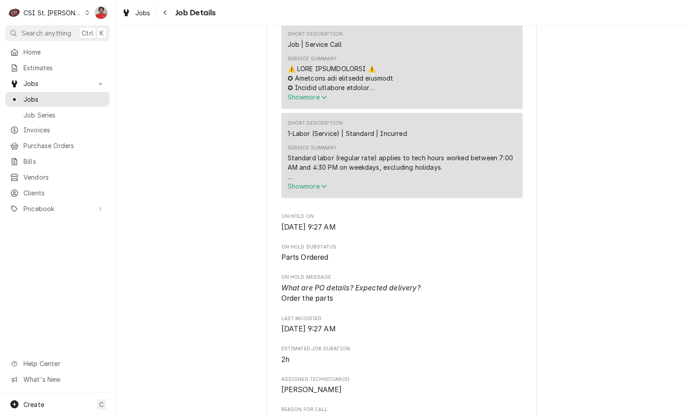
click at [316, 190] on span "Show more" at bounding box center [308, 187] width 40 height 8
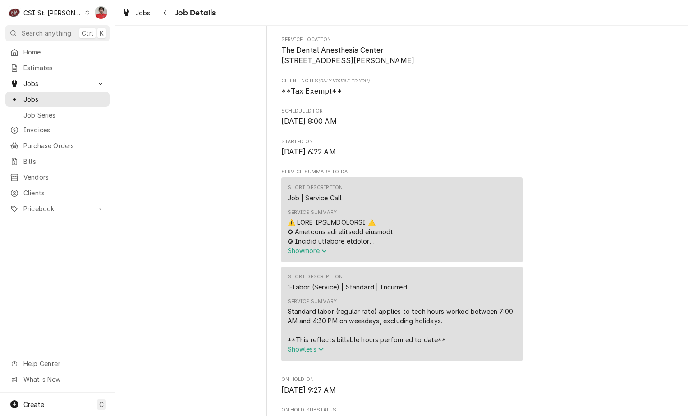
scroll to position [270, 0]
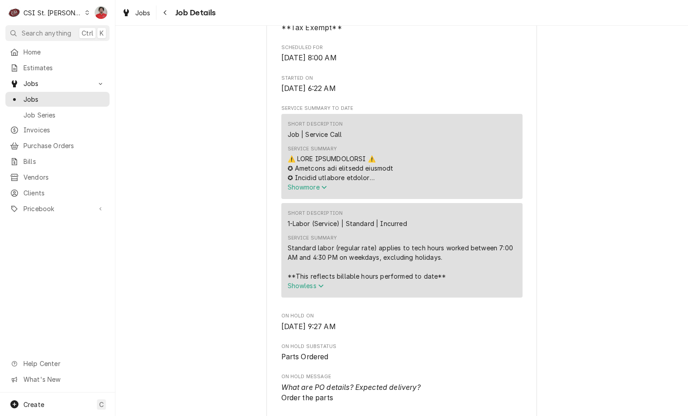
click at [309, 191] on span "Show more" at bounding box center [308, 187] width 40 height 8
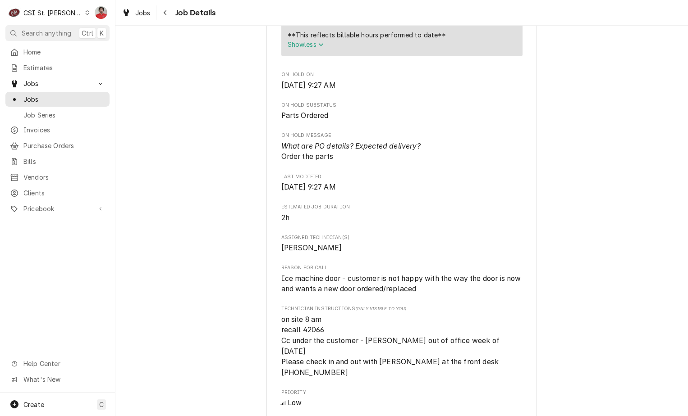
scroll to position [992, 0]
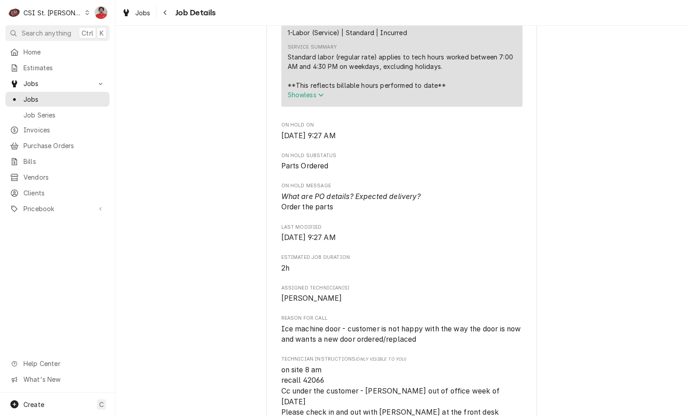
click at [395, 213] on span "What are PO details? Expected delivery? Order the parts" at bounding box center [401, 202] width 241 height 21
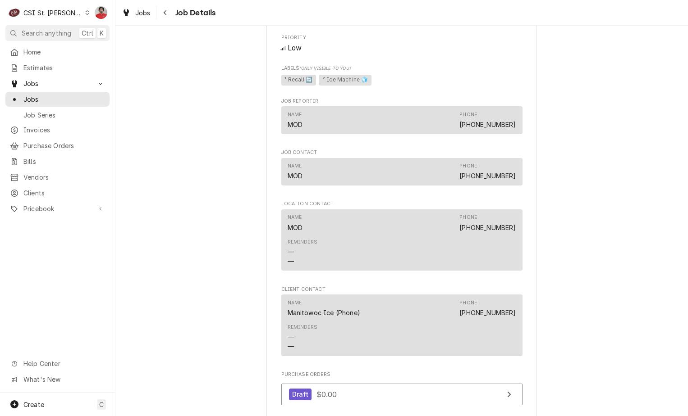
scroll to position [1758, 0]
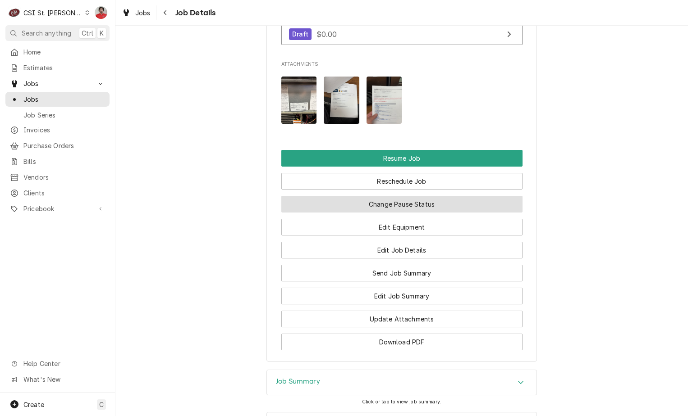
click at [405, 196] on button "Change Pause Status" at bounding box center [401, 204] width 241 height 17
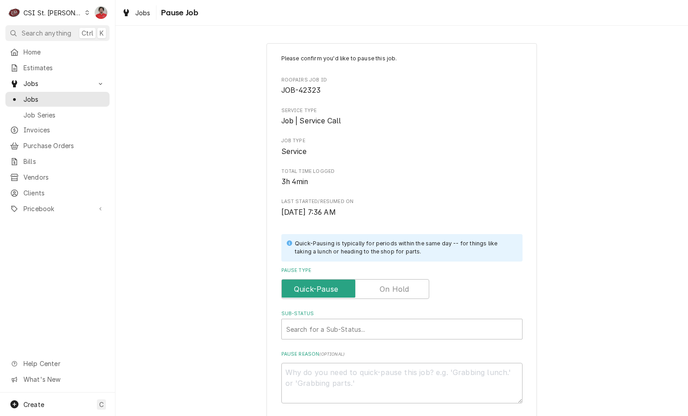
click at [392, 288] on label "Pause Type" at bounding box center [355, 289] width 148 height 20
click at [392, 288] on input "Pause Type" at bounding box center [355, 289] width 140 height 20
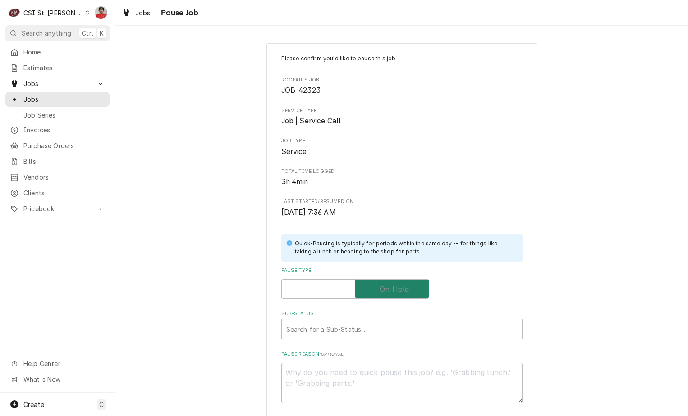
checkbox input "true"
click at [380, 327] on div "Sub-Status" at bounding box center [401, 329] width 231 height 16
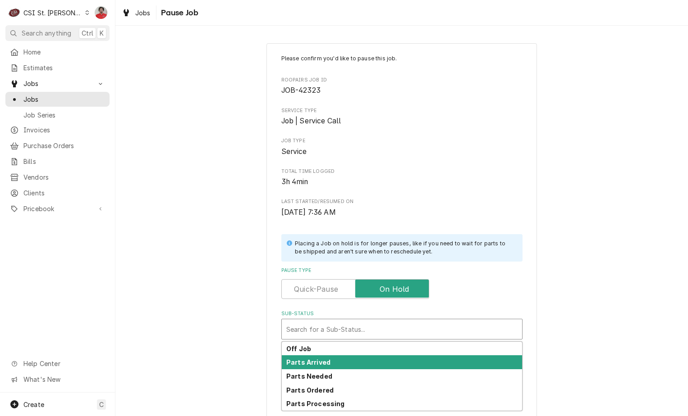
drag, startPoint x: 370, startPoint y: 356, endPoint x: 367, endPoint y: 361, distance: 6.9
click at [367, 361] on div "Off Job Parts Arrived Parts Needed Parts Ordered Parts Processing" at bounding box center [402, 376] width 240 height 69
click at [367, 361] on div "Parts Arrived" at bounding box center [402, 363] width 240 height 14
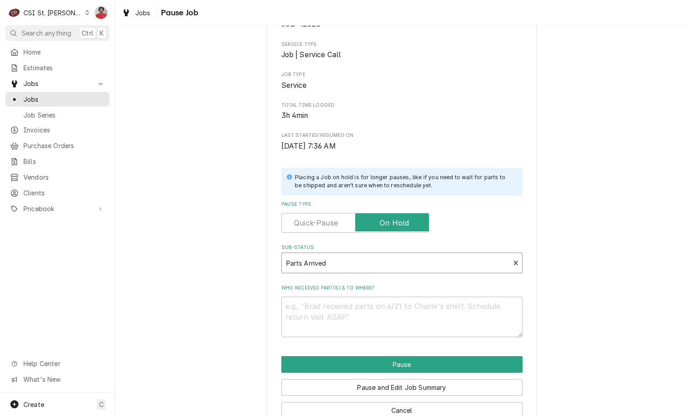
scroll to position [88, 0]
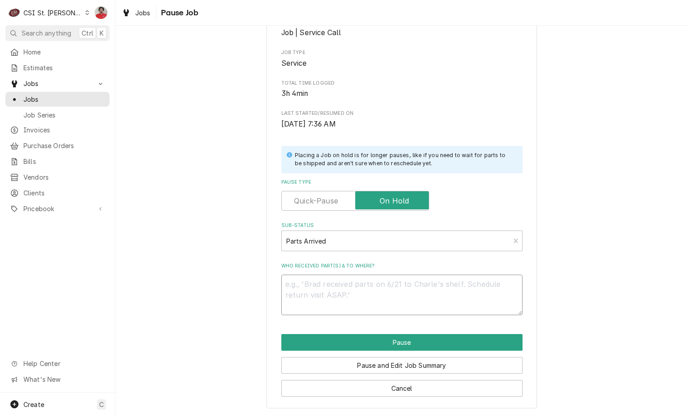
click at [376, 280] on textarea "Who received part(s) & to where?" at bounding box center [401, 295] width 241 height 41
type textarea "x"
type textarea "P"
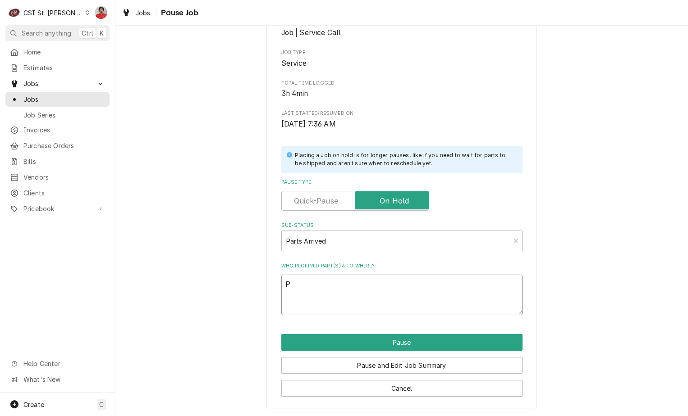
type textarea "x"
type textarea "R"
type textarea "x"
type textarea "Re"
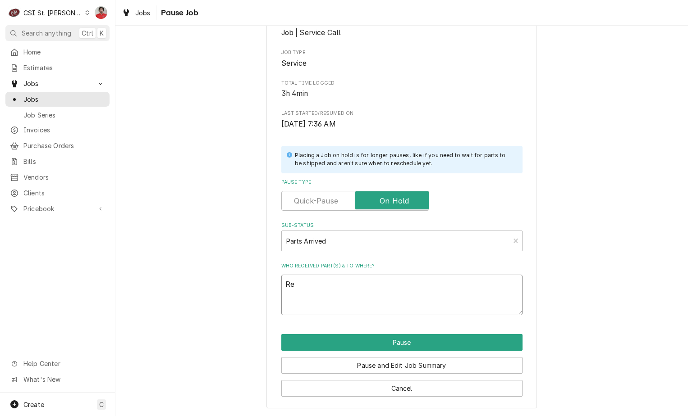
type textarea "x"
type textarea "Rec"
type textarea "x"
type textarea "Rece"
type textarea "x"
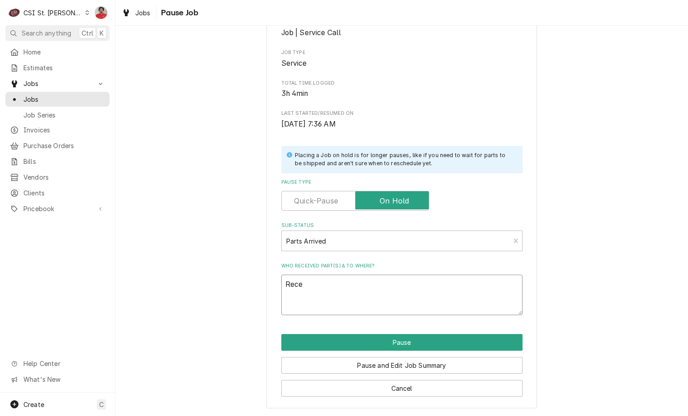
type textarea "Recev"
type textarea "x"
type textarea "Recevi"
type textarea "x"
type textarea "Recevie"
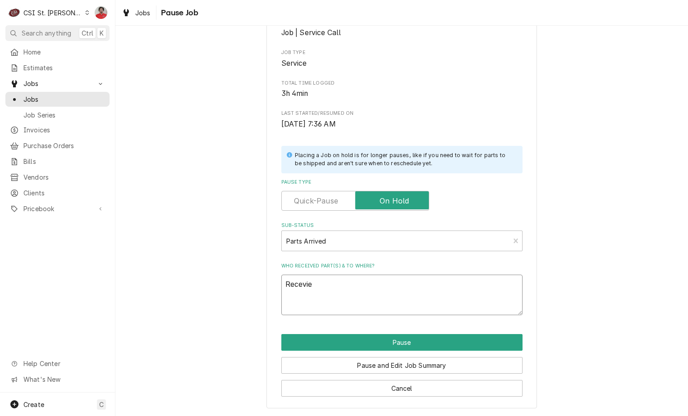
type textarea "x"
type textarea "Recevied"
type textarea "x"
type textarea "Recevied"
type textarea "x"
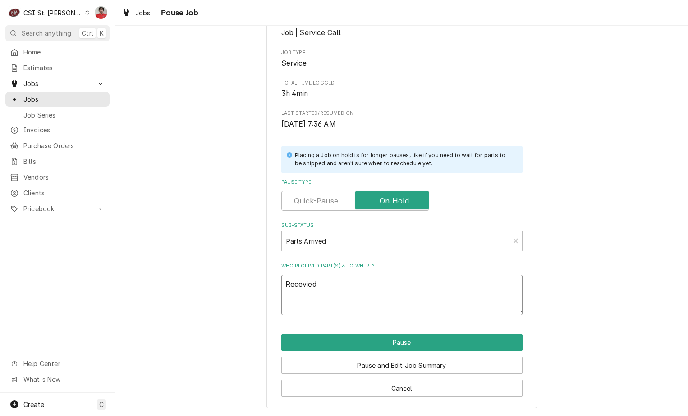
type textarea "Recevied"
type textarea "x"
type textarea "Recevie"
type textarea "x"
type textarea "Recevi"
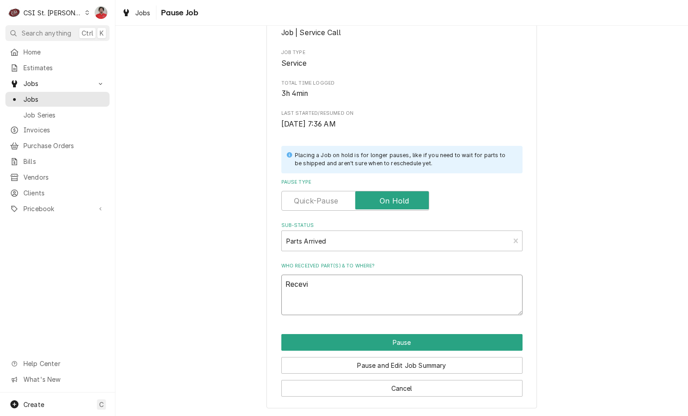
type textarea "x"
type textarea "Recev"
type textarea "x"
type textarea "Rece"
type textarea "x"
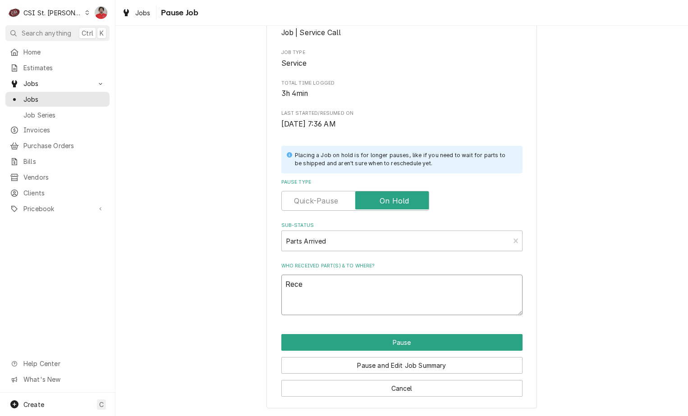
type textarea "Rec"
type textarea "x"
type textarea "Reco"
type textarea "x"
type textarea "Recoe"
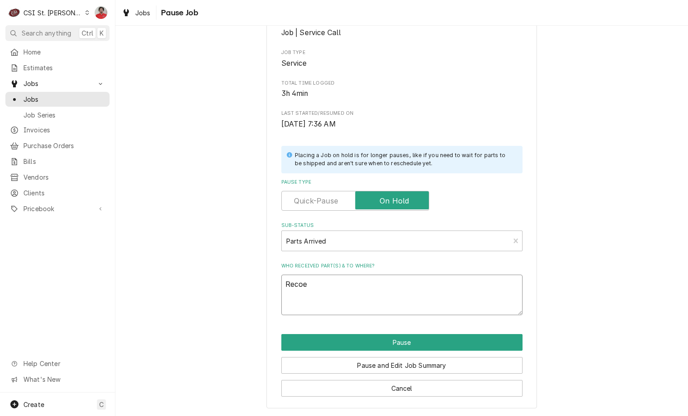
type textarea "x"
type textarea "Recoev"
type textarea "x"
type textarea "Recoeve"
type textarea "x"
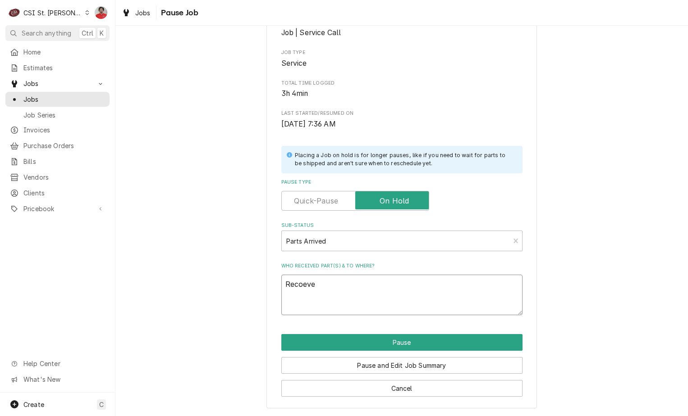
type textarea "Recoev"
type textarea "x"
type textarea "Recoe"
type textarea "x"
type textarea "Reco"
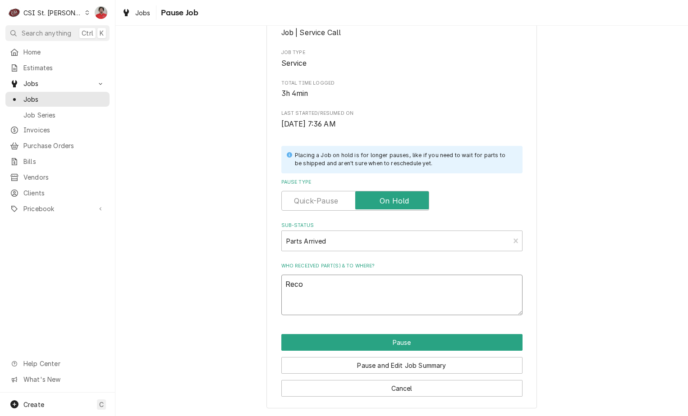
type textarea "x"
type textarea "Rec"
type textarea "x"
type textarea "Reci"
type textarea "x"
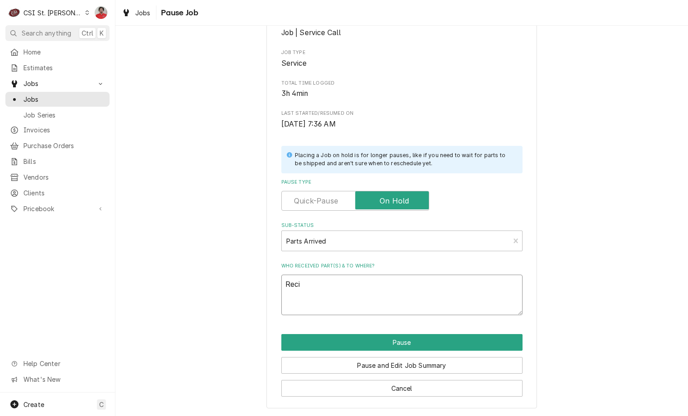
type textarea "Recie"
type textarea "x"
type textarea "Reciev"
type textarea "x"
type textarea "Recieve"
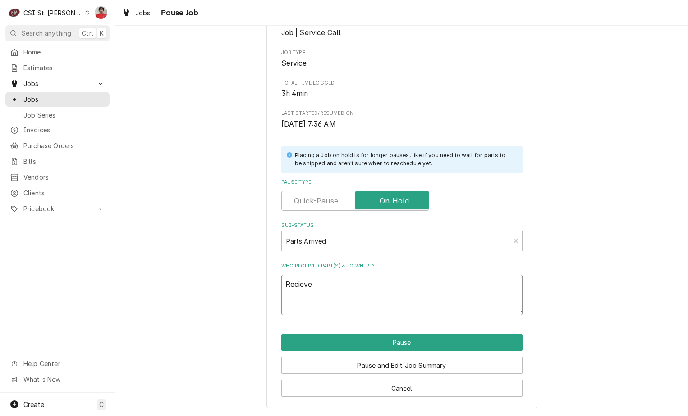
type textarea "x"
type textarea "Recieved"
type textarea "x"
type textarea "Recieved"
type textarea "x"
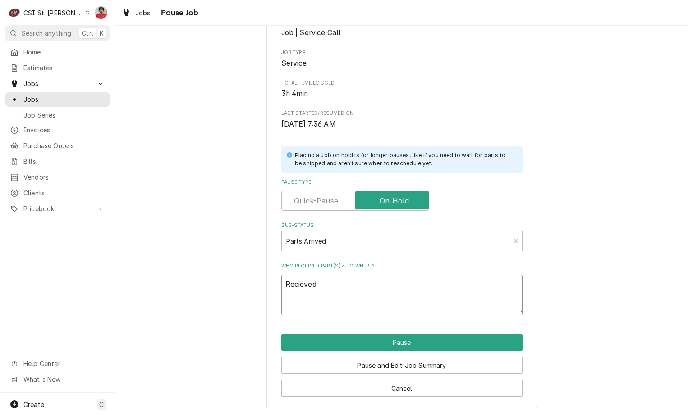
type textarea "Recieved"
type textarea "x"
type textarea "Recieve"
type textarea "x"
type textarea "Reciev"
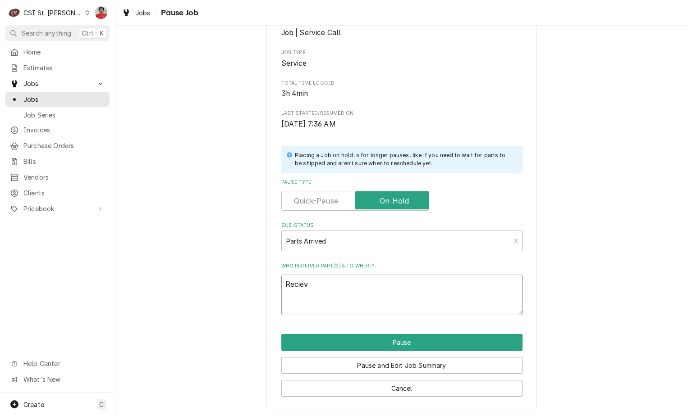
type textarea "x"
type textarea "Recie"
type textarea "x"
type textarea "Reci"
type textarea "x"
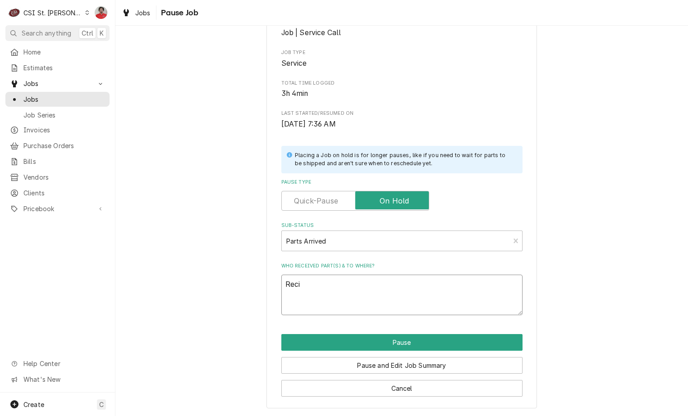
type textarea "Rec"
type textarea "x"
type textarea "Rece"
type textarea "x"
type textarea "Recei"
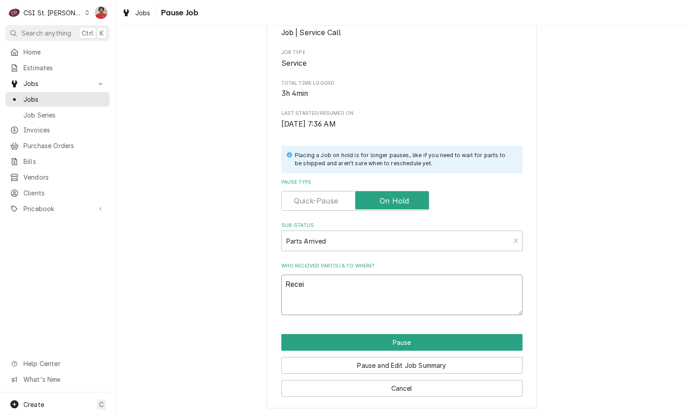
type textarea "x"
type textarea "Receie"
type textarea "x"
type textarea "Receiev"
type textarea "x"
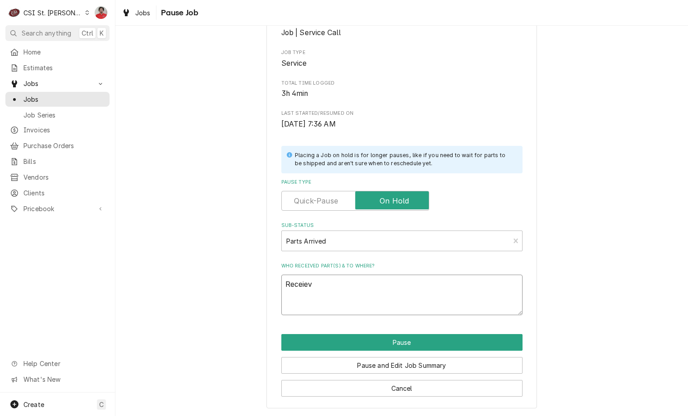
type textarea "Receieve"
type textarea "x"
type textarea "Receiev"
type textarea "x"
type textarea "Receie"
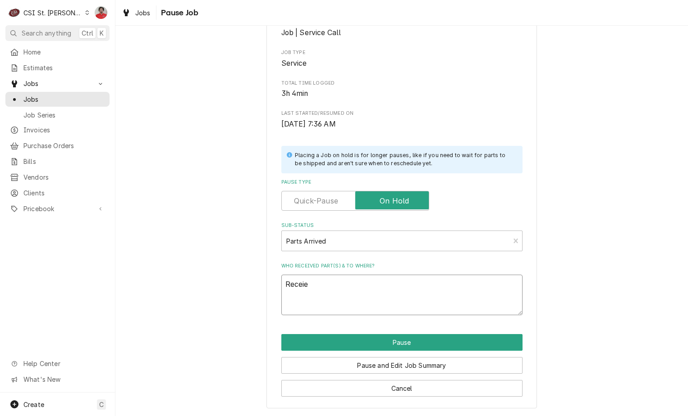
type textarea "x"
type textarea "Recei"
type textarea "x"
type textarea "Receiv"
type textarea "x"
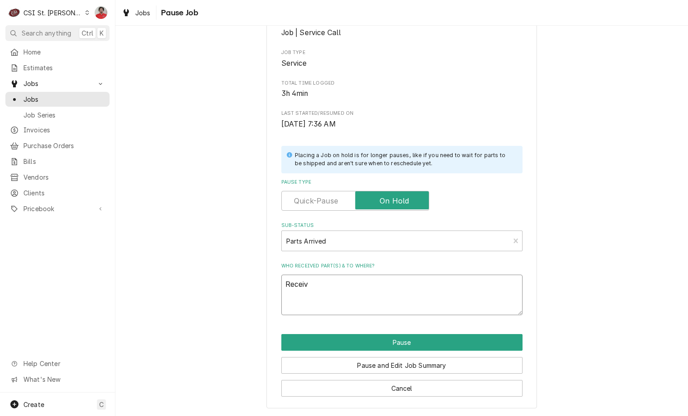
type textarea "Receive"
type textarea "x"
type textarea "Received"
type textarea "x"
type textarea "Received"
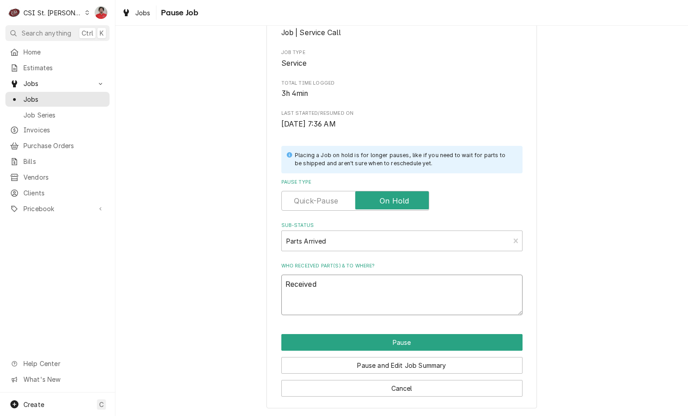
type textarea "x"
type textarea "Received r"
type textarea "x"
type textarea "Received re"
type textarea "x"
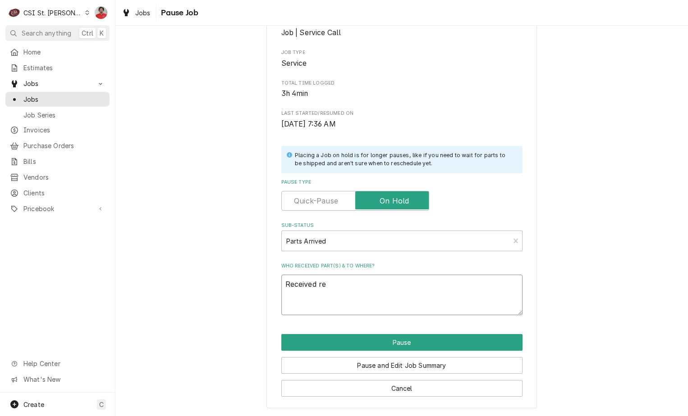
type textarea "Received rep"
type textarea "x"
type textarea "Received repl"
type textarea "x"
type textarea "Received repla"
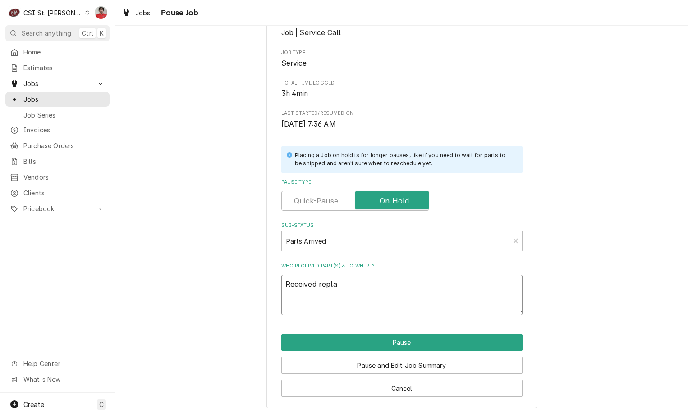
type textarea "x"
type textarea "Received replac"
type textarea "x"
type textarea "Received replace"
type textarea "x"
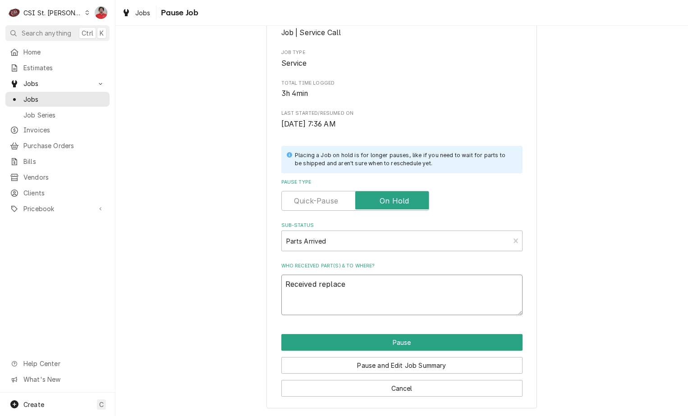
type textarea "Received replacem"
type textarea "x"
type textarea "Received replaceme"
type textarea "x"
type textarea "Received replacemen"
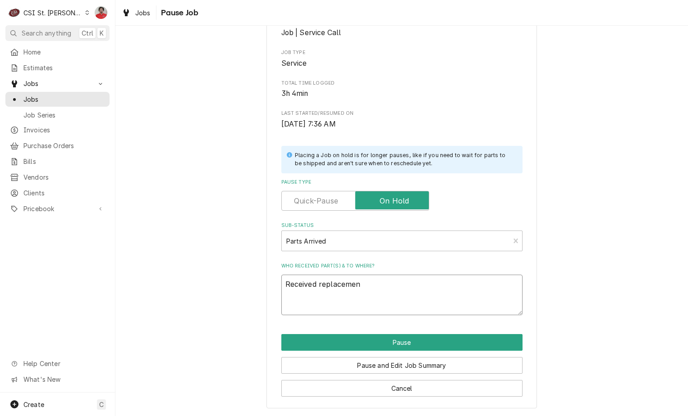
type textarea "x"
type textarea "Received replacement"
type textarea "x"
type textarea "Received replacement"
type textarea "x"
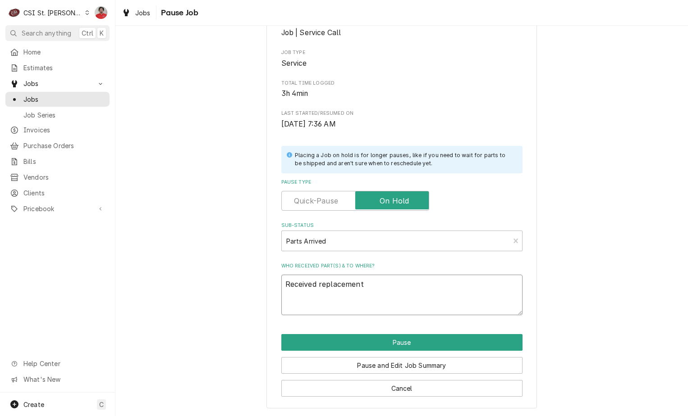
type textarea "Received replacement t"
type textarea "x"
type textarea "Received replacement to"
type textarea "x"
type textarea "Received replacement t"
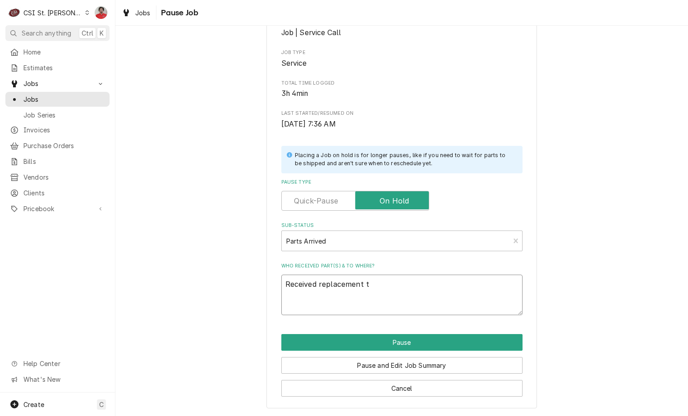
type textarea "x"
type textarea "Received replacement"
type textarea "x"
type textarea "Received replacement d"
type textarea "x"
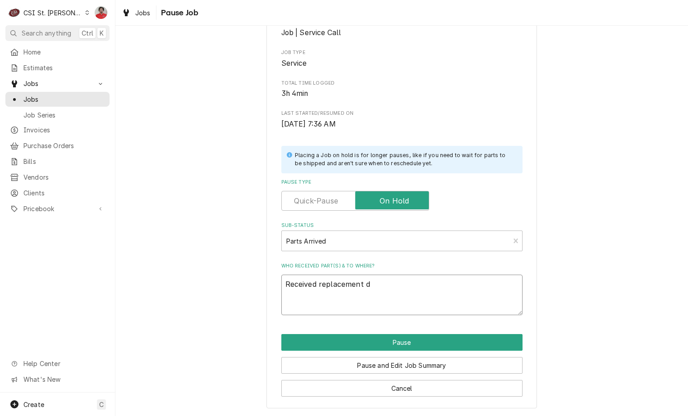
type textarea "Received replacement do"
type textarea "x"
type textarea "Received replacement doo"
type textarea "x"
type textarea "Received replacement door"
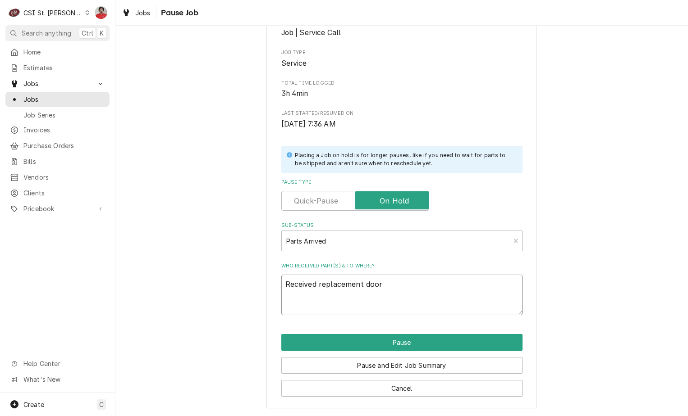
type textarea "x"
type textarea "Received replacement door"
type textarea "x"
type textarea "Received replacement door t"
type textarea "x"
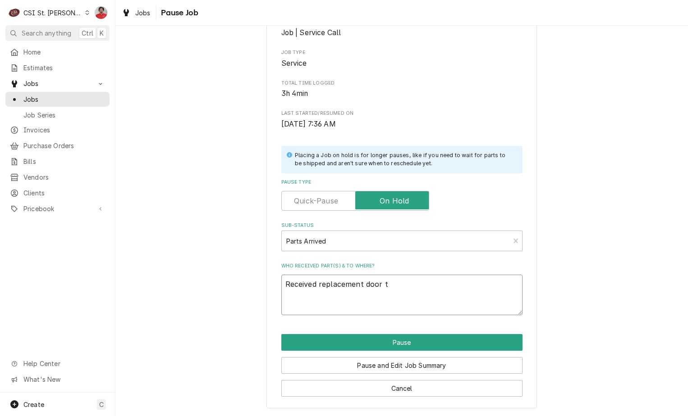
type textarea "Received replacement door to"
type textarea "x"
type textarea "Received replacement door to"
type textarea "x"
type textarea "Received replacement door to T"
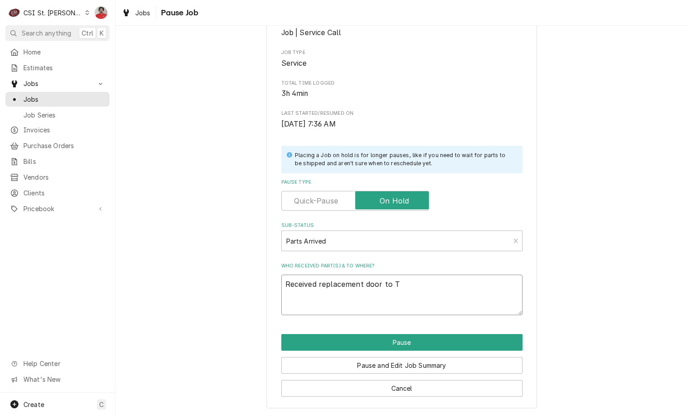
type textarea "x"
type textarea "Received replacement door to Th"
type textarea "x"
type textarea "Received replacement door to Tho"
type textarea "x"
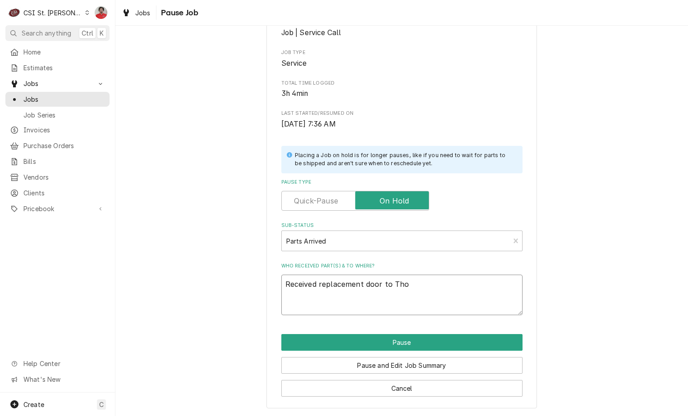
type textarea "Received replacement door to Thom"
type textarea "x"
type textarea "Received replacement door to Thoma"
type textarea "x"
type textarea "Received replacement door to Thomas"
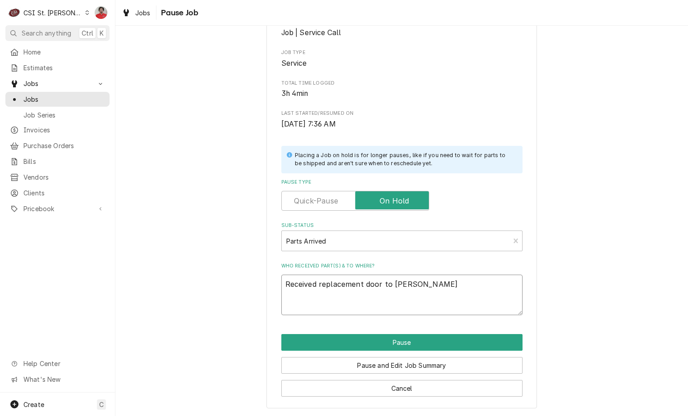
type textarea "x"
type textarea "Received replacement door to Thomas"
type textarea "x"
type textarea "Received replacement door to Thomas F"
type textarea "x"
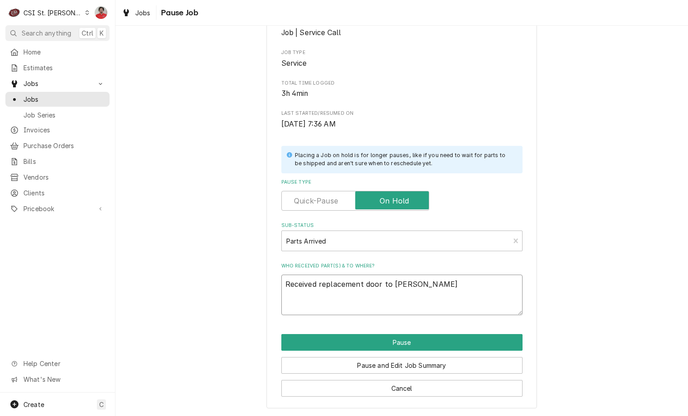
type textarea "Received replacement door to Thomas F'"
type textarea "x"
type textarea "Received replacement door to Thomas F's"
type textarea "x"
type textarea "Received replacement door to Thomas F's"
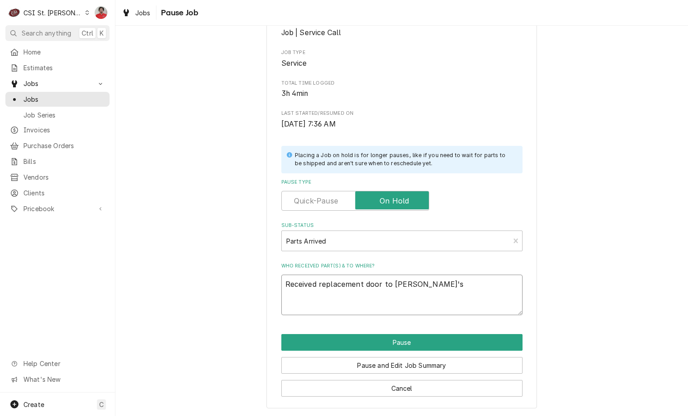
type textarea "x"
type textarea "Received replacement door to Thomas F's s"
type textarea "x"
type textarea "Received replacement door to Thomas F's sh"
type textarea "x"
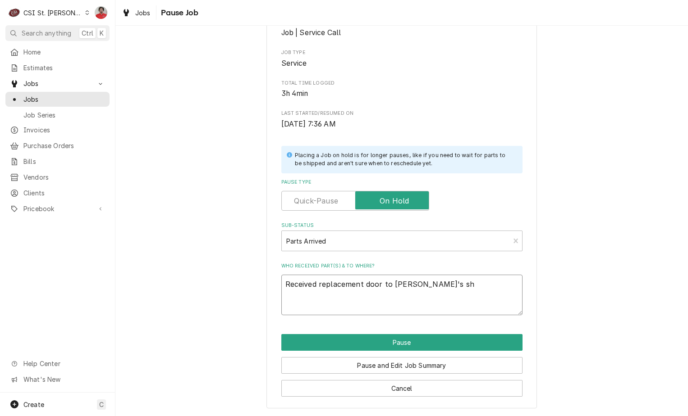
type textarea "Received replacement door to Thomas F's she"
type textarea "x"
type textarea "Received replacement door to Thomas F's shel"
type textarea "x"
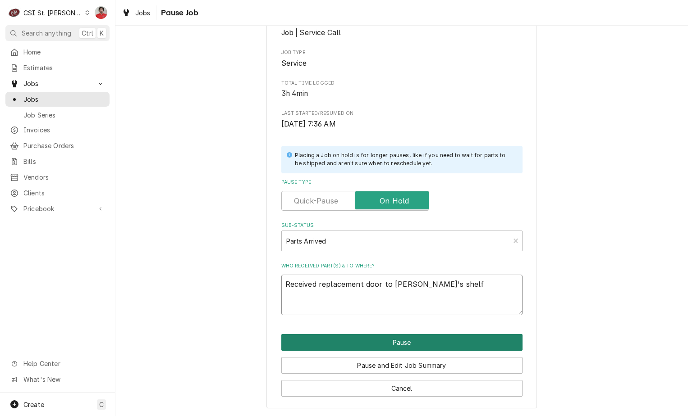
type textarea "Received replacement door to Thomas F's shelf"
click at [414, 341] on button "Pause" at bounding box center [401, 342] width 241 height 17
type textarea "x"
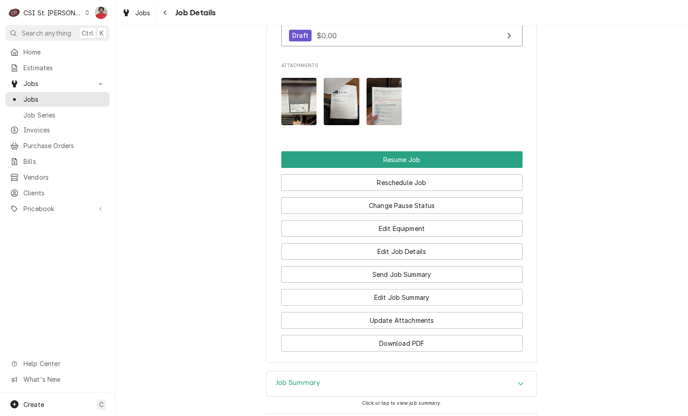
scroll to position [1289, 0]
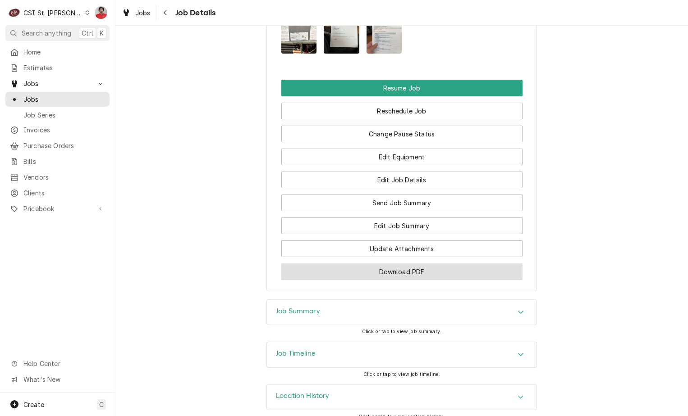
click at [394, 264] on button "Download PDF" at bounding box center [401, 272] width 241 height 17
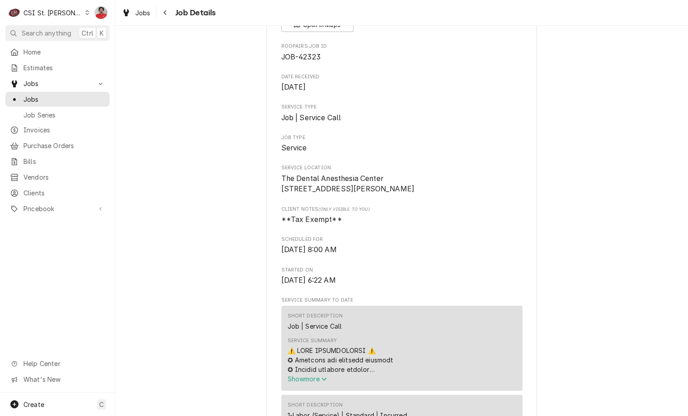
scroll to position [0, 0]
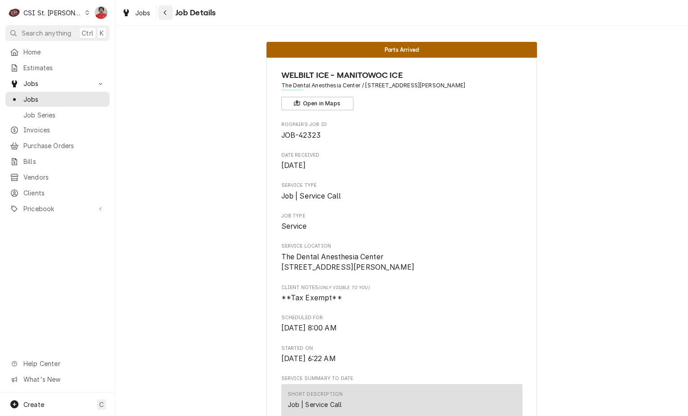
click at [170, 12] on button "Navigate back" at bounding box center [165, 12] width 14 height 14
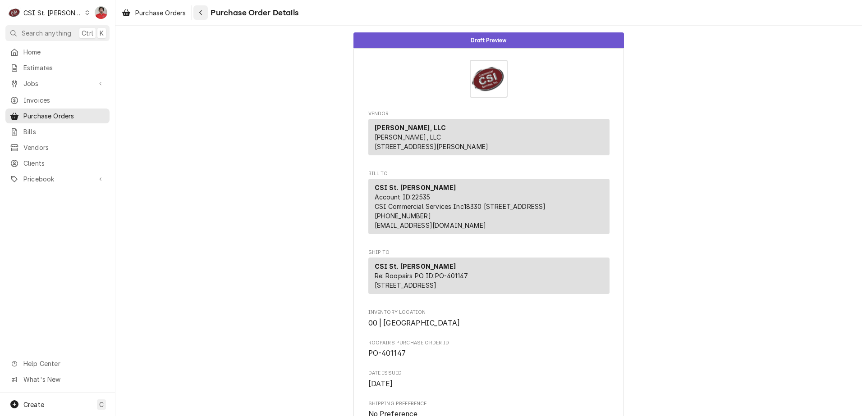
click at [199, 14] on div "Navigate back" at bounding box center [200, 12] width 9 height 9
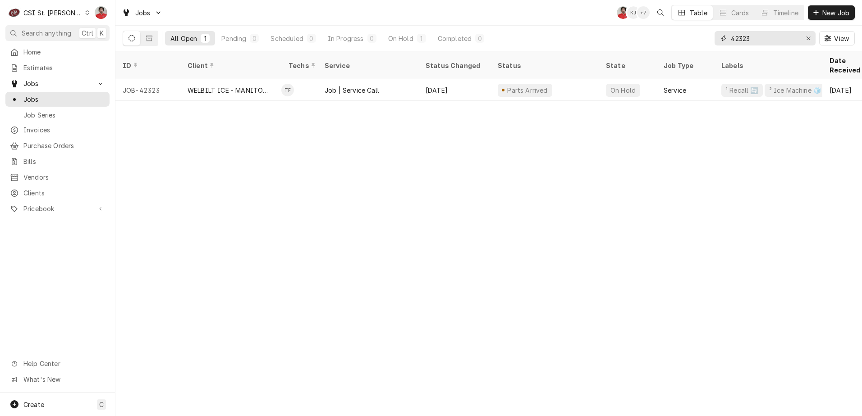
click at [687, 37] on input "42323" at bounding box center [765, 38] width 68 height 14
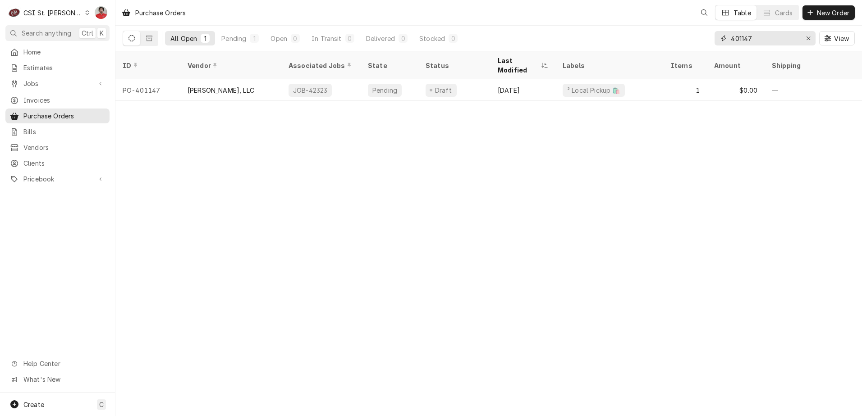
click at [739, 42] on input "401147" at bounding box center [765, 38] width 68 height 14
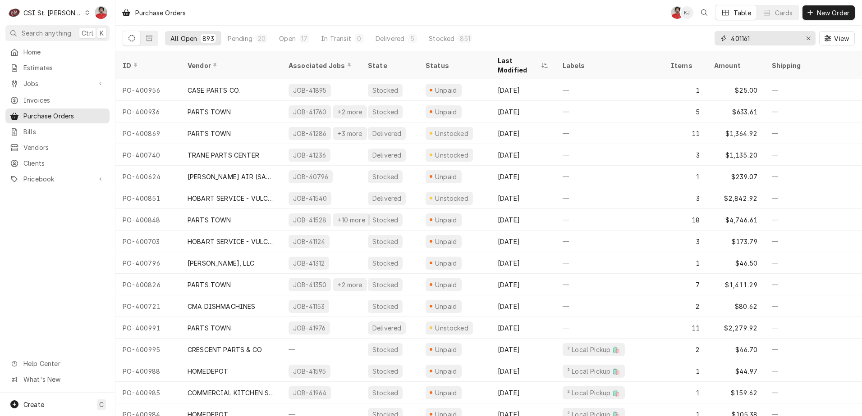
type input "401161"
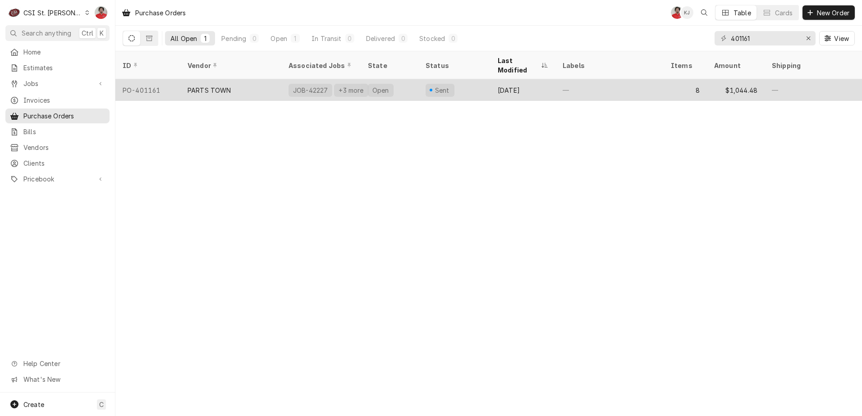
click at [267, 79] on div "PARTS TOWN" at bounding box center [230, 90] width 101 height 22
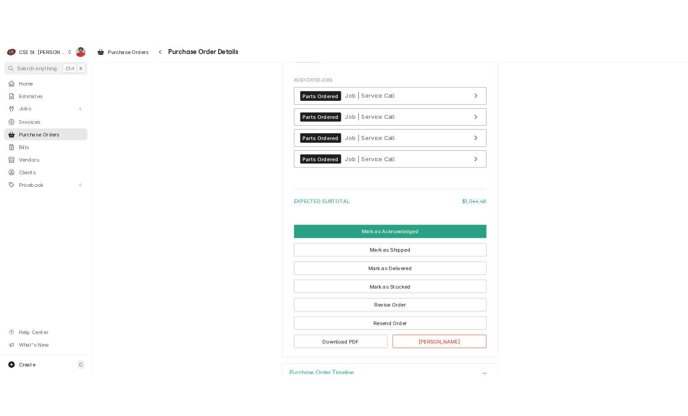
scroll to position [2101, 0]
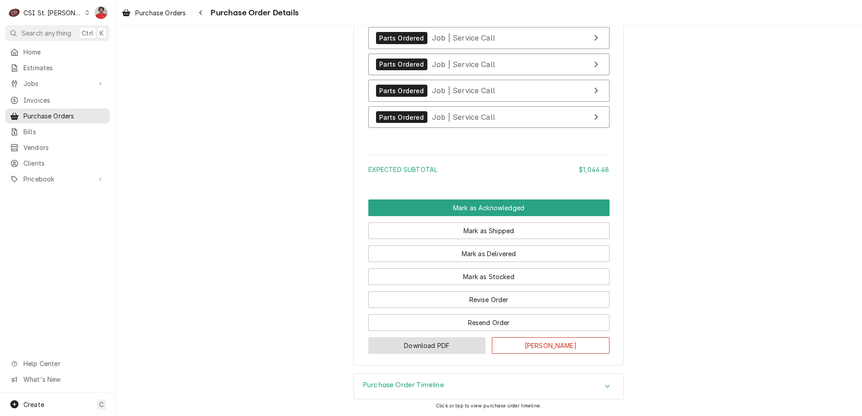
click at [426, 352] on button "Download PDF" at bounding box center [427, 346] width 118 height 17
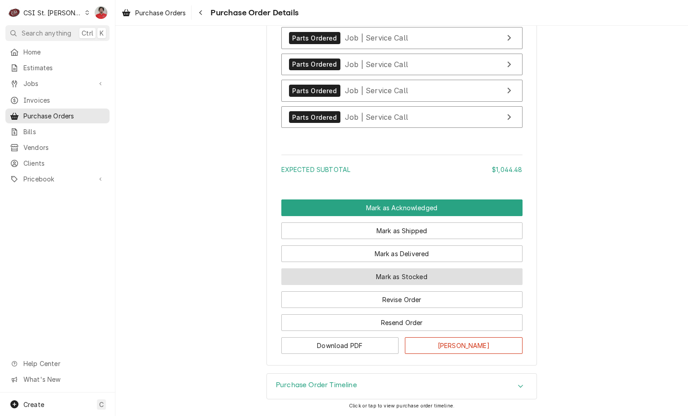
click at [380, 274] on button "Mark as Stocked" at bounding box center [401, 277] width 241 height 17
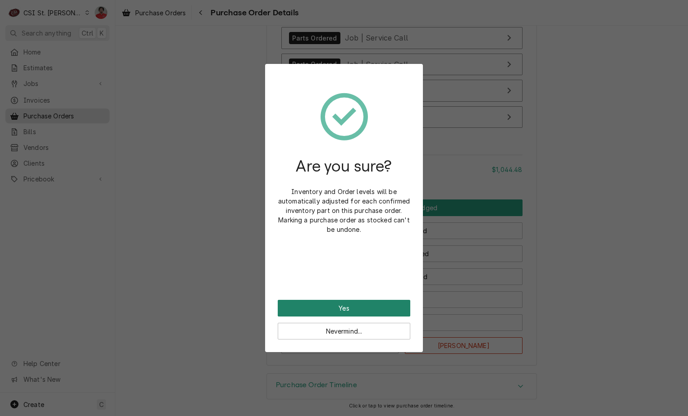
click at [335, 313] on button "Yes" at bounding box center [344, 308] width 133 height 17
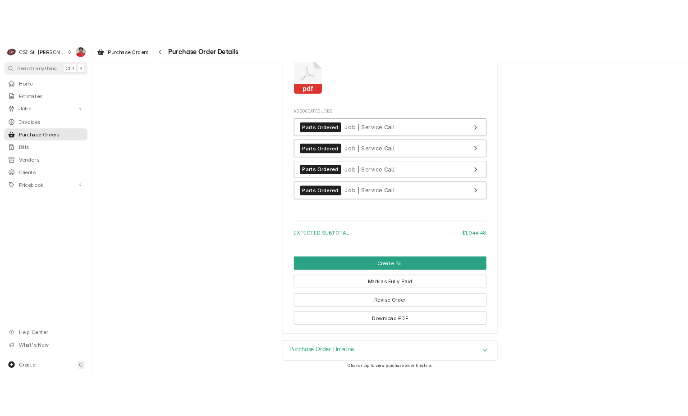
scroll to position [2146, 0]
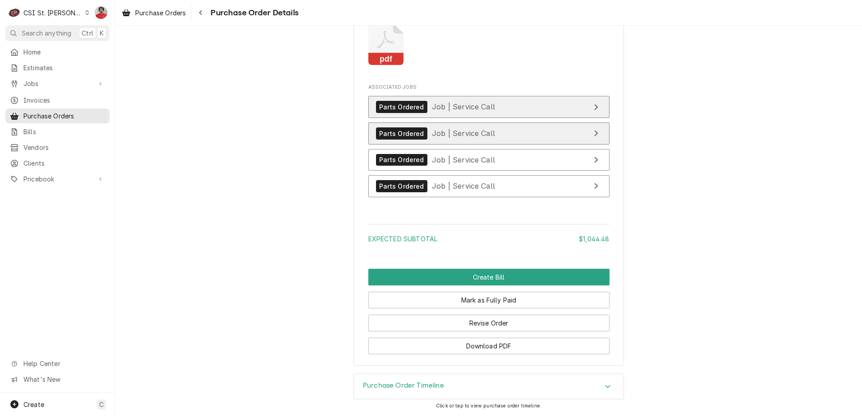
drag, startPoint x: 441, startPoint y: 114, endPoint x: 437, endPoint y: 132, distance: 18.0
click at [441, 114] on link "Parts Ordered Job | Service Call" at bounding box center [488, 107] width 241 height 22
click at [437, 143] on link "Parts Ordered Job | Service Call" at bounding box center [488, 134] width 241 height 22
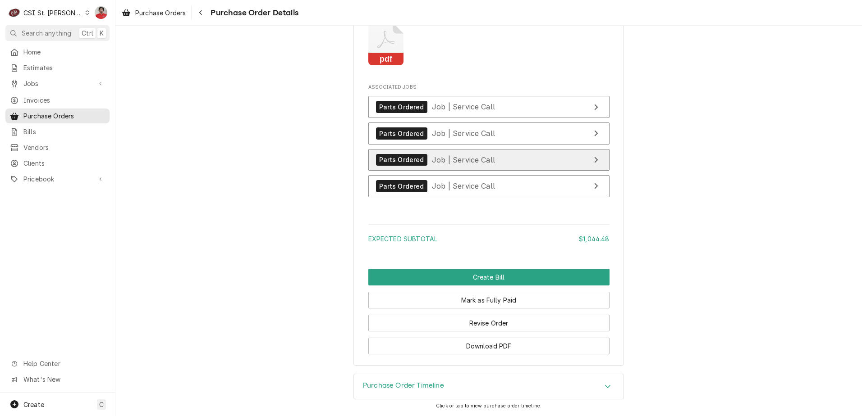
click at [438, 158] on span "Job | Service Call" at bounding box center [463, 159] width 63 height 9
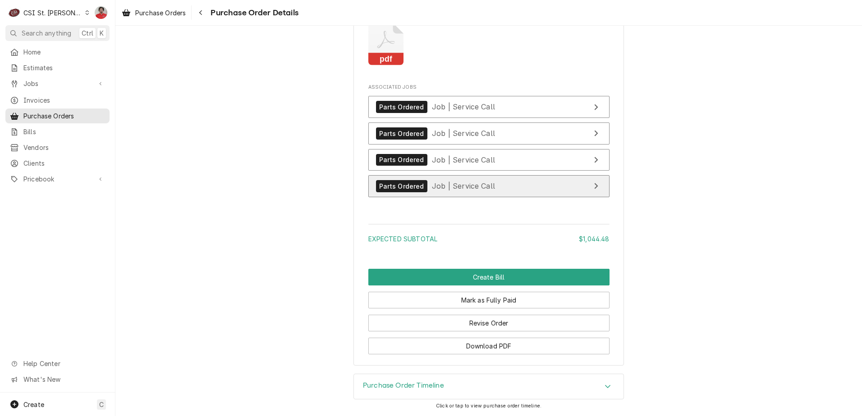
click at [437, 189] on span "Job | Service Call" at bounding box center [463, 186] width 63 height 9
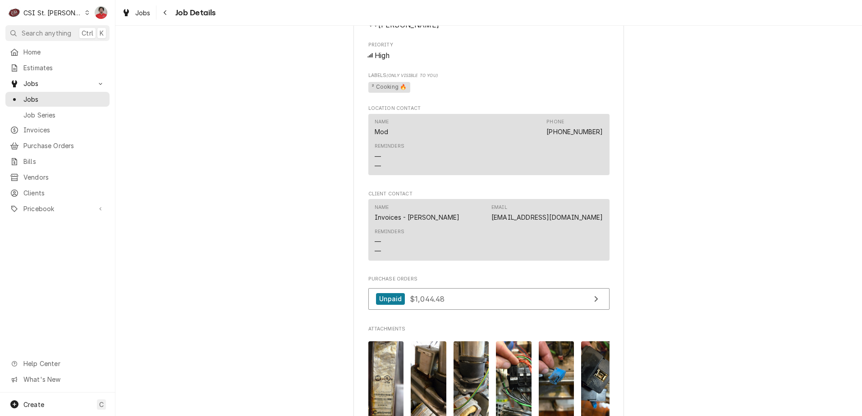
scroll to position [1352, 0]
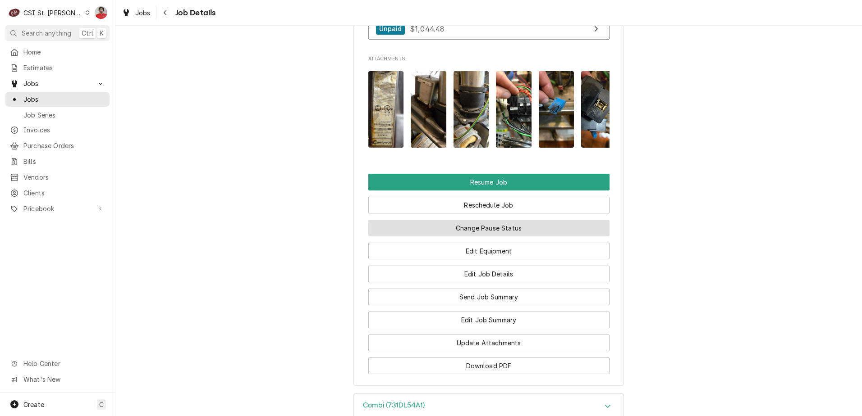
click at [464, 228] on button "Change Pause Status" at bounding box center [488, 228] width 241 height 17
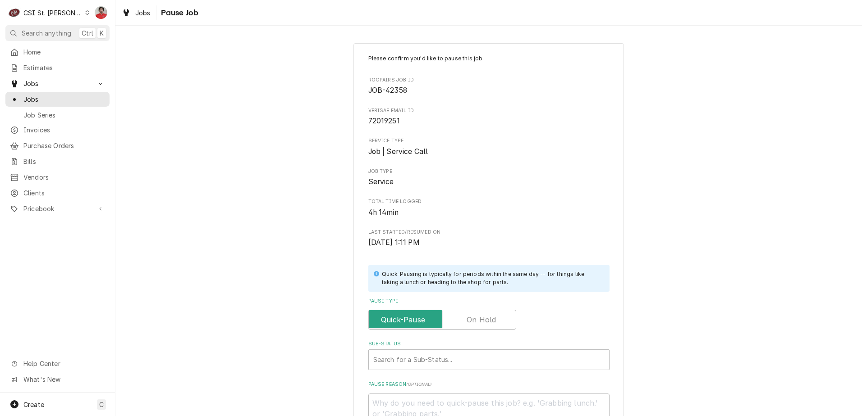
click at [474, 320] on label "Pause Type" at bounding box center [442, 320] width 148 height 20
click at [474, 320] on input "Pause Type" at bounding box center [442, 320] width 140 height 20
checkbox input "true"
drag, startPoint x: 462, startPoint y: 363, endPoint x: 461, endPoint y: 369, distance: 6.1
click at [462, 363] on div "Sub-Status" at bounding box center [488, 360] width 231 height 16
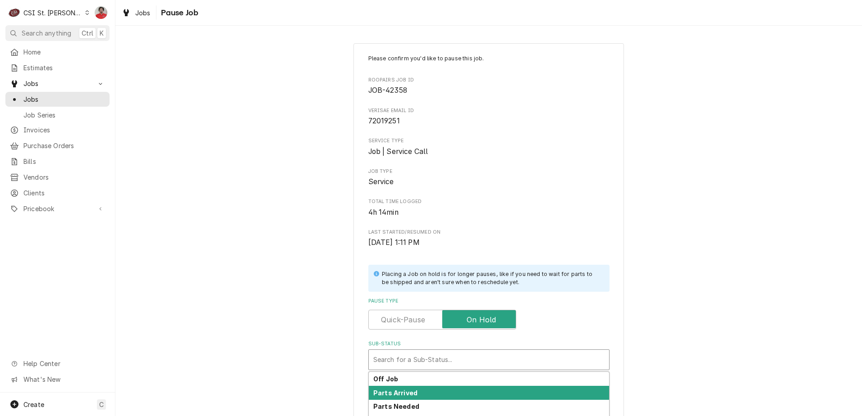
click at [457, 388] on div "Parts Arrived" at bounding box center [489, 393] width 240 height 14
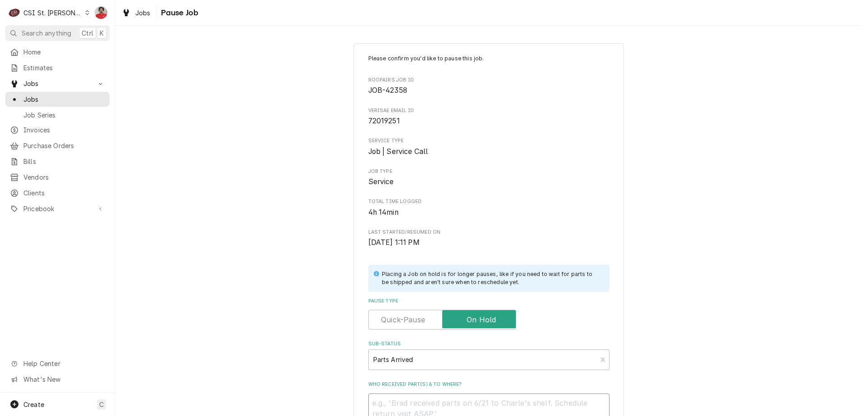
click at [461, 404] on textarea "Who received part(s) & to where?" at bounding box center [488, 414] width 241 height 41
type textarea "x"
type textarea "C"
type textarea "x"
type textarea "CL"
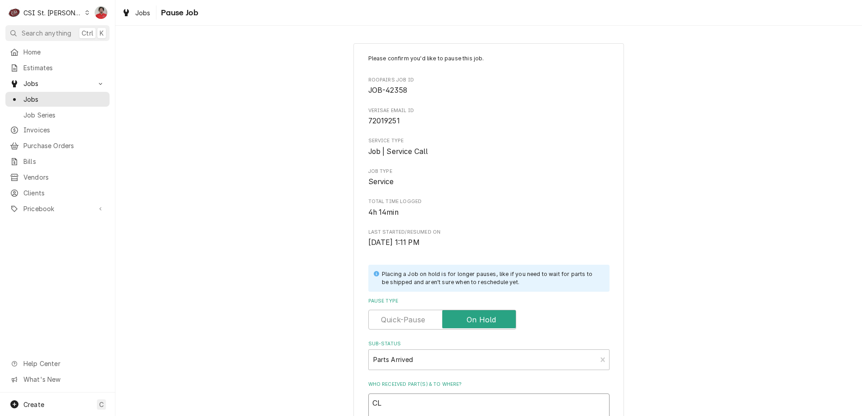
type textarea "x"
type textarea "CLE"
type textarea "x"
type textarea "CLE-"
type textarea "x"
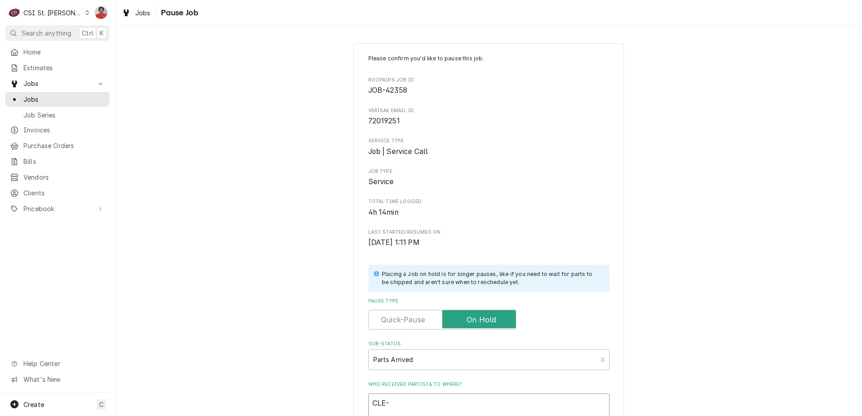
type textarea "CLE-4"
type textarea "x"
type textarea "CLE-40"
type textarea "x"
type textarea "CLE-405"
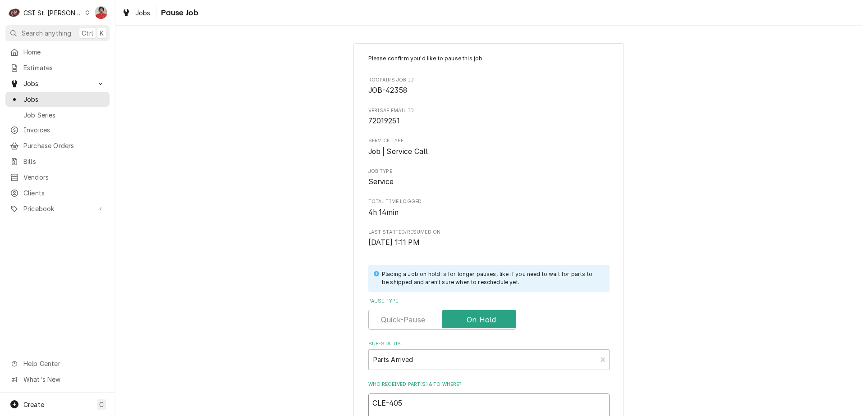
type textarea "x"
type textarea "CLE-4056"
type textarea "x"
type textarea "CLE-40563"
type textarea "x"
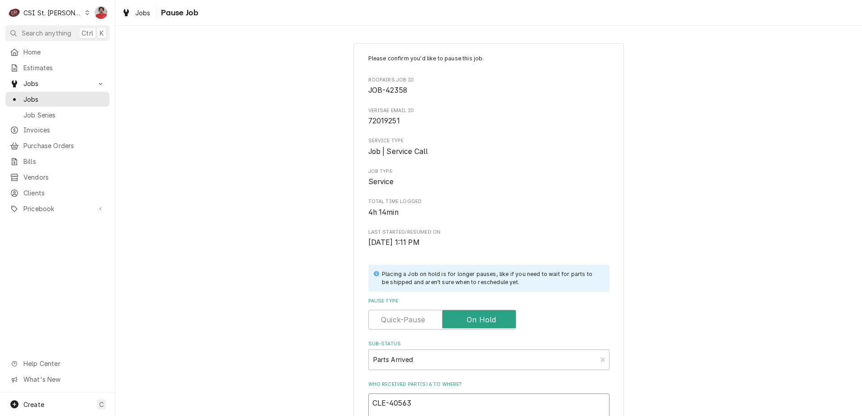
type textarea "CLE-405635"
type textarea "x"
type textarea "CLE-4056354"
type textarea "x"
type textarea "CLE-4056354,"
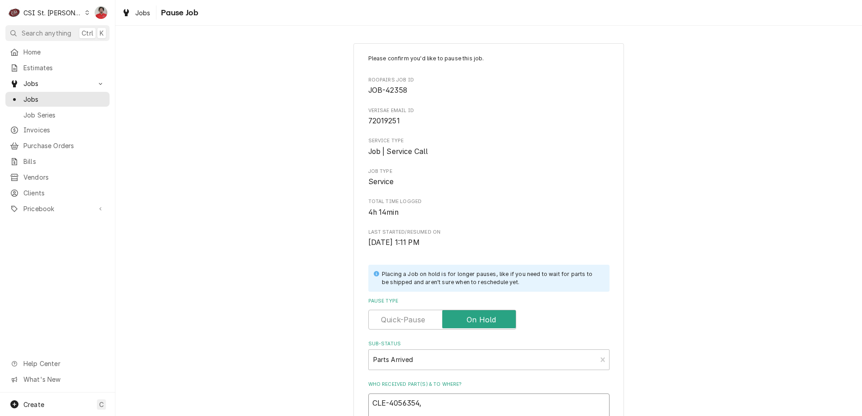
type textarea "x"
type textarea "CLE-4056354,"
type textarea "x"
type textarea "CLE-4056354, C"
type textarea "x"
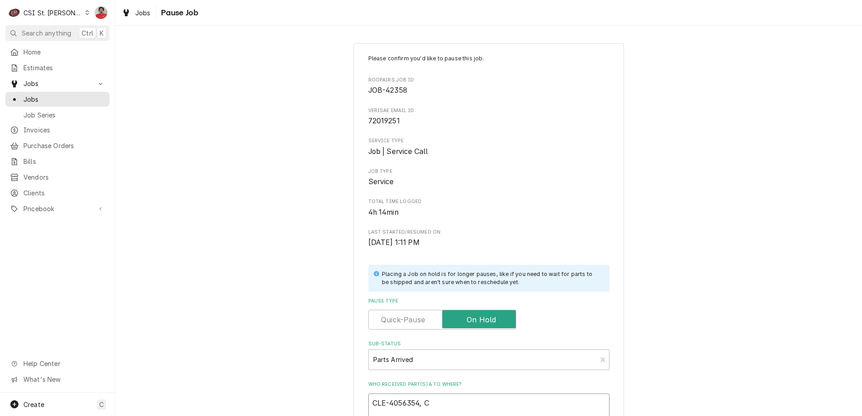
type textarea "CLE-4056354, CL"
type textarea "x"
type textarea "CLE-4056354, CLE"
type textarea "x"
type textarea "CLE-4056354, CLE-"
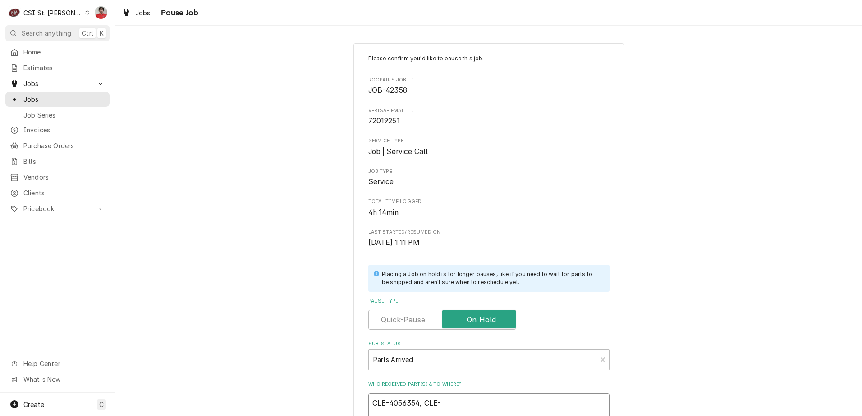
type textarea "x"
type textarea "CLE-4056354, CLE-5"
type textarea "x"
type textarea "CLE-4056354, CLE-50"
type textarea "x"
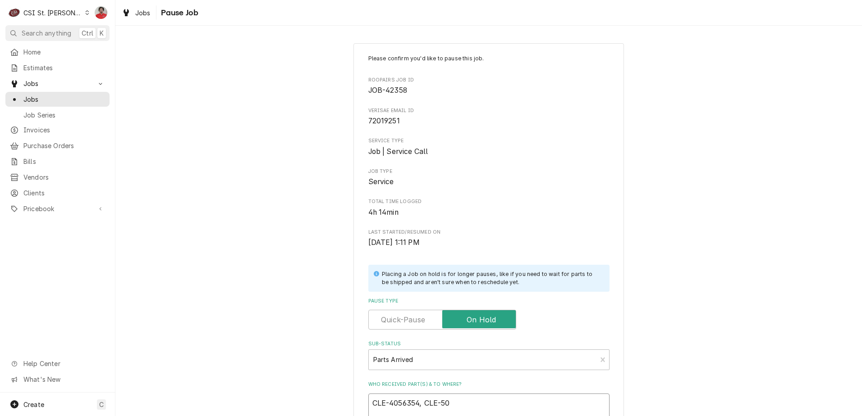
type textarea "CLE-4056354, CLE-505"
type textarea "x"
type textarea "CLE-4056354, CLE-5056"
type textarea "x"
type textarea "CLE-4056354, CLE-50563"
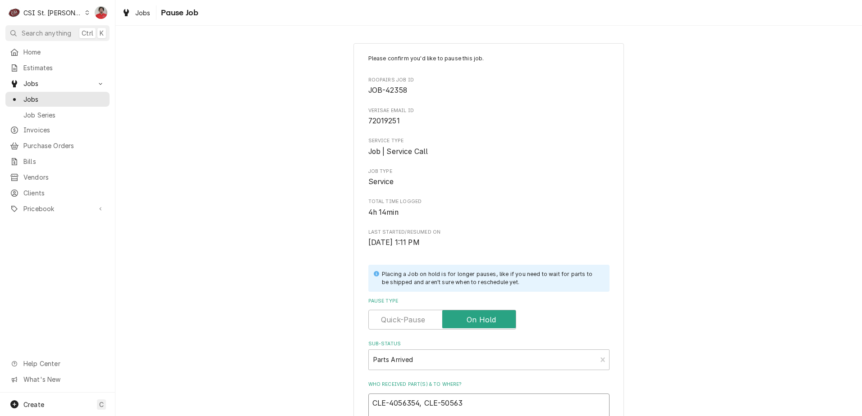
type textarea "x"
type textarea "CLE-4056354, CLE-505637"
type textarea "x"
type textarea "CLE-4056354, CLE-5056378"
type textarea "x"
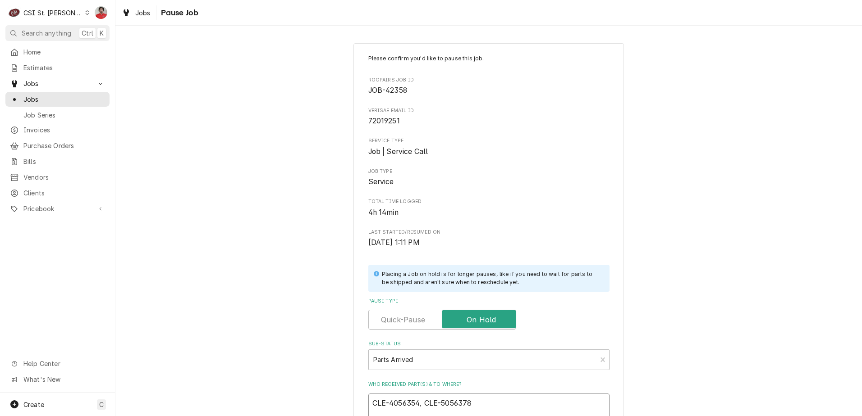
type textarea "CLE-4056354, CLE-5056378,"
type textarea "x"
type textarea "CLE-4056354, CLE-5056378,"
type textarea "x"
type textarea "CLE-4056354, CLE-5056378, C"
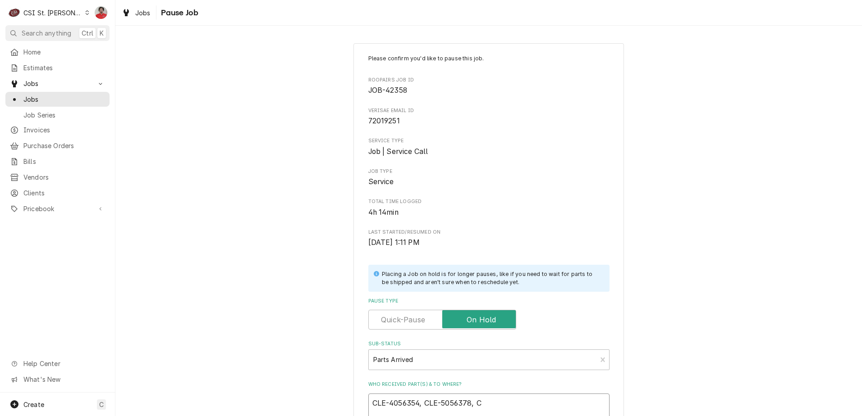
type textarea "x"
type textarea "CLE-4056354, CLE-5056378, CL"
type textarea "x"
type textarea "CLE-4056354, CLE-5056378, CLE"
type textarea "x"
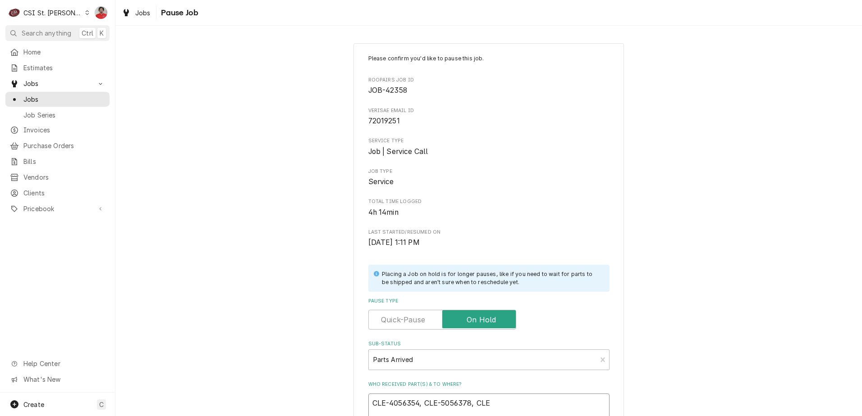
type textarea "CLE-4056354, CLE-5056378, CLE-"
type textarea "x"
type textarea "CLE-4056354, CLE-5056378, CLE-5"
type textarea "x"
type textarea "CLE-4056354, CLE-5056378, CLE-50"
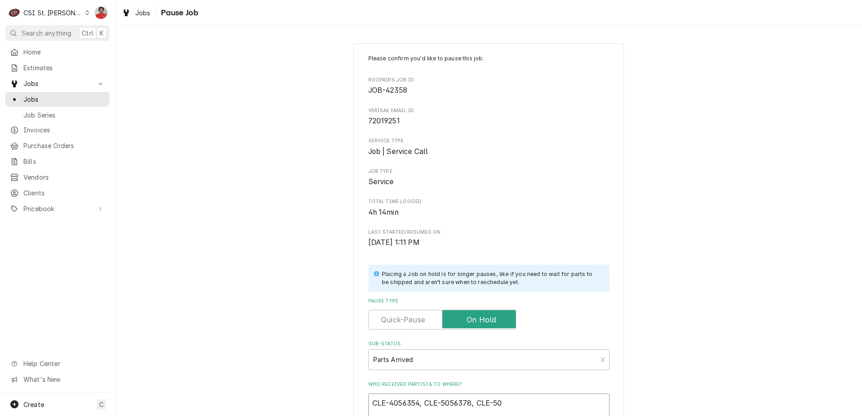
type textarea "x"
type textarea "CLE-4056354, CLE-5056378, CLE-505"
type textarea "x"
type textarea "CLE-4056354, CLE-5056378, CLE-5056"
type textarea "x"
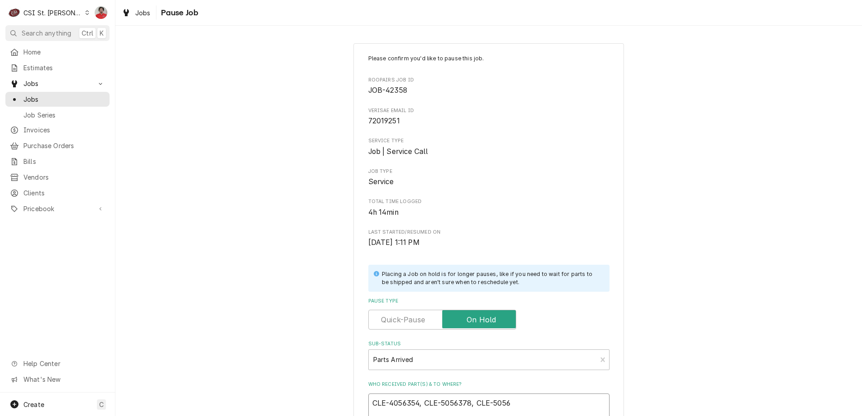
type textarea "CLE-4056354, CLE-5056378, CLE-50569"
type textarea "x"
type textarea "CLE-4056354, CLE-5056378, CLE-505697"
type textarea "x"
type textarea "CLE-4056354, CLE-5056378, CLE-5056979"
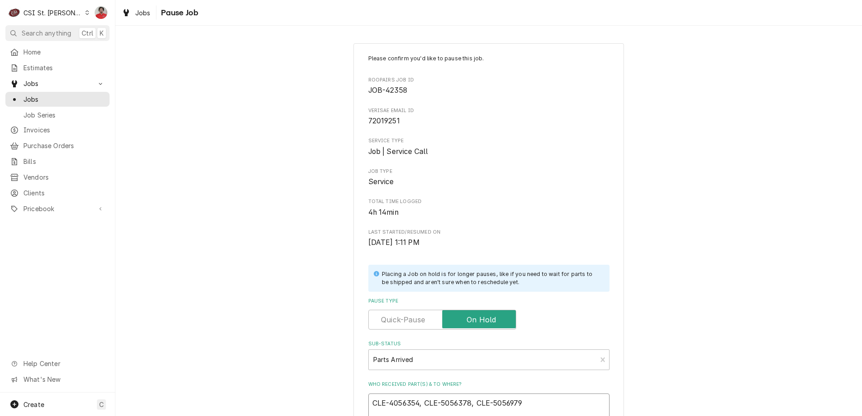
type textarea "x"
type textarea "CLE-4056354, CLE-5056378, CLE-5056979"
type textarea "x"
type textarea "CLE-4056354, CLE-5056378, CLE-5056979 r"
type textarea "x"
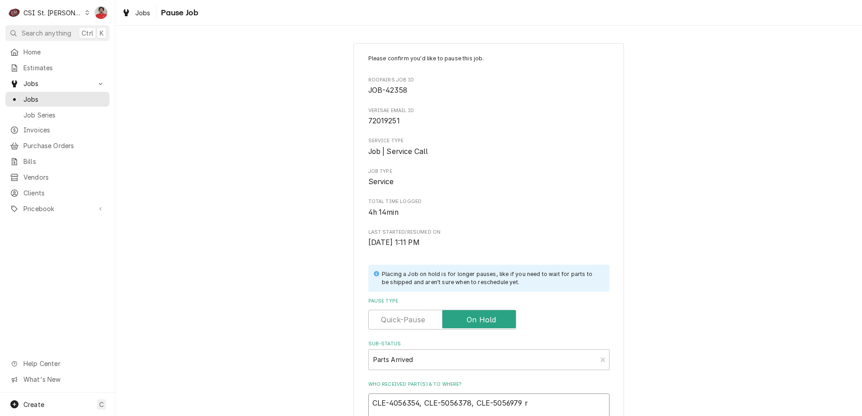
type textarea "CLE-4056354, CLE-5056378, CLE-5056979 re"
type textarea "x"
type textarea "CLE-4056354, CLE-5056378, CLE-5056979 rec"
type textarea "x"
type textarea "CLE-4056354, CLE-5056378, CLE-5056979 rec"
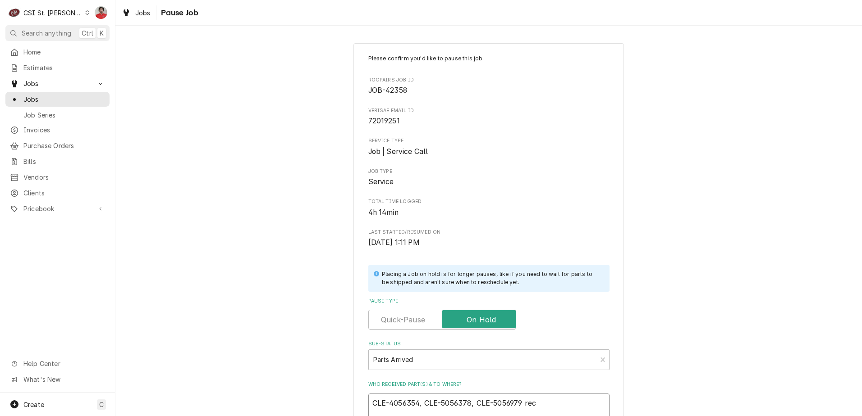
type textarea "x"
type textarea "CLE-4056354, CLE-5056378, CLE-5056979 rec t"
type textarea "x"
type textarea "CLE-4056354, CLE-5056378, CLE-5056979 rec to"
type textarea "x"
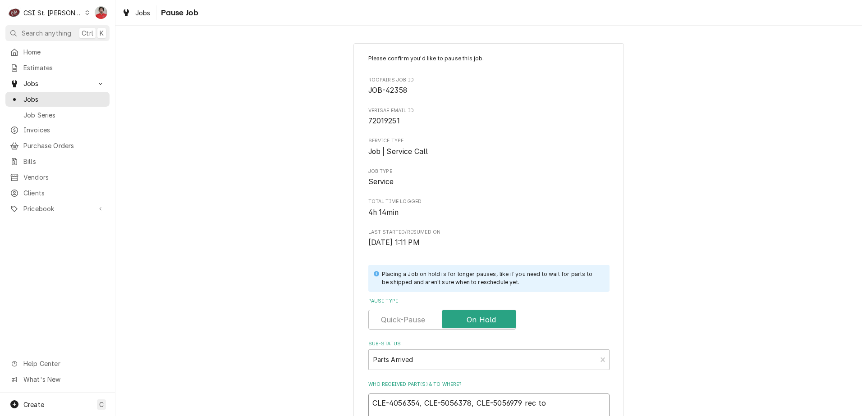
type textarea "CLE-4056354, CLE-5056378, CLE-5056979 rec to"
type textarea "x"
type textarea "CLE-4056354, CLE-5056378, CLE-5056979 rec to T"
type textarea "x"
type textarea "CLE-4056354, CLE-5056378, CLE-5056979 rec to"
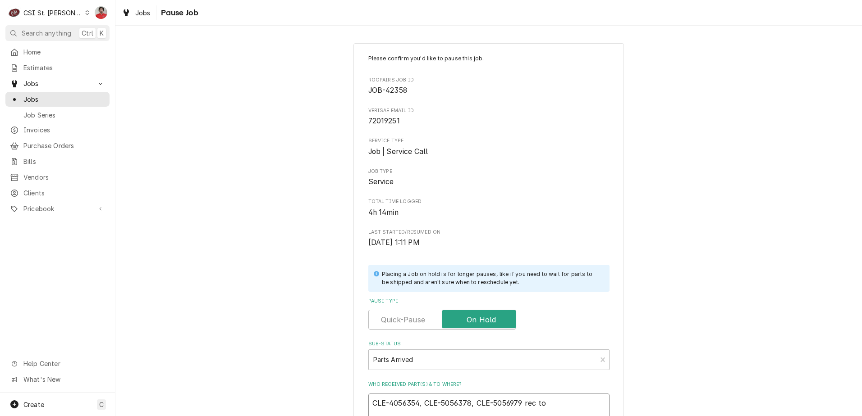
type textarea "x"
type textarea "CLE-4056354, CLE-5056378, CLE-5056979 rec to E"
type textarea "x"
type textarea "CLE-4056354, CLE-5056378, CLE-5056979 rec to ER"
type textarea "x"
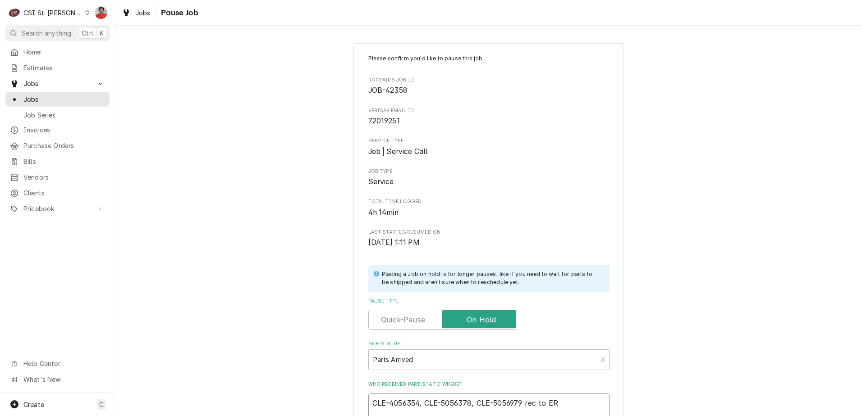
type textarea "CLE-4056354, CLE-5056378, CLE-5056979 rec to ERi"
type textarea "x"
type textarea "CLE-4056354, CLE-5056378, CLE-5056979 rec to ERik"
type textarea "x"
type textarea "CLE-4056354, CLE-5056378, CLE-5056979 rec to ERi"
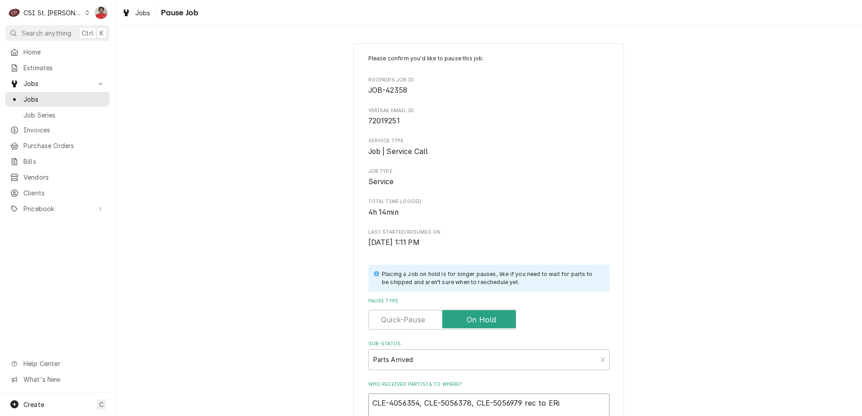
type textarea "x"
type textarea "CLE-4056354, CLE-5056378, CLE-5056979 rec to ER"
type textarea "x"
type textarea "CLE-4056354, CLE-5056378, CLE-5056979 rec to E"
type textarea "x"
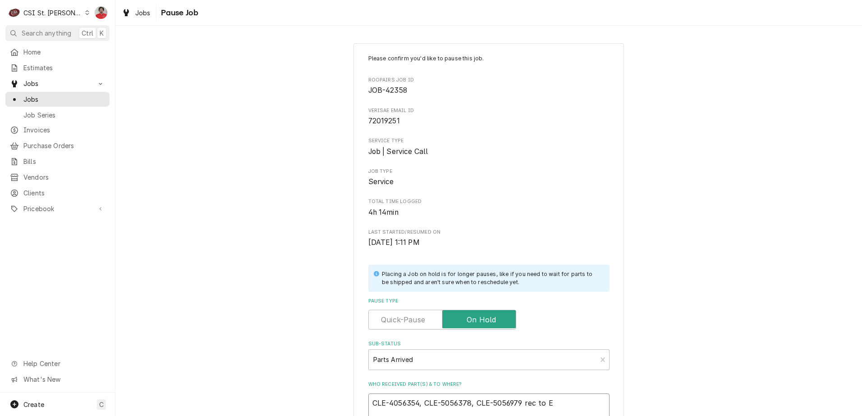
type textarea "CLE-4056354, CLE-5056378, CLE-5056979 rec to Er"
type textarea "x"
type textarea "CLE-4056354, CLE-5056378, CLE-5056979 rec to Eri"
type textarea "x"
type textarea "CLE-4056354, CLE-5056378, CLE-5056979 rec to Eric"
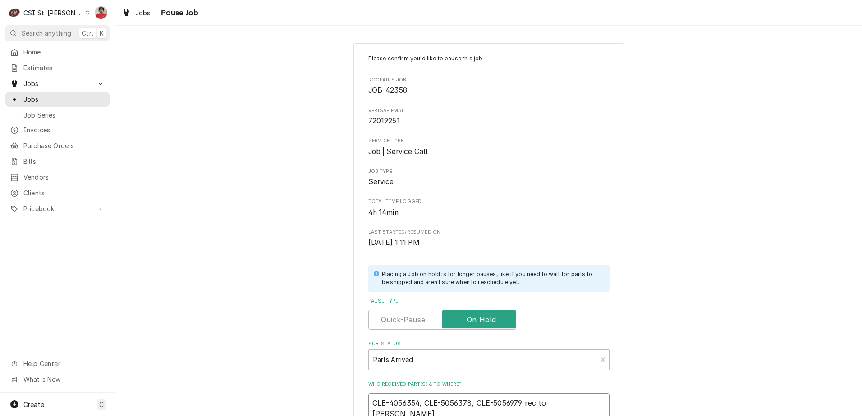
type textarea "x"
type textarea "CLE-4056354, CLE-5056378, CLE-5056979 rec to Erick"
type textarea "x"
type textarea "CLE-4056354, CLE-5056378, CLE-5056979 rec to Erick"
type textarea "x"
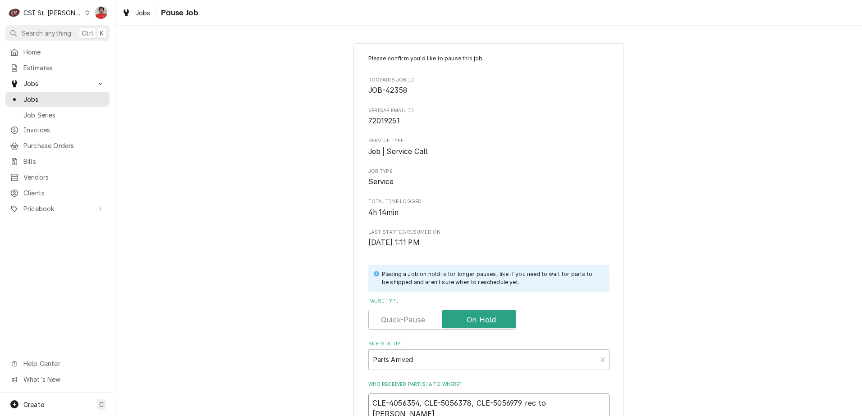
type textarea "CLE-4056354, CLE-5056378, CLE-5056979 rec to Erick K"
type textarea "x"
type textarea "CLE-4056354, CLE-5056378, CLE-5056979 rec to Erick"
type textarea "x"
type textarea "CLE-4056354, CLE-5056378, CLE-5056979 rec to Erick H"
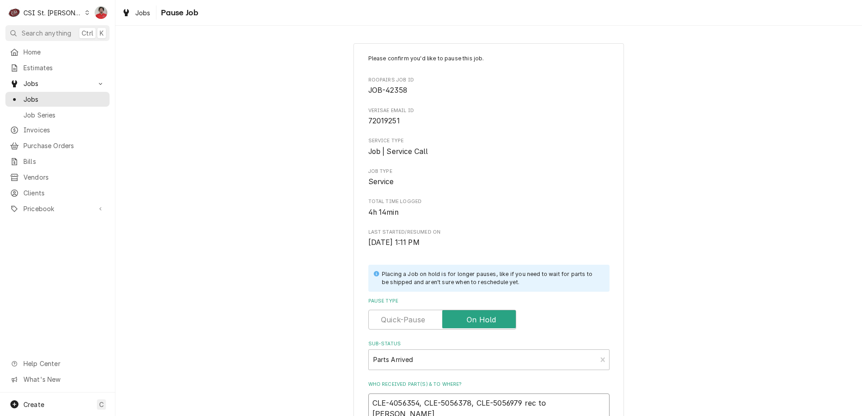
type textarea "x"
type textarea "CLE-4056354, CLE-5056378, CLE-5056979 rec to Erick H'"
type textarea "x"
type textarea "CLE-4056354, CLE-5056378, CLE-5056979 rec to Erick H's"
type textarea "x"
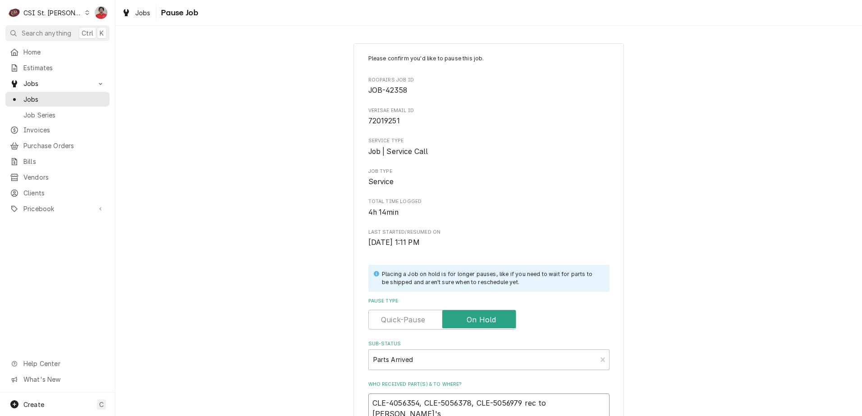
type textarea "CLE-4056354, CLE-5056378, CLE-5056979 rec to Erick H's"
type textarea "x"
type textarea "CLE-4056354, CLE-5056378, CLE-5056979 rec to Erick H's s"
type textarea "x"
type textarea "CLE-4056354, CLE-5056378, CLE-5056979 rec to Erick H's sh"
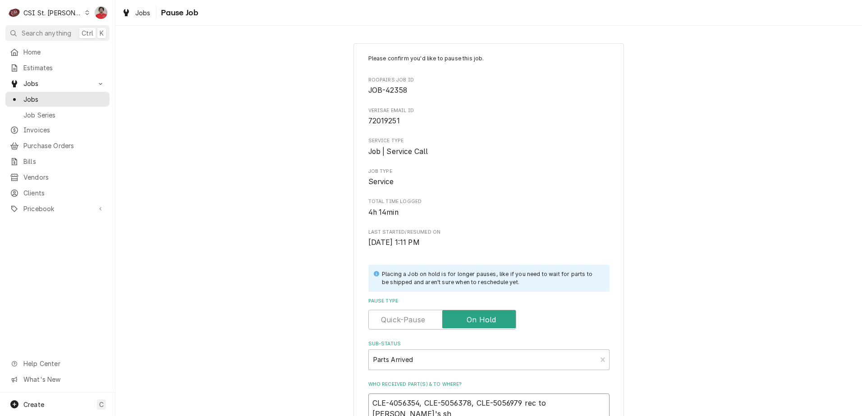
type textarea "x"
type textarea "CLE-4056354, CLE-5056378, CLE-5056979 rec to Erick H's she"
type textarea "x"
type textarea "CLE-4056354, CLE-5056378, CLE-5056979 rec to Erick H's shel"
type textarea "x"
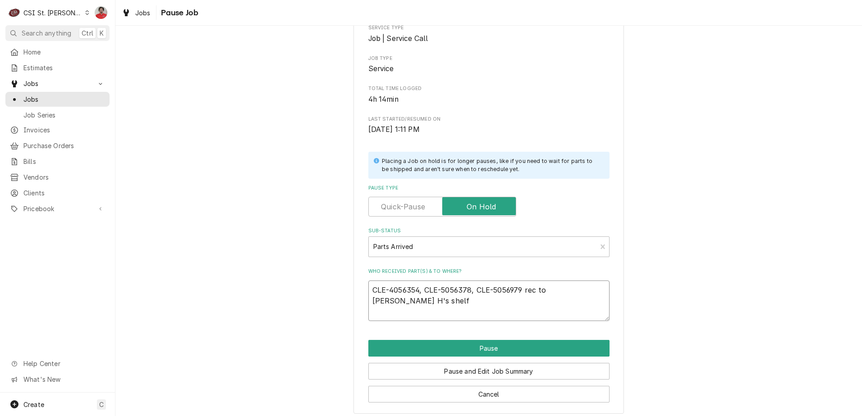
scroll to position [119, 0]
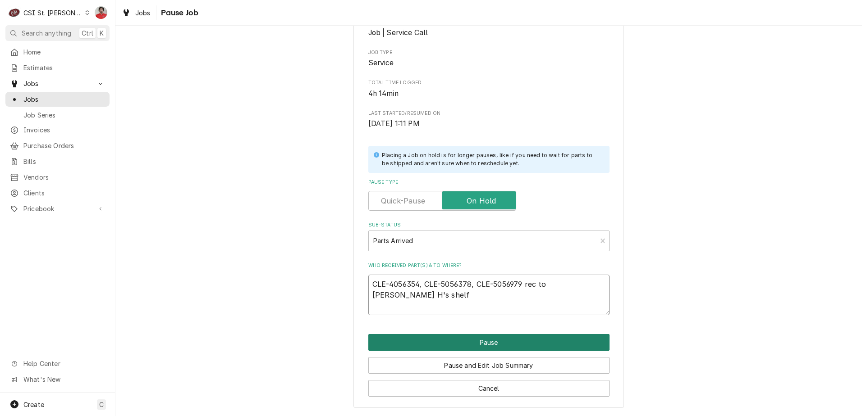
type textarea "CLE-4056354, CLE-5056378, CLE-5056979 rec to Erick H's shelf"
click at [463, 347] on button "Pause" at bounding box center [488, 342] width 241 height 17
type textarea "x"
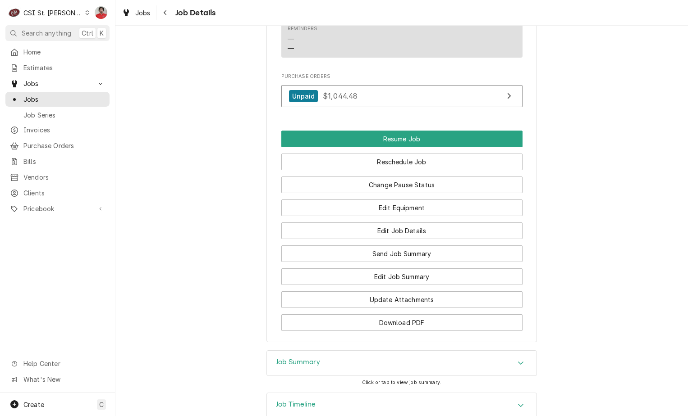
scroll to position [1069, 0]
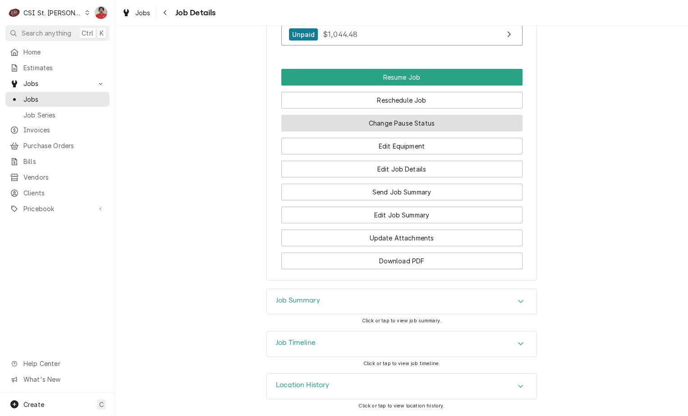
click at [439, 123] on button "Change Pause Status" at bounding box center [401, 123] width 241 height 17
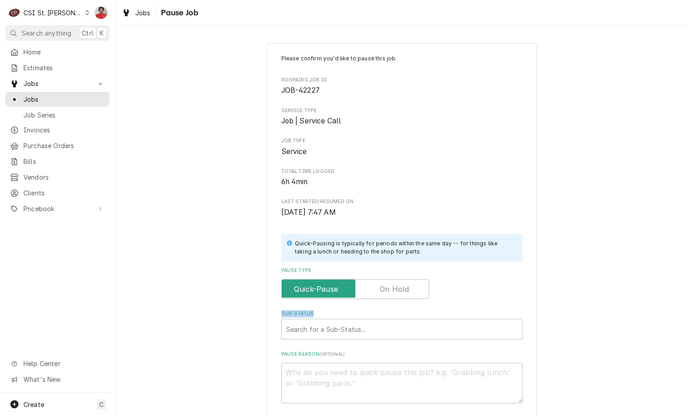
click at [394, 303] on div "Please confirm you'd like to pause this job. Roopairs Job ID JOB-42227 Service …" at bounding box center [401, 229] width 241 height 349
drag, startPoint x: 394, startPoint y: 303, endPoint x: 393, endPoint y: 293, distance: 10.0
click at [393, 293] on label "Pause Type" at bounding box center [355, 289] width 148 height 20
click at [393, 293] on input "Pause Type" at bounding box center [355, 289] width 140 height 20
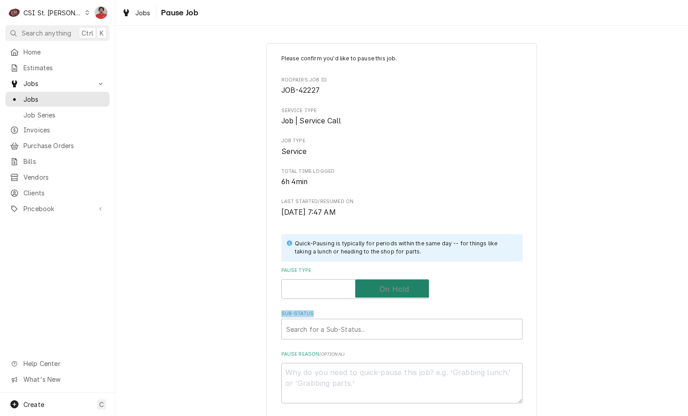
checkbox input "true"
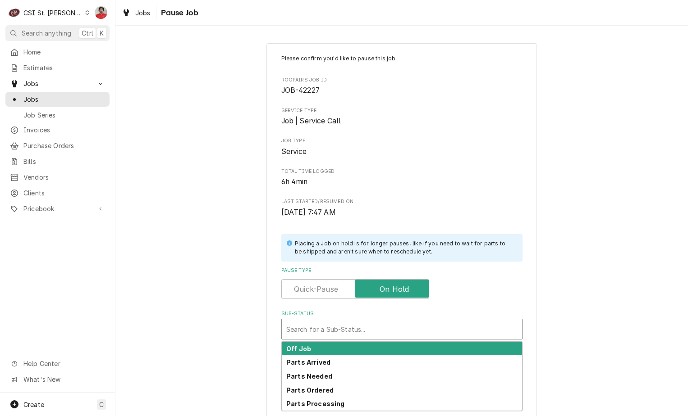
click at [392, 327] on div "Sub-Status" at bounding box center [401, 329] width 231 height 16
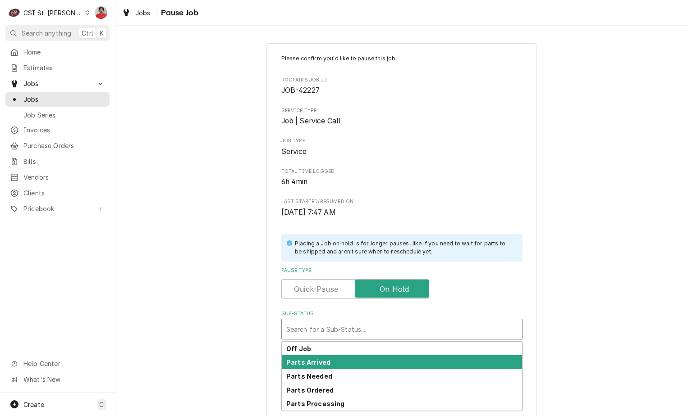
click at [391, 359] on div "Parts Arrived" at bounding box center [402, 363] width 240 height 14
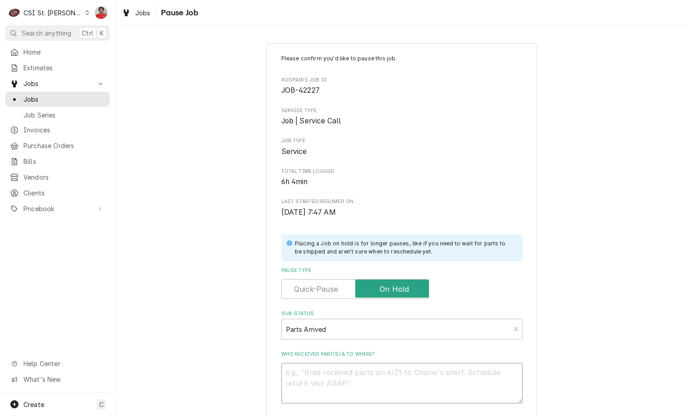
click at [390, 372] on textarea "Who received part(s) & to where?" at bounding box center [401, 383] width 241 height 41
type textarea "x"
type textarea "F"
type textarea "x"
type textarea "FR"
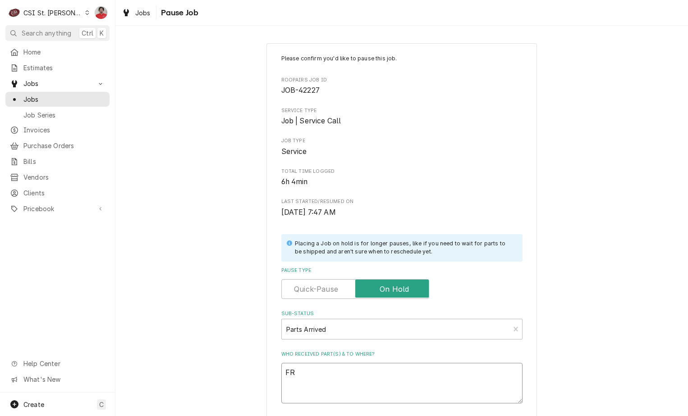
type textarea "x"
type textarea "FRY"
type textarea "x"
type textarea "FRY-"
type textarea "x"
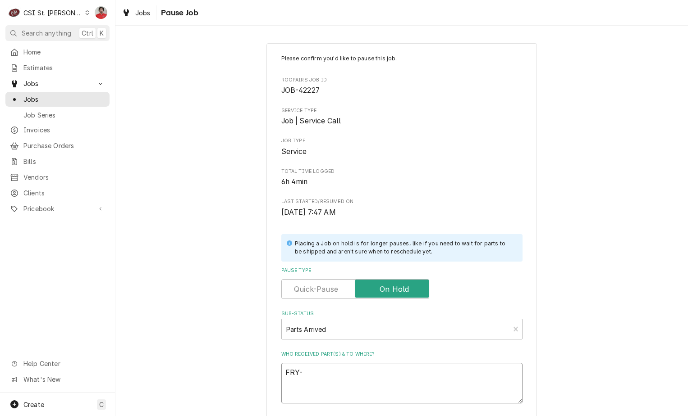
type textarea "FRY-0"
type textarea "x"
type textarea "FRY-08"
type textarea "x"
type textarea "FRY-087"
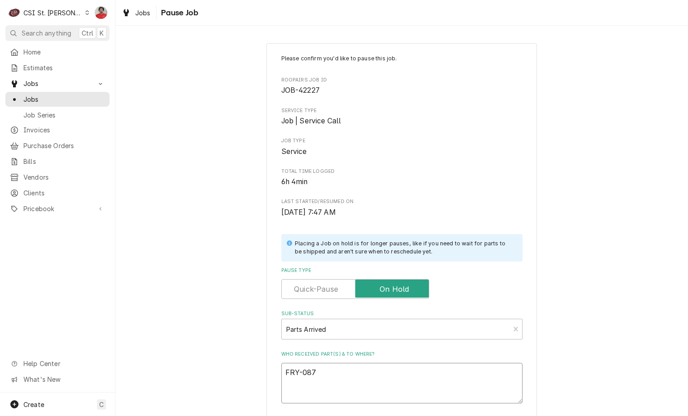
type textarea "x"
type textarea "FRY-0874"
type textarea "x"
type textarea "FRY-08749"
type textarea "x"
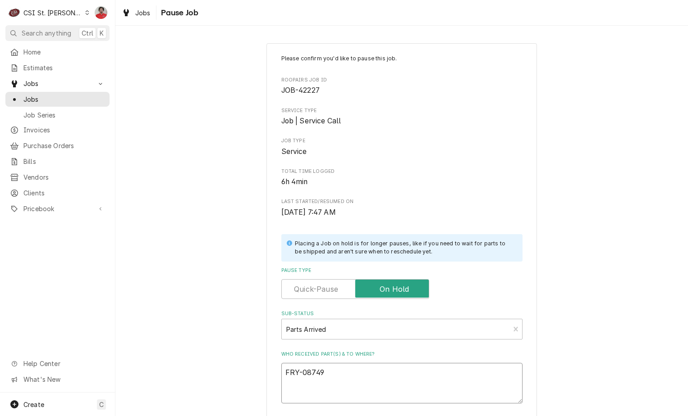
type textarea "FRY-087496"
type textarea "x"
type textarea "FRY-0874961"
type textarea "x"
type textarea "FRY-0874961"
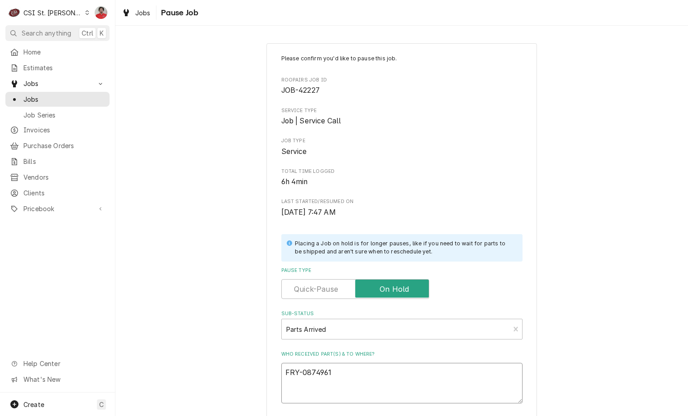
type textarea "x"
type textarea "FRY-0874961 a"
type textarea "x"
type textarea "FRY-0874961 an"
type textarea "x"
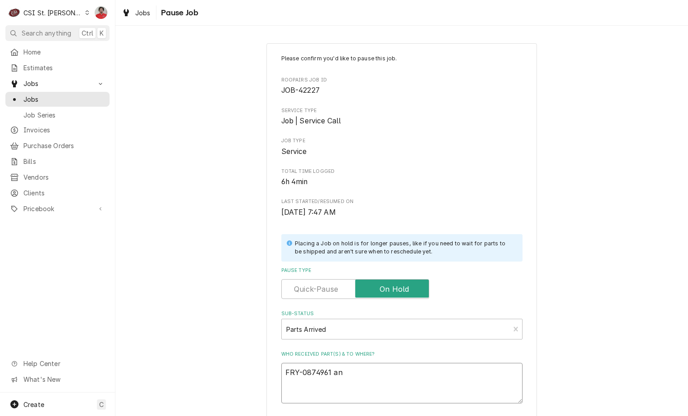
type textarea "FRY-0874961 and"
type textarea "x"
type textarea "FRY-0874961 and"
type textarea "x"
type textarea "FRY-0874961 and R"
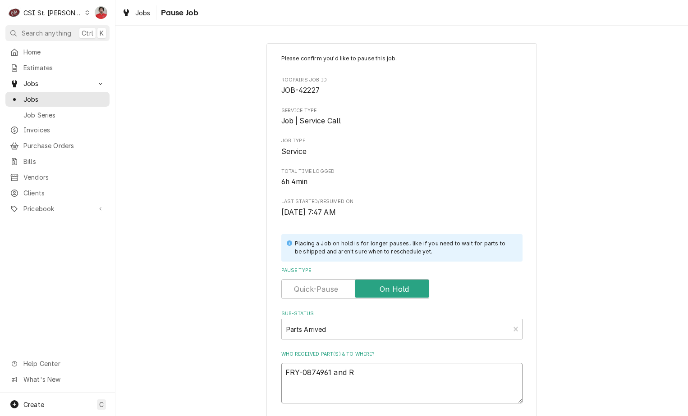
type textarea "x"
type textarea "FRY-0874961 and"
type textarea "x"
type textarea "FRY-0874961 and F"
type textarea "x"
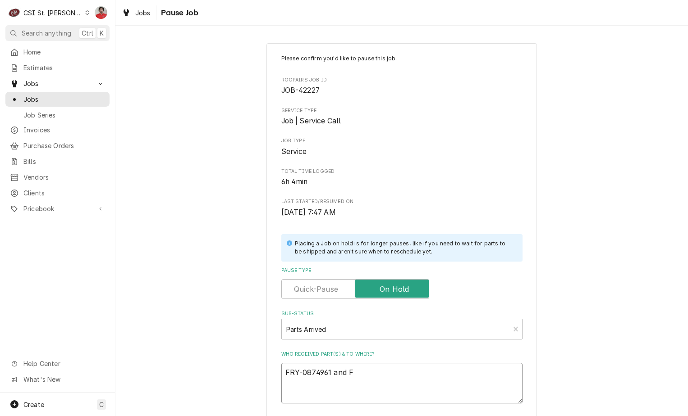
type textarea "FRY-0874961 and FR"
type textarea "x"
type textarea "FRY-0874961 and FRY"
type textarea "x"
type textarea "FRY-0874961 and FRY-"
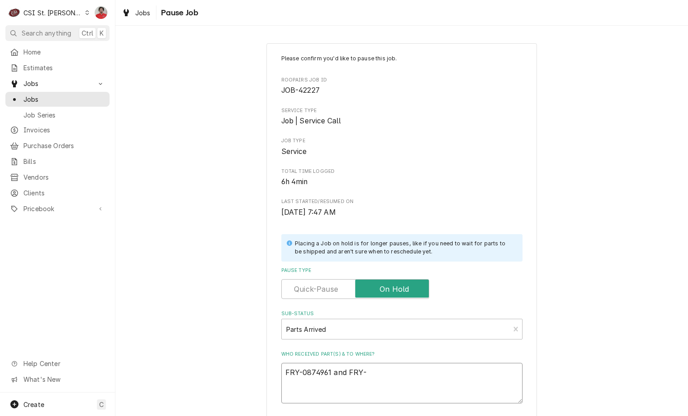
type textarea "x"
type textarea "FRY-0874961 and FRY-8"
type textarea "x"
type textarea "FRY-0874961 and FRY-81"
type textarea "x"
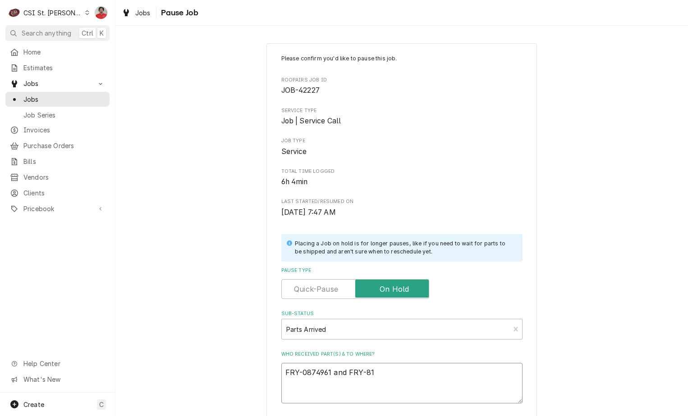
type textarea "FRY-0874961 and FRY-810"
type textarea "x"
type textarea "FRY-0874961 and FRY-8103"
type textarea "x"
type textarea "FRY-0874961 and FRY-81037"
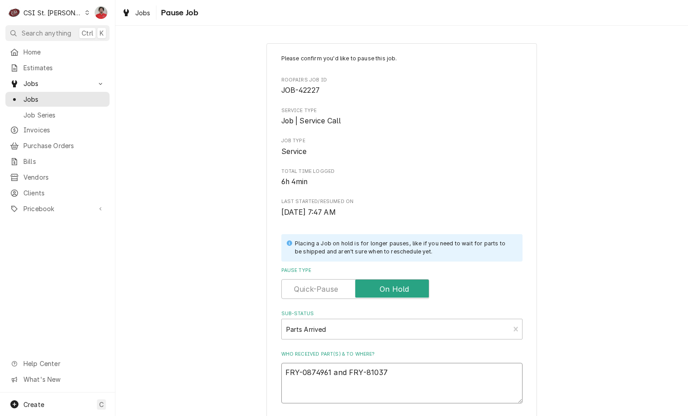
type textarea "x"
type textarea "FRY-0874961 and FRY-810375"
type textarea "x"
type textarea "FRY-0874961 and FRY-8103754"
type textarea "x"
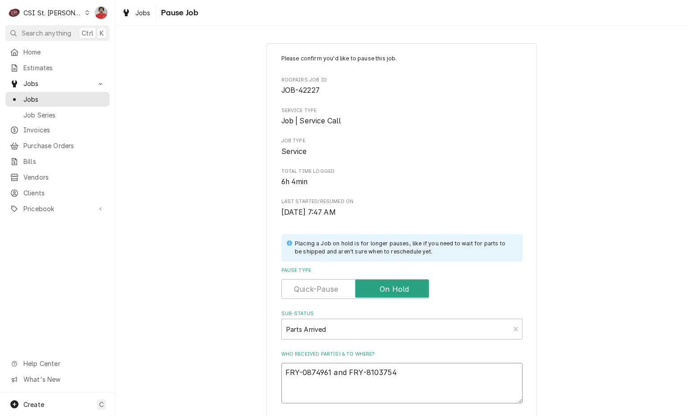
type textarea "FRY-0874961 and FRY-8103754"
type textarea "x"
type textarea "FRY-0874961 and FRY-8103754 r"
type textarea "x"
type textarea "FRY-0874961 and FRY-8103754 re"
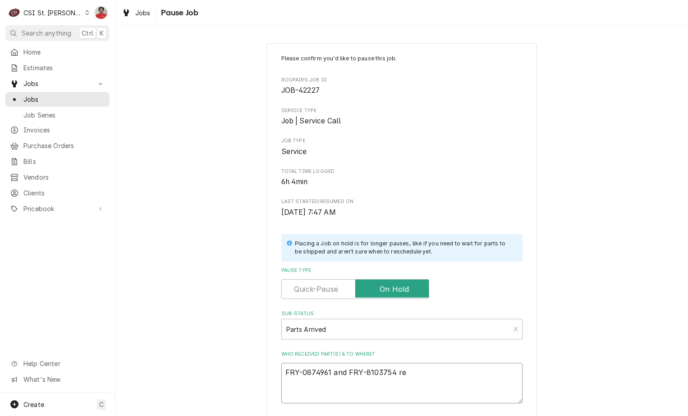
type textarea "x"
type textarea "FRY-0874961 and FRY-8103754 rec"
type textarea "x"
type textarea "FRY-0874961 and FRY-8103754 rec"
type textarea "x"
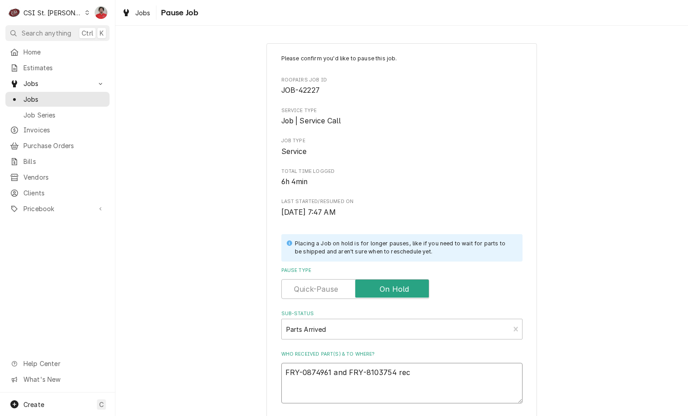
type textarea "FRY-0874961 and FRY-8103754 rec t"
type textarea "x"
type textarea "FRY-0874961 and FRY-8103754 rec to"
type textarea "x"
type textarea "FRY-0874961 and FRY-8103754 rec to"
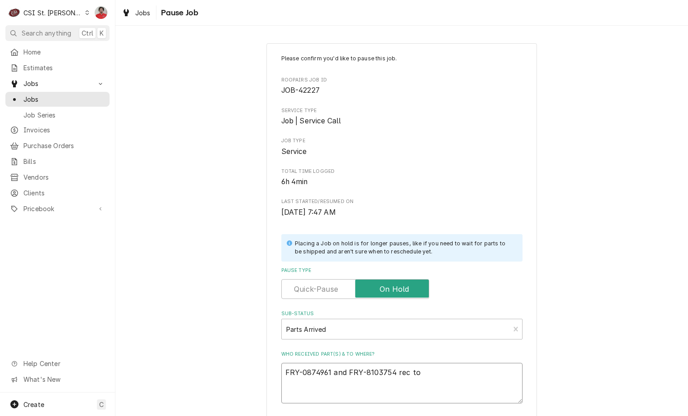
type textarea "x"
type textarea "FRY-0874961 and FRY-8103754 rec to K"
type textarea "x"
type textarea "FRY-0874961 and FRY-8103754 rec to Ky"
type textarea "x"
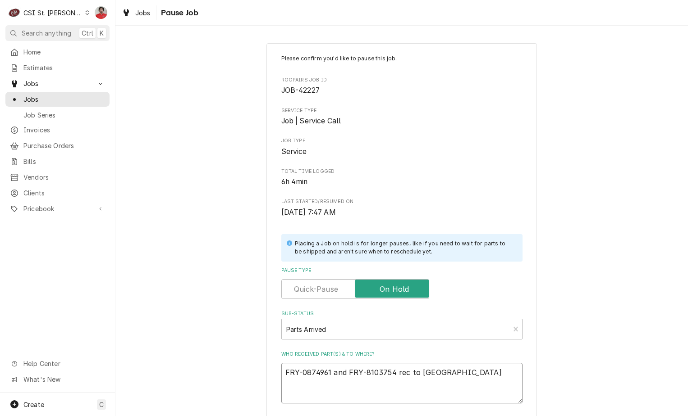
type textarea "FRY-0874961 and FRY-8103754 rec to Kye"
type textarea "x"
type textarea "FRY-0874961 and FRY-8103754 rec to Kyel"
type textarea "x"
type textarea "FRY-0874961 and FRY-8103754 rec to Kyel'"
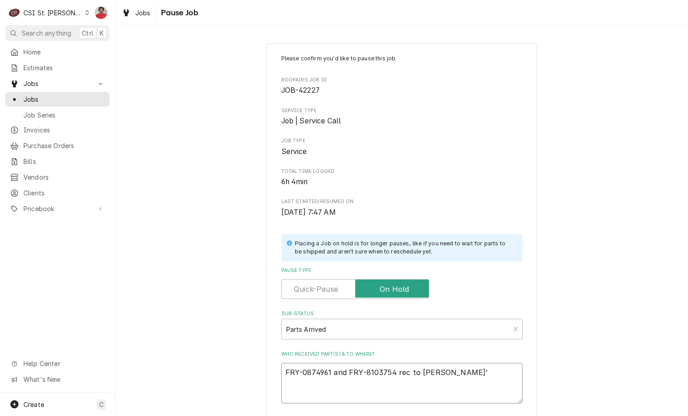
type textarea "x"
type textarea "FRY-0874961 and FRY-8103754 rec to Kyel's"
type textarea "x"
type textarea "FRY-0874961 and FRY-8103754 rec to Kyel'"
type textarea "x"
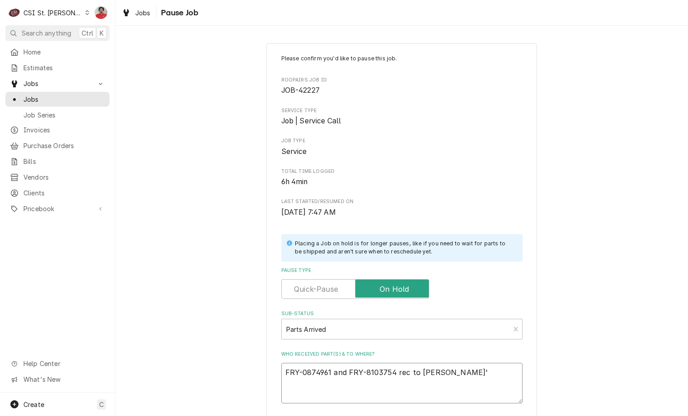
type textarea "FRY-0874961 and FRY-8103754 rec to Kyel"
type textarea "x"
type textarea "FRY-0874961 and FRY-8103754 rec to Kye"
type textarea "x"
type textarea "FRY-0874961 and FRY-8103754 rec to Ky"
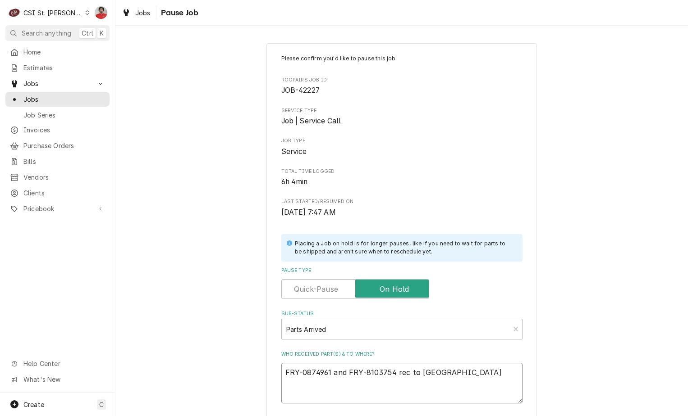
type textarea "x"
type textarea "FRY-0874961 and FRY-8103754 rec to Kyl"
type textarea "x"
type textarea "FRY-0874961 and FRY-8103754 rec to Kyle"
type textarea "x"
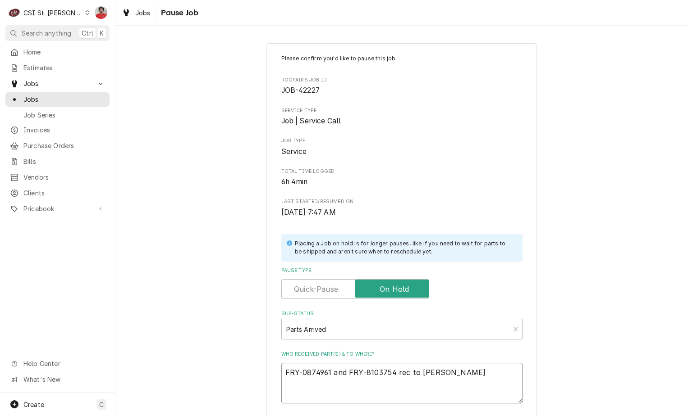
type textarea "FRY-0874961 and FRY-8103754 rec to Kyle'"
type textarea "x"
type textarea "FRY-0874961 and FRY-8103754 rec to Kyle's"
type textarea "x"
type textarea "FRY-0874961 and FRY-8103754 rec to Kyle's"
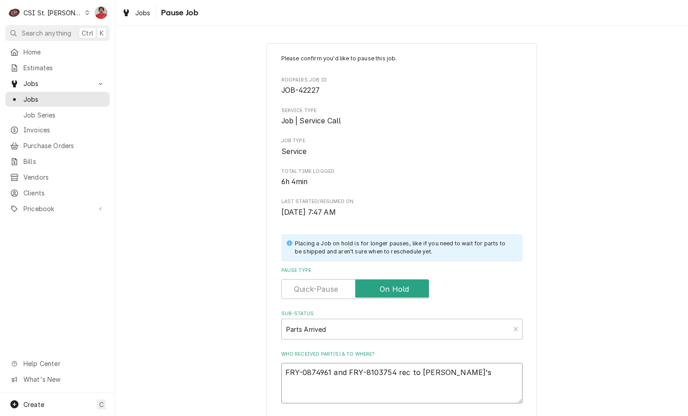
type textarea "x"
type textarea "FRY-0874961 and FRY-8103754 rec to Kyle's s"
type textarea "x"
type textarea "FRY-0874961 and FRY-8103754 rec to Kyle's sh"
type textarea "x"
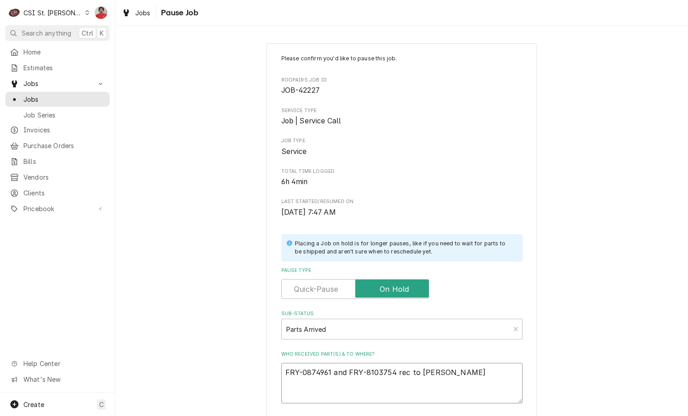
type textarea "FRY-0874961 and FRY-8103754 rec to Kyle's she"
type textarea "x"
type textarea "FRY-0874961 and FRY-8103754 rec to Kyle's shel"
type textarea "x"
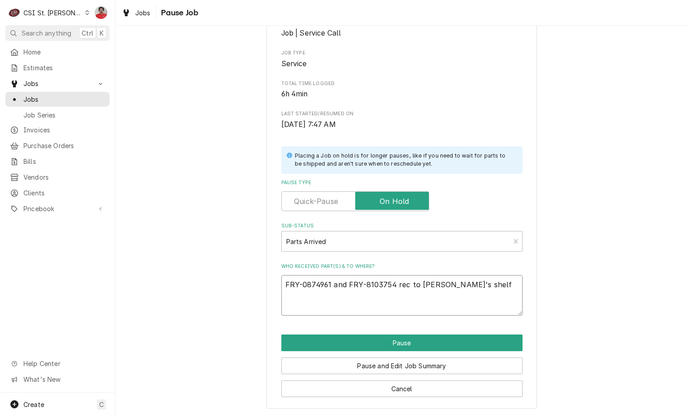
scroll to position [88, 0]
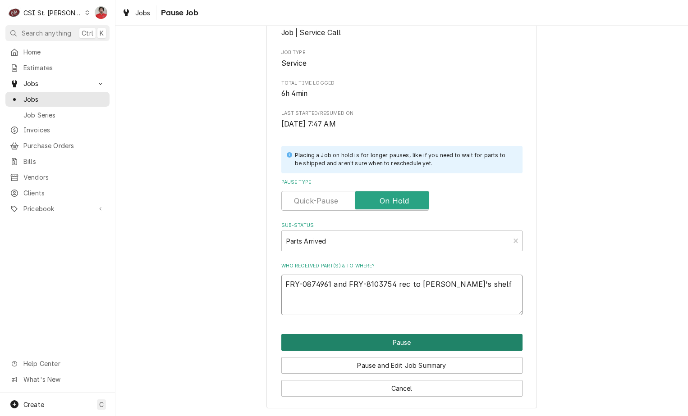
type textarea "FRY-0874961 and FRY-8103754 rec to Kyle's shelf"
click at [398, 344] on button "Pause" at bounding box center [401, 342] width 241 height 17
type textarea "x"
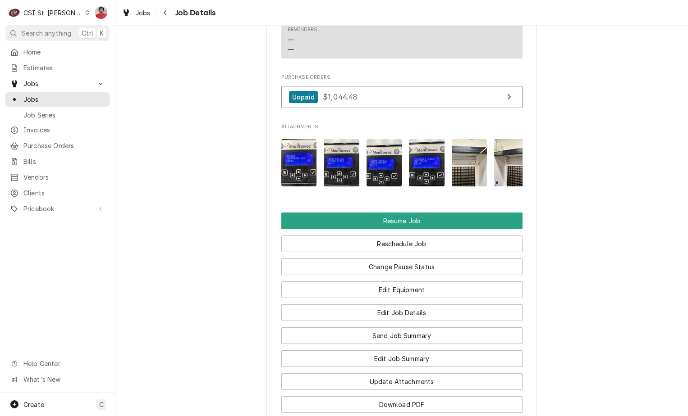
scroll to position [1082, 0]
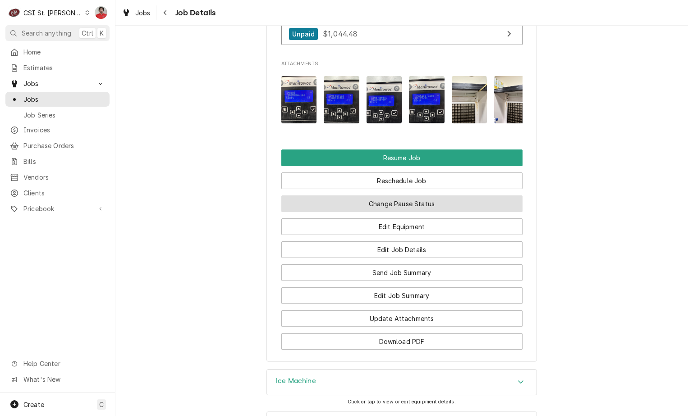
click at [393, 212] on button "Change Pause Status" at bounding box center [401, 204] width 241 height 17
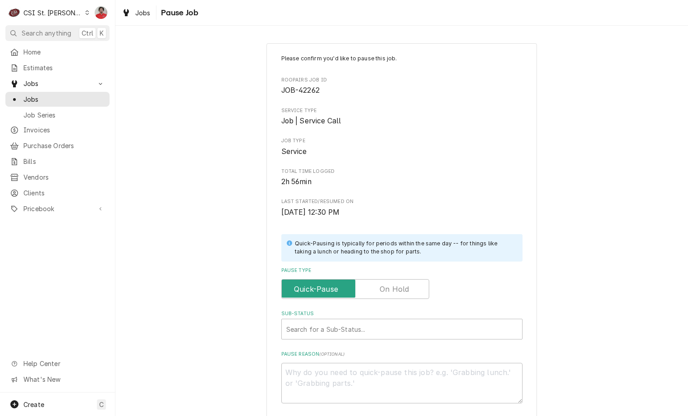
click at [392, 292] on label "Pause Type" at bounding box center [355, 289] width 148 height 20
click at [392, 292] on input "Pause Type" at bounding box center [355, 289] width 140 height 20
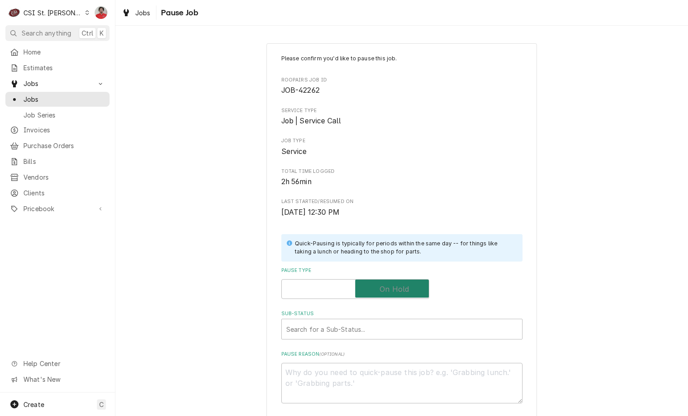
checkbox input "true"
click at [384, 330] on div "Sub-Status" at bounding box center [401, 329] width 231 height 16
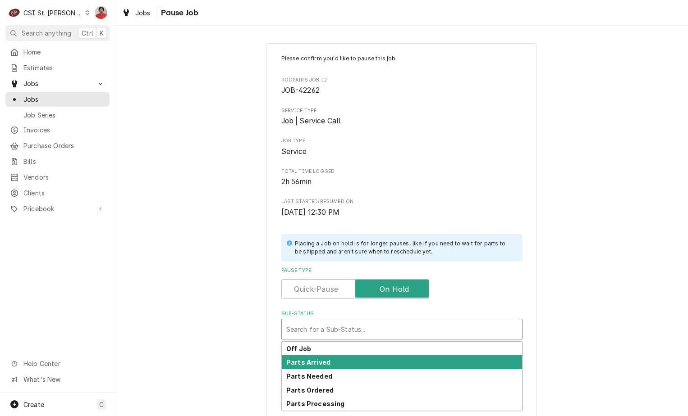
click at [379, 363] on div "Parts Arrived" at bounding box center [402, 363] width 240 height 14
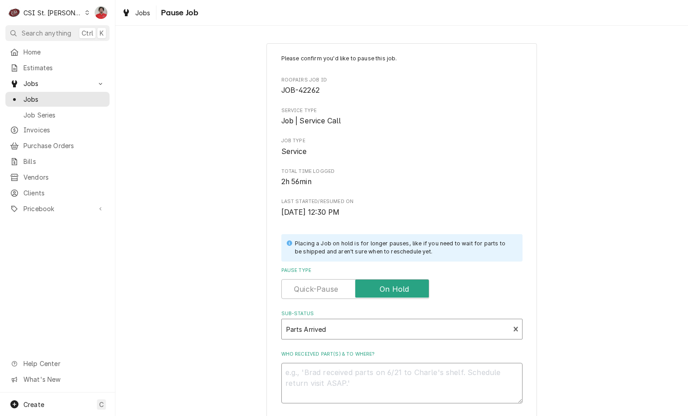
click at [375, 382] on textarea "Who received part(s) & to where?" at bounding box center [401, 383] width 241 height 41
type textarea "x"
type textarea "r"
type textarea "x"
type textarea "re"
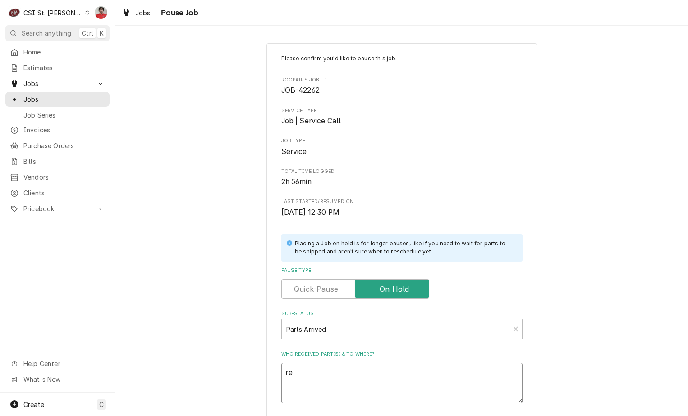
type textarea "x"
type textarea "rec"
type textarea "x"
type textarea "rec"
type textarea "x"
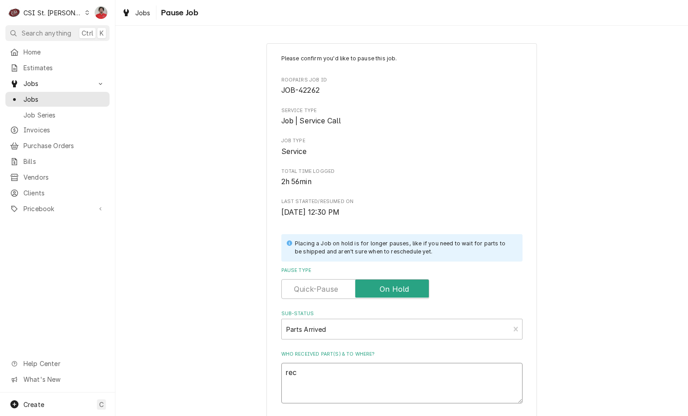
type textarea "rec 3"
type textarea "x"
type textarea "rec 3M"
type textarea "x"
type textarea "rec 3M-"
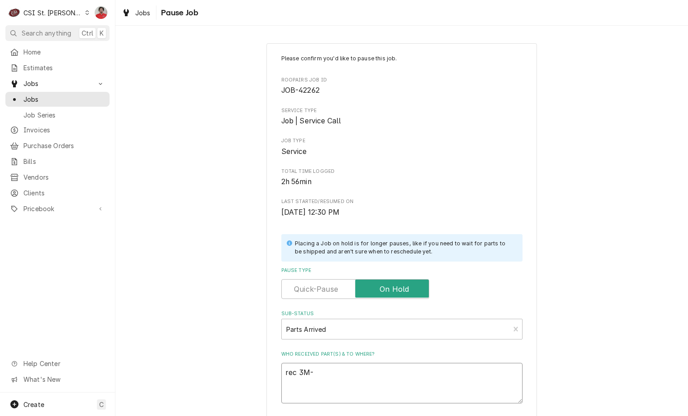
type textarea "x"
type textarea "rec 3M-5"
type textarea "x"
type textarea "rec 3M-56"
type textarea "x"
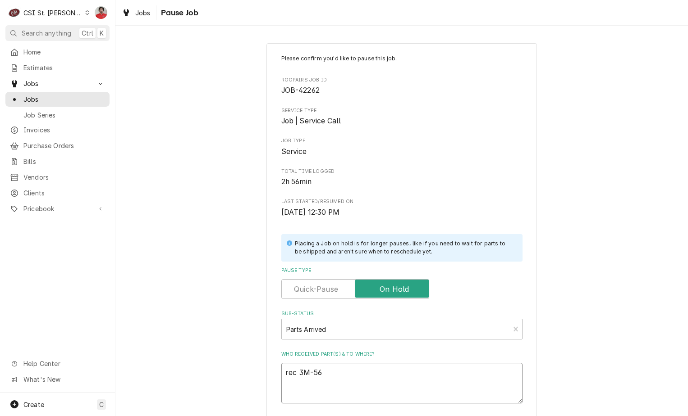
type textarea "rec 3M-561"
type textarea "x"
type textarea "rec 3M-5615"
type textarea "x"
type textarea "rec 3M-56151"
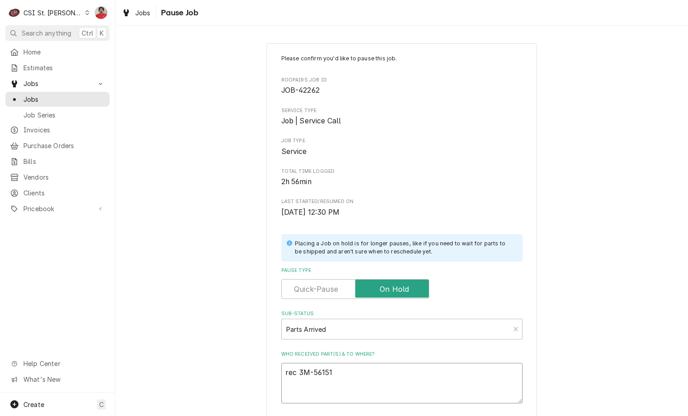
type textarea "x"
type textarea "rec 3M-561510"
type textarea "x"
type textarea "rec 3M-5615109"
type textarea "x"
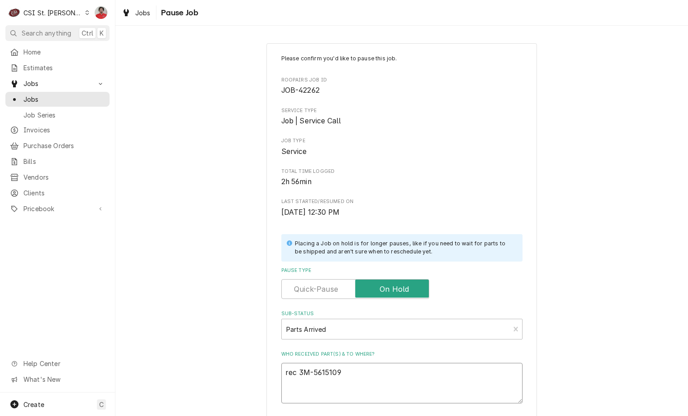
type textarea "rec 3M-5615109"
type textarea "x"
type textarea "rec 3M-5615109 t"
type textarea "x"
type textarea "rec 3M-5615109 to"
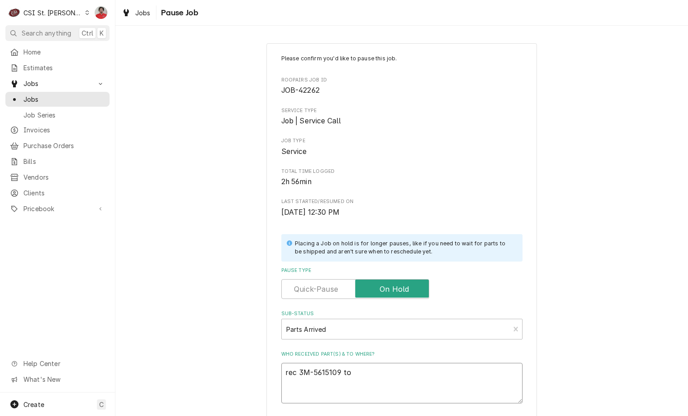
type textarea "x"
type textarea "rec 3M-5615109 to"
type textarea "x"
type textarea "rec 3M-5615109 to T"
type textarea "x"
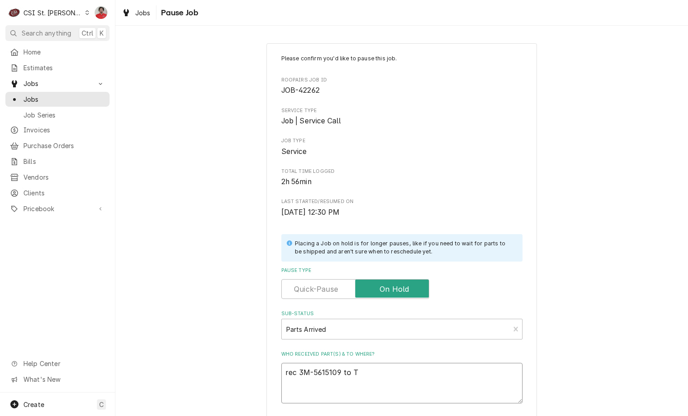
type textarea "rec 3M-5615109 to Th"
type textarea "x"
type textarea "rec 3M-5615109 to Tho"
type textarea "x"
type textarea "rec 3M-5615109 to [PERSON_NAME]"
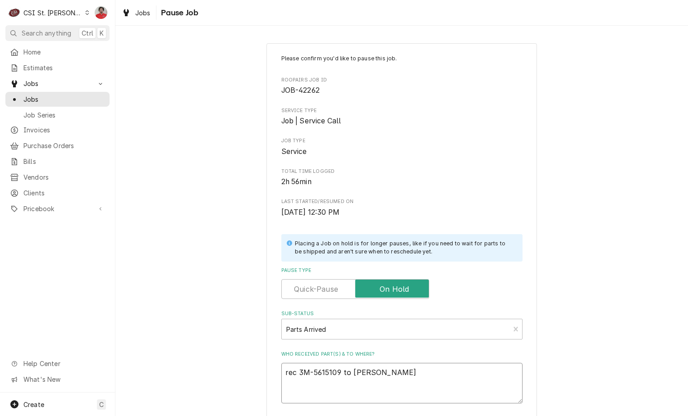
type textarea "x"
type textarea "rec 3M-5615109 to [PERSON_NAME]"
type textarea "x"
type textarea "rec 3M-5615109 to [PERSON_NAME]"
type textarea "x"
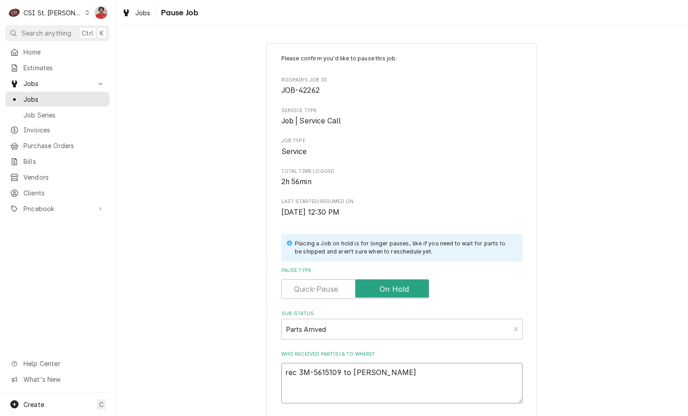
type textarea "rec 3M-5615109 to [PERSON_NAME]"
type textarea "x"
type textarea "rec 3M-5615109 to [PERSON_NAME]"
type textarea "x"
type textarea "rec 3M-5615109 to [PERSON_NAME]'"
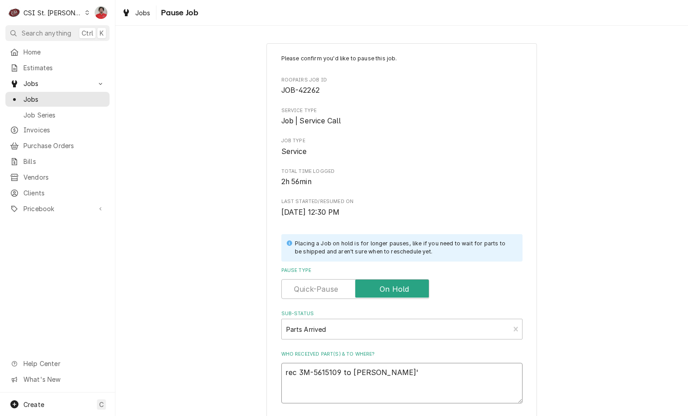
type textarea "x"
type textarea "rec 3M-5615109 to [PERSON_NAME]'s"
type textarea "x"
type textarea "rec 3M-5615109 to [PERSON_NAME]'s"
type textarea "x"
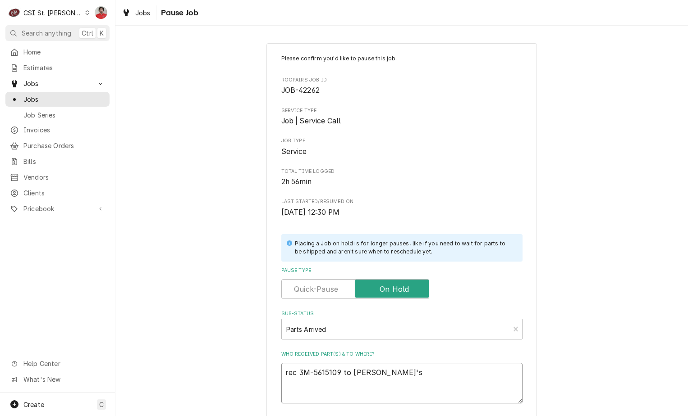
type textarea "rec 3M-5615109 to [PERSON_NAME]'s s"
type textarea "x"
type textarea "rec 3M-5615109 to [PERSON_NAME]'s sh"
type textarea "x"
type textarea "rec 3M-5615109 to [PERSON_NAME]'s she"
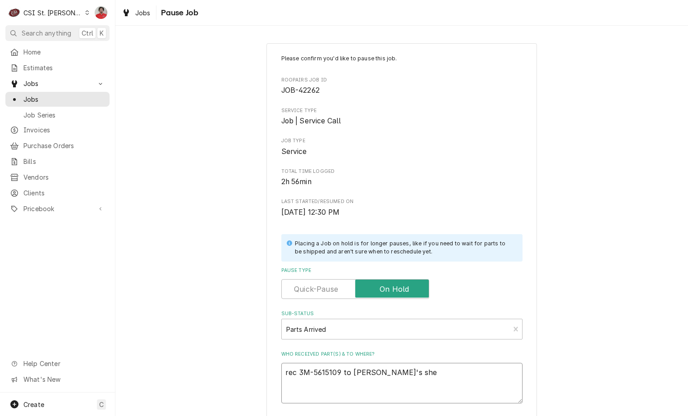
type textarea "x"
type textarea "rec 3M-5615109 to [PERSON_NAME]'s shel"
type textarea "x"
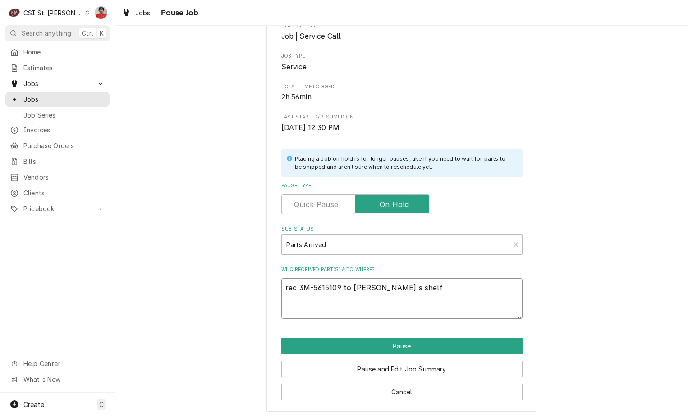
scroll to position [88, 0]
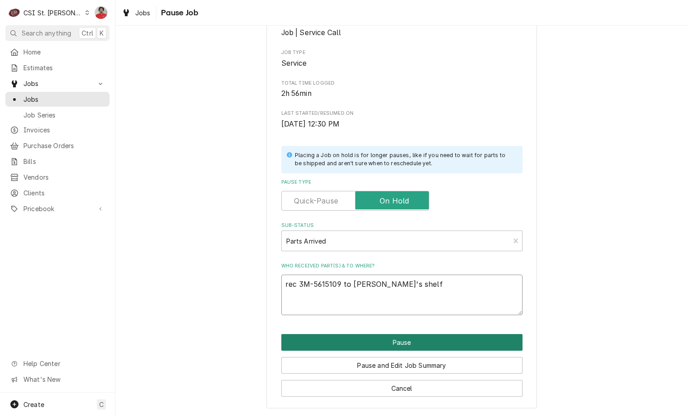
type textarea "rec 3M-5615109 to [PERSON_NAME]'s shelf"
click at [426, 338] on button "Pause" at bounding box center [401, 342] width 241 height 17
type textarea "x"
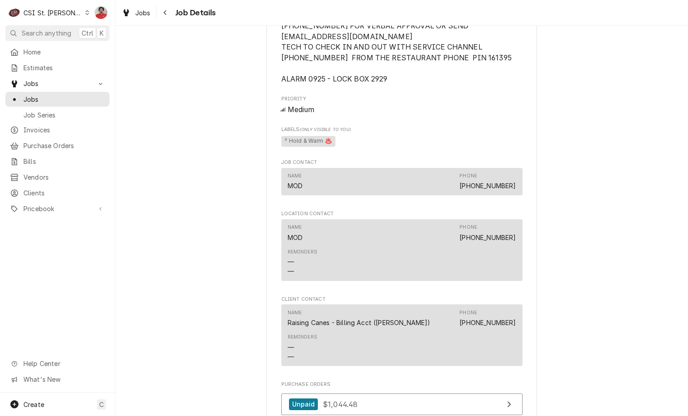
scroll to position [1307, 0]
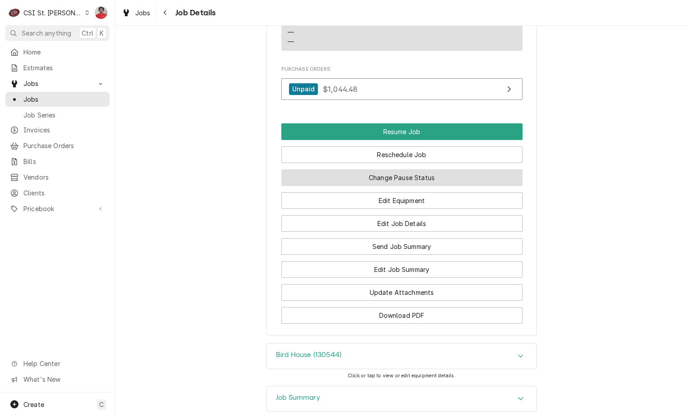
click at [398, 185] on button "Change Pause Status" at bounding box center [401, 177] width 241 height 17
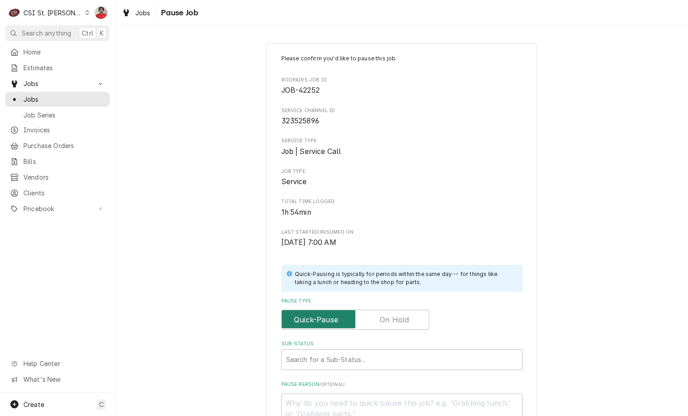
click at [406, 324] on input "Pause Type" at bounding box center [355, 320] width 140 height 20
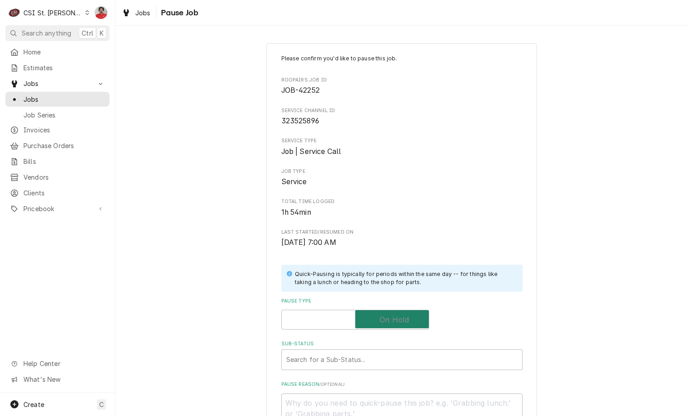
checkbox input "true"
type textarea "x"
click at [394, 351] on div "Search for a Sub-Status..." at bounding box center [393, 360] width 222 height 20
type input "c"
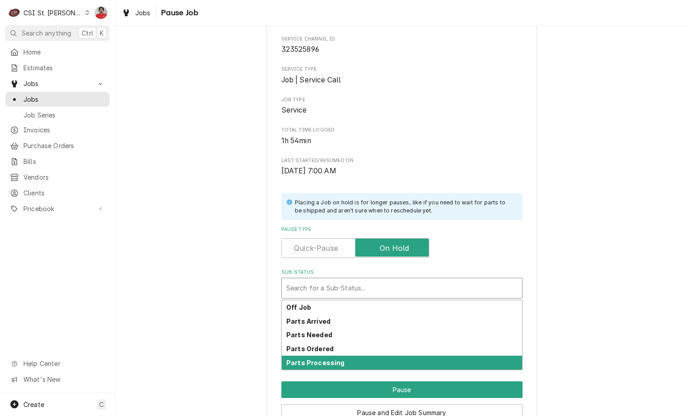
scroll to position [119, 0]
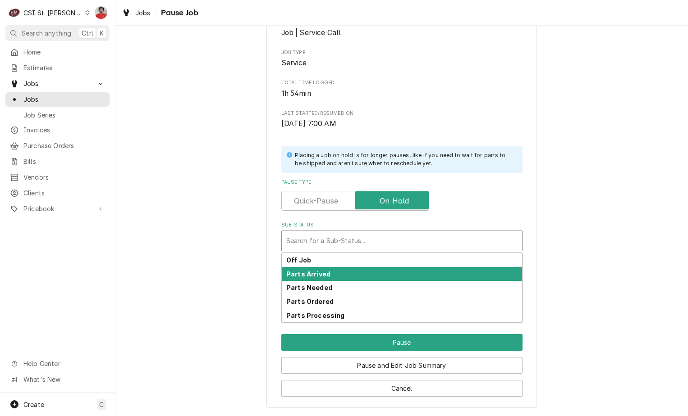
click at [392, 274] on div "Parts Arrived" at bounding box center [402, 274] width 240 height 14
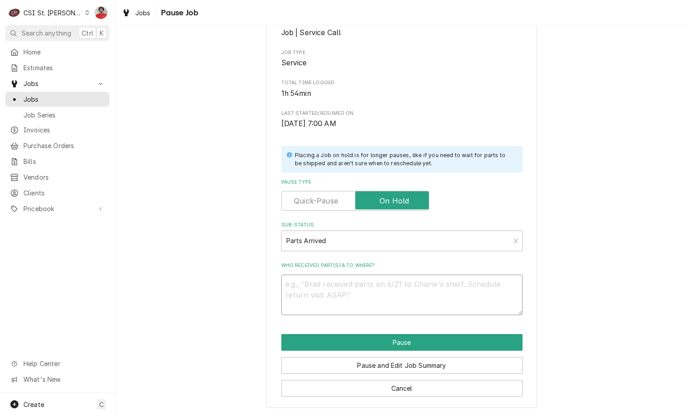
click at [388, 281] on textarea "Who received part(s) & to where?" at bounding box center [401, 295] width 241 height 41
type textarea "x"
type textarea "c"
type textarea "x"
type textarea "ca"
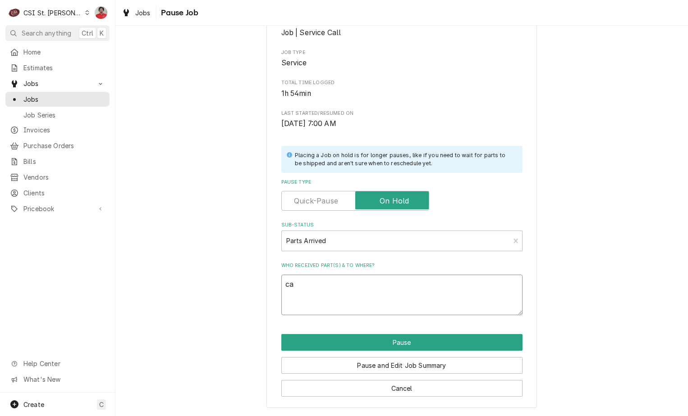
type textarea "x"
type textarea "car"
type textarea "x"
type textarea "car-"
type textarea "x"
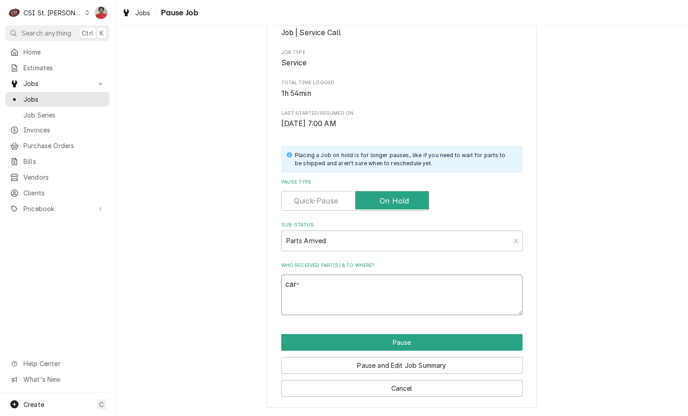
type textarea "car-1"
type textarea "x"
type textarea "car-18"
type textarea "x"
type textarea "car-186"
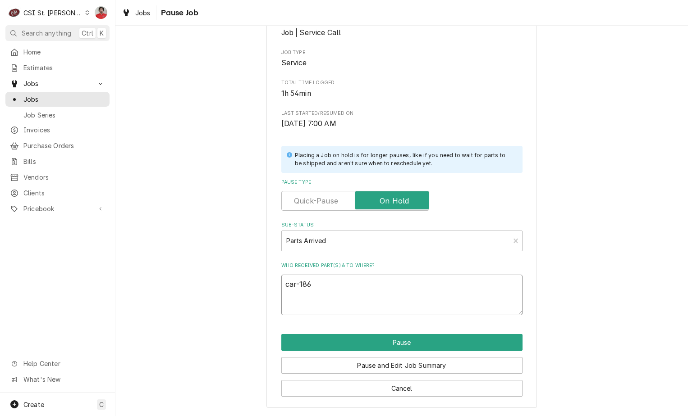
type textarea "x"
type textarea "car-1860"
type textarea "x"
type textarea "car-18600"
type textarea "x"
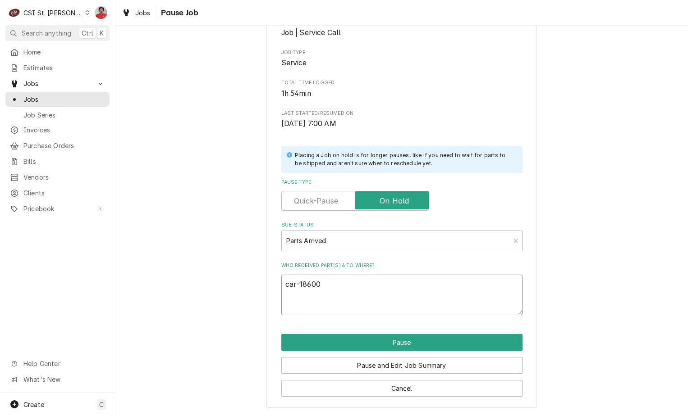
type textarea "car-18600-"
type textarea "x"
type textarea "car-18600-0"
type textarea "x"
type textarea "car-18600-01"
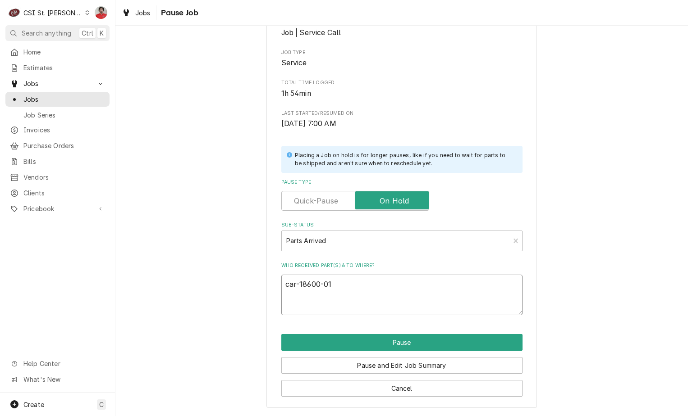
type textarea "x"
type textarea "car-18600-015"
type textarea "x"
type textarea "car-18600-0158"
type textarea "x"
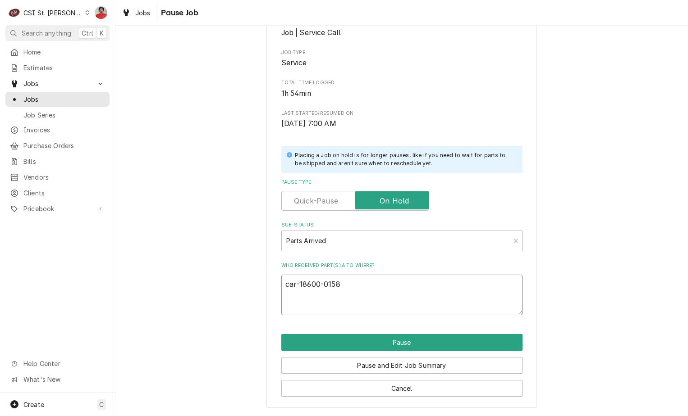
type textarea "car-18600-0158,"
type textarea "x"
type textarea "car-18600-0158,"
type textarea "x"
type textarea "car-18600-0158,"
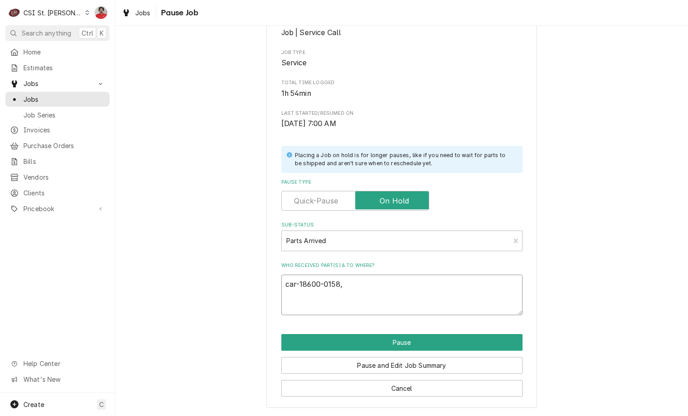
type textarea "x"
type textarea "car-18600-0158"
type textarea "x"
type textarea "car-18600-0158"
type textarea "x"
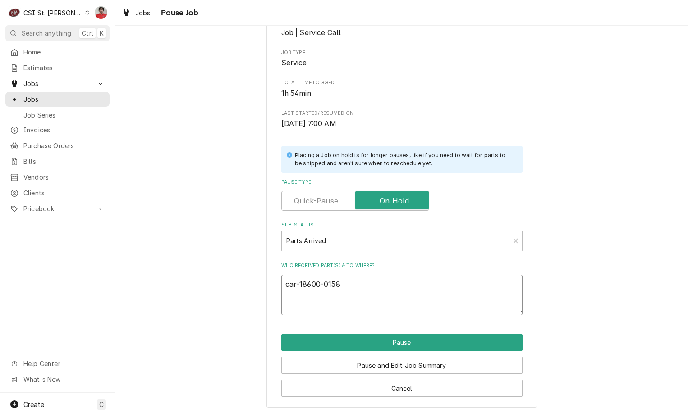
type textarea "car-18600-0158 a"
type textarea "x"
type textarea "car-18600-0158 an"
type textarea "x"
type textarea "car-18600-0158 and"
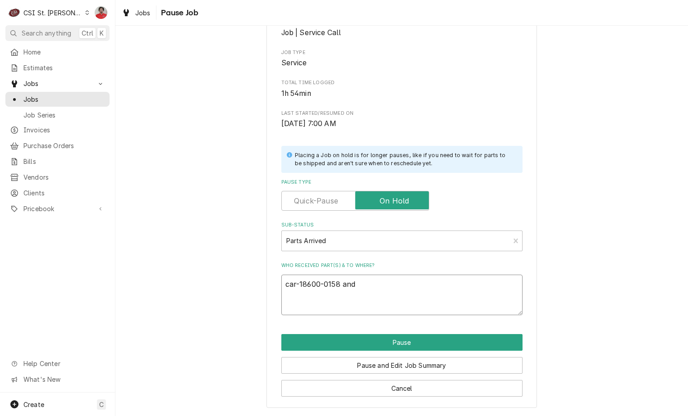
type textarea "x"
type textarea "car-18600-0158 and"
type textarea "x"
type textarea "car-18600-0158 and C"
type textarea "x"
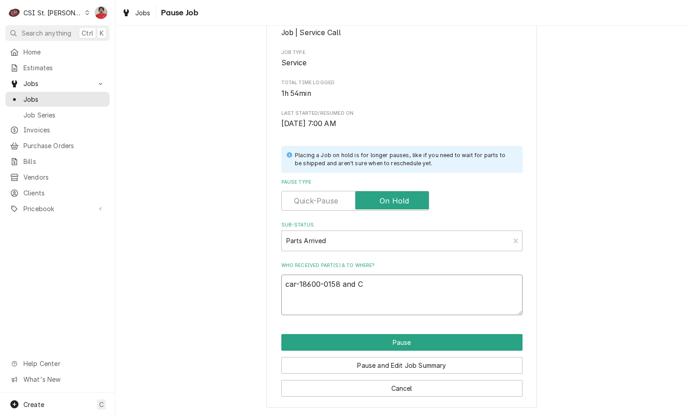
type textarea "car-18600-0158 and CA"
type textarea "x"
type textarea "car-18600-0158 and CAR"
type textarea "x"
type textarea "car-18600-0158 and CAR-"
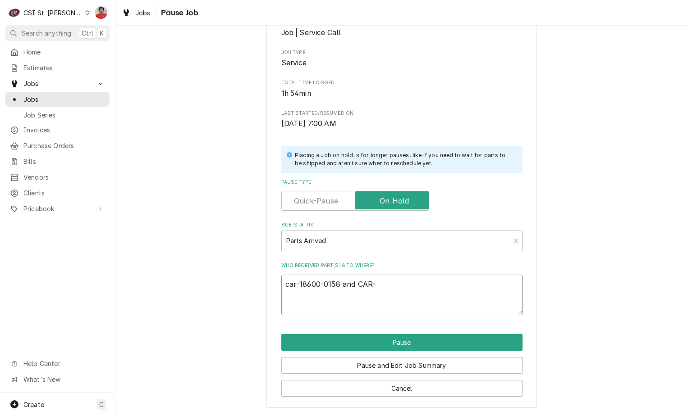
type textarea "x"
type textarea "car-18600-0158 and CAR-1"
type textarea "x"
type textarea "car-18600-0158 and CAR-18"
type textarea "x"
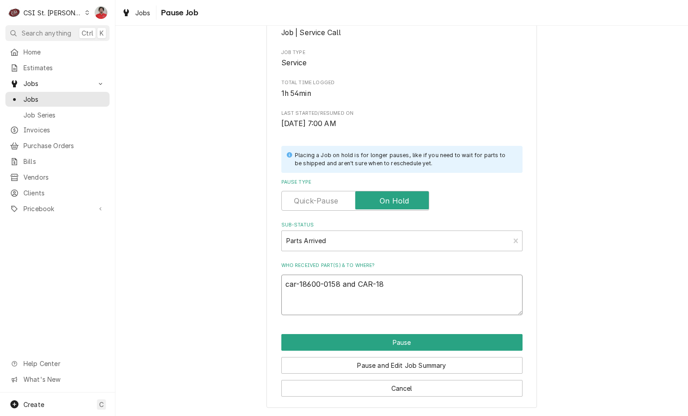
type textarea "car-18600-0158 and CAR-186"
type textarea "x"
type textarea "car-18600-0158 and CAR-1860"
type textarea "x"
type textarea "car-18600-0158 and CAR-18600"
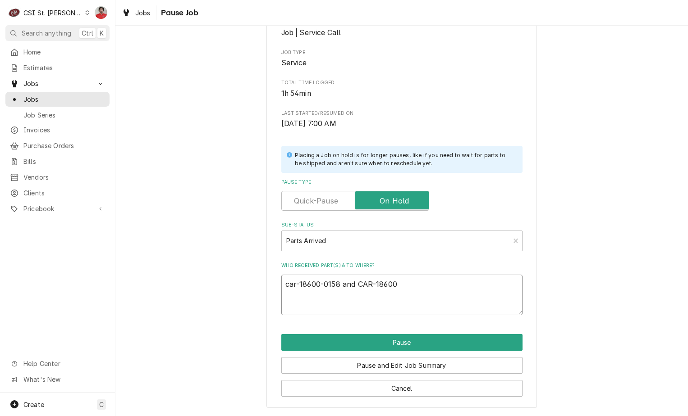
type textarea "x"
type textarea "car-18600-0158 and CAR-18600-"
type textarea "x"
type textarea "car-18600-0158 and CAR-18600-0"
type textarea "x"
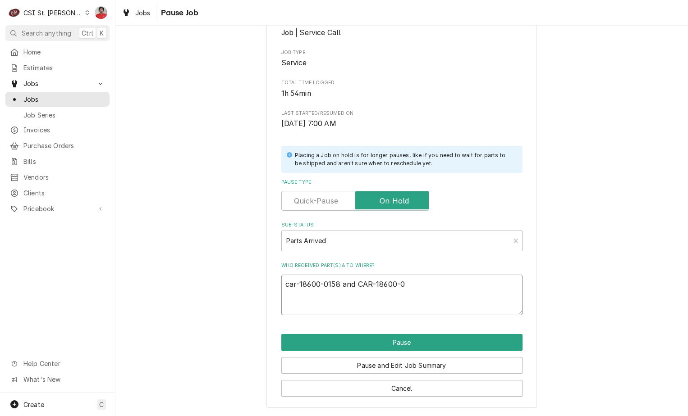
type textarea "car-18600-0158 and CAR-18600-00"
type textarea "x"
type textarea "car-18600-0158 and CAR-18600-006"
type textarea "x"
type textarea "car-18600-0158 and CAR-18600-0061"
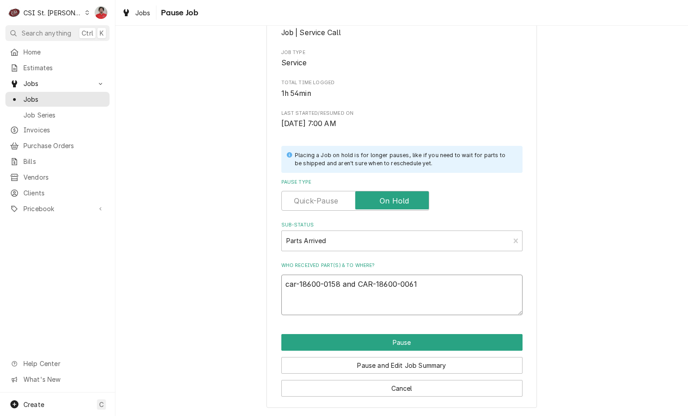
click at [354, 286] on textarea "car-18600-0158 and CAR-18600-0061" at bounding box center [401, 295] width 241 height 41
type textarea "x"
type textarea "car-18600-0158 and fCAR-18600-0061"
type textarea "x"
type textarea "car-18600-0158 and foCAR-18600-0061"
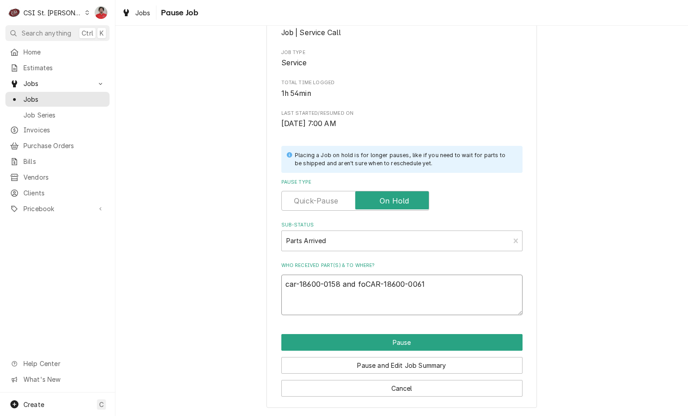
type textarea "x"
type textarea "car-18600-0158 and fouCAR-18600-0061"
type textarea "x"
type textarea "car-18600-0158 and fourCAR-18600-0061"
type textarea "x"
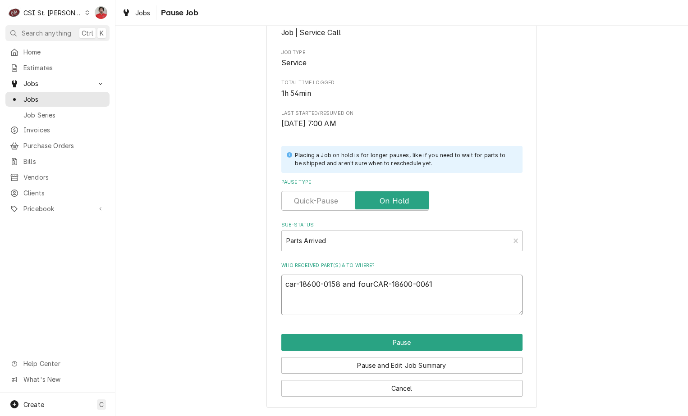
type textarea "car-18600-0158 and four CAR-18600-0061"
type textarea "x"
type textarea "car-18600-0158 and four CAR-18600-0061"
type textarea "x"
type textarea "car-18600-0158 and four CAR-18600-0061 r"
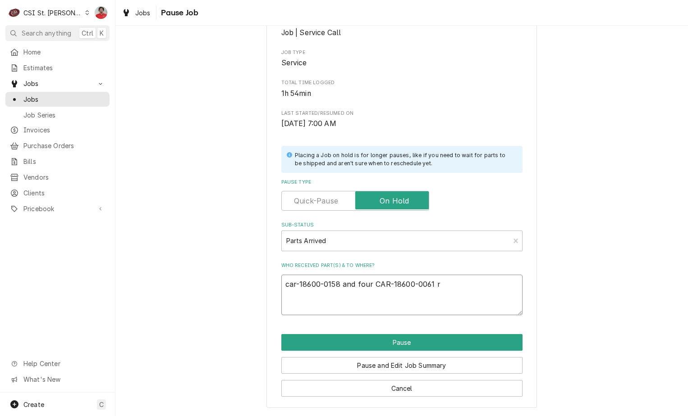
type textarea "x"
type textarea "car-18600-0158 and four CAR-18600-0061 re"
type textarea "x"
type textarea "car-18600-0158 and four CAR-18600-0061 rec"
type textarea "x"
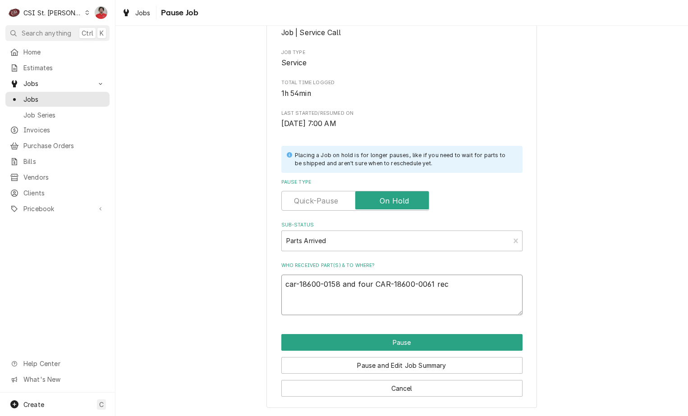
type textarea "car-18600-0158 and four CAR-18600-0061 rec"
type textarea "x"
type textarea "car-18600-0158 and four CAR-18600-0061 rec t"
type textarea "x"
type textarea "car-18600-0158 and four CAR-18600-0061 rec to"
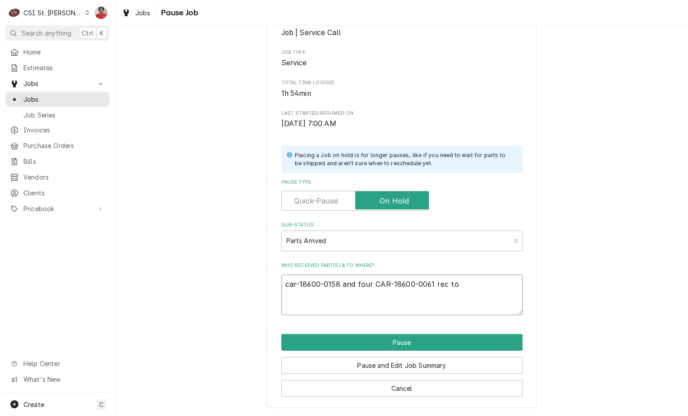
type textarea "x"
type textarea "car-18600-0158 and four CAR-18600-0061 rec to"
type textarea "x"
type textarea "car-18600-0158 and four CAR-18600-0061 rec to C"
type textarea "x"
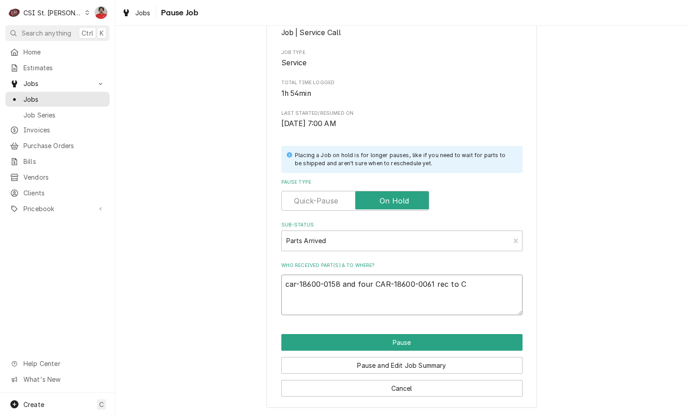
type textarea "car-18600-0158 and four CAR-18600-0061 rec to Co"
type textarea "x"
type textarea "car-18600-0158 and four CAR-18600-0061 rec to Cou"
type textarea "x"
type textarea "car-18600-0158 and four CAR-18600-0061 rec to Cour"
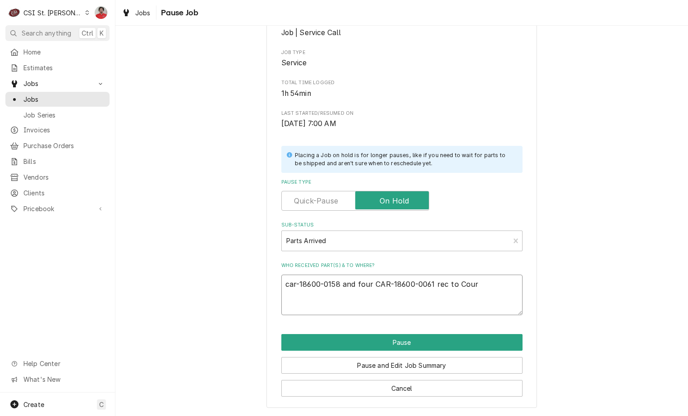
type textarea "x"
type textarea "car-18600-0158 and four CAR-18600-0061 rec to Court"
type textarea "x"
type textarea "car-18600-0158 and four CAR-18600-0061 rec to Courtn"
type textarea "x"
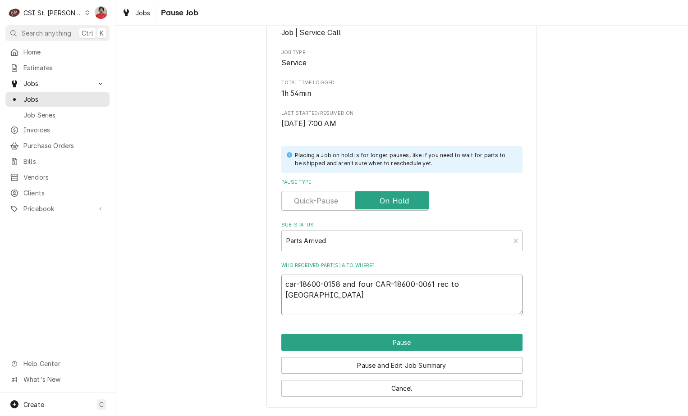
type textarea "car-18600-0158 and four CAR-18600-0061 rec to Courtne"
type textarea "x"
type textarea "car-18600-0158 and four CAR-18600-0061 rec to Courtney"
type textarea "x"
type textarea "car-18600-0158 and four CAR-18600-0061 rec to Courtney'"
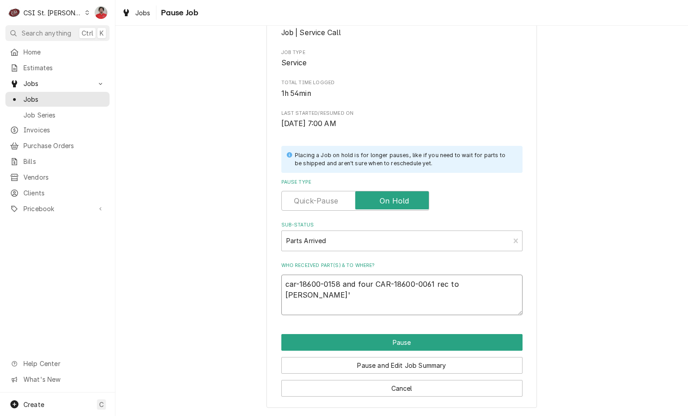
type textarea "x"
type textarea "car-18600-0158 and four CAR-18600-0061 rec to Courtney's"
type textarea "x"
type textarea "car-18600-0158 and four CAR-18600-0061 rec to Courtney's"
type textarea "x"
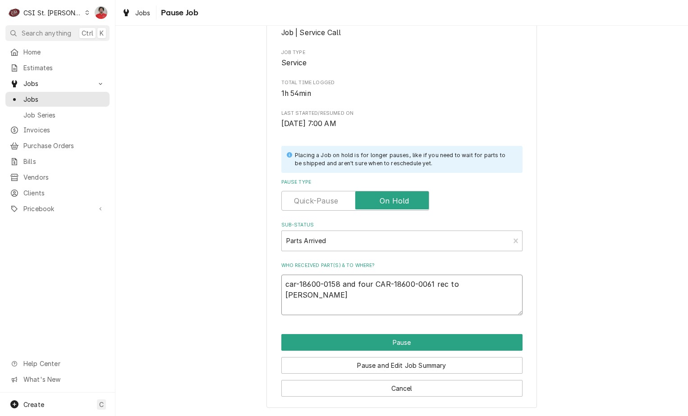
type textarea "car-18600-0158 and four CAR-18600-0061 rec to Courtney's s"
type textarea "x"
type textarea "car-18600-0158 and four CAR-18600-0061 rec to Courtney's sh"
type textarea "x"
type textarea "car-18600-0158 and four CAR-18600-0061 rec to Courtney's she"
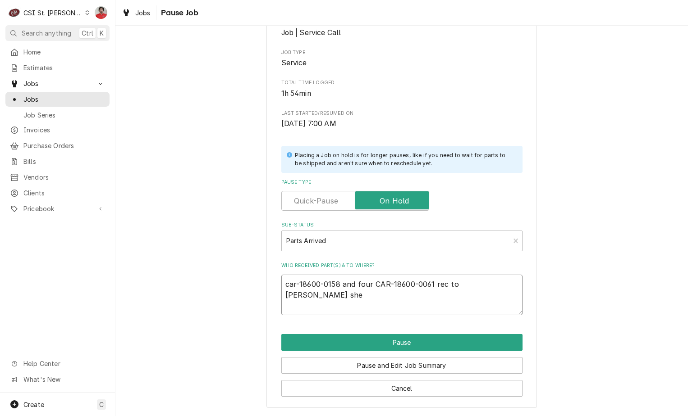
type textarea "x"
type textarea "car-18600-0158 and four CAR-18600-0061 rec to Courtney's shel"
type textarea "x"
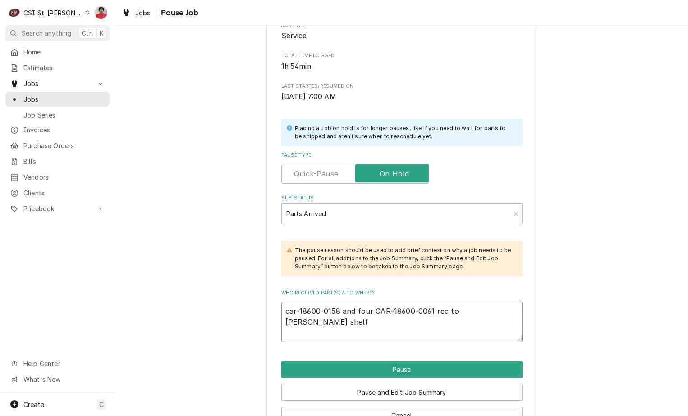
scroll to position [173, 0]
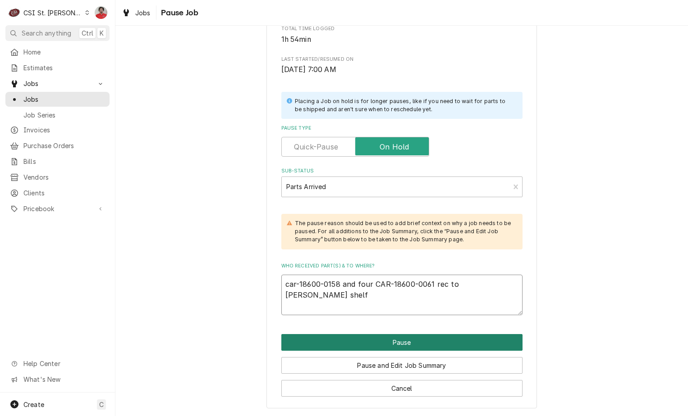
type textarea "car-18600-0158 and four CAR-18600-0061 rec to Courtney's shelf"
click at [390, 341] on button "Pause" at bounding box center [401, 342] width 241 height 17
type textarea "x"
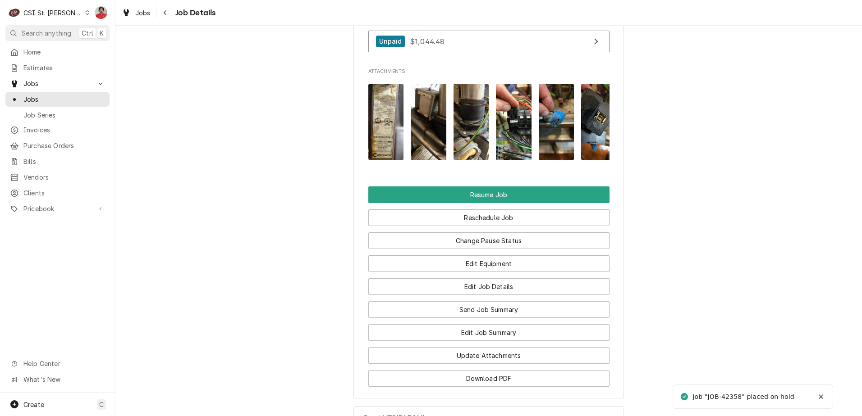
scroll to position [1442, 0]
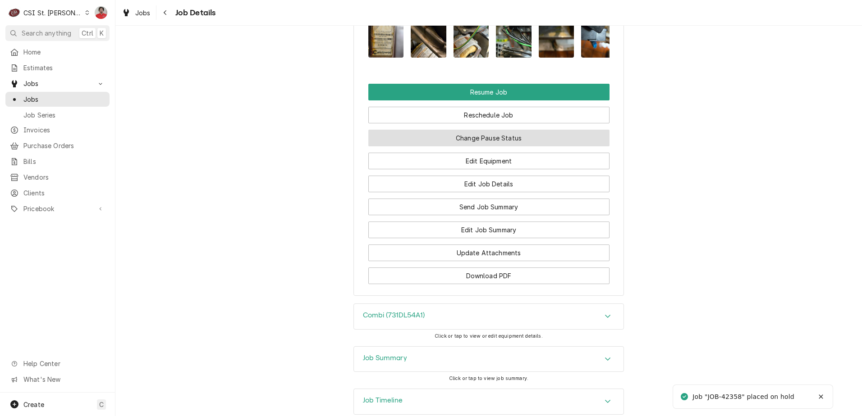
click at [456, 130] on button "Change Pause Status" at bounding box center [488, 138] width 241 height 17
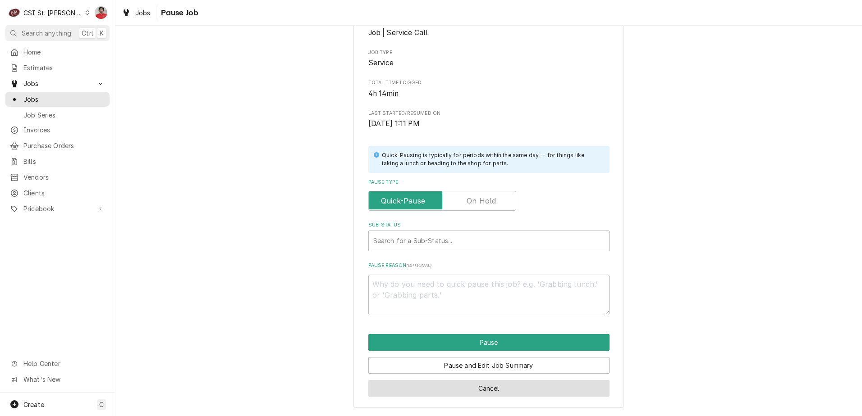
click at [485, 390] on button "Cancel" at bounding box center [488, 388] width 241 height 17
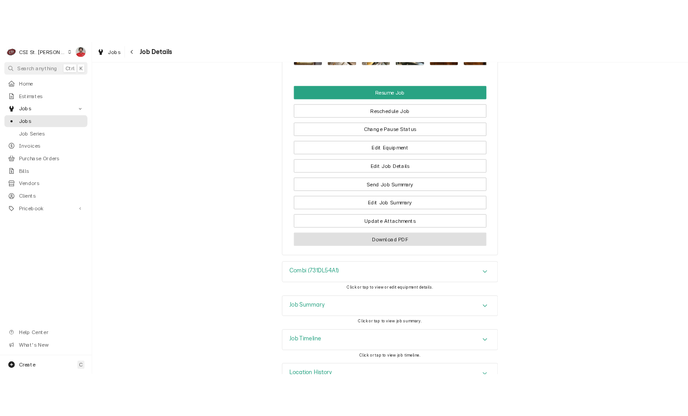
scroll to position [1485, 0]
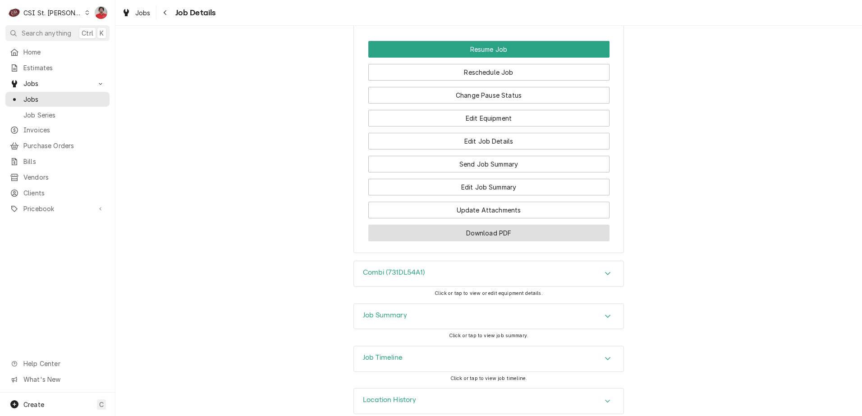
click at [469, 225] on button "Download PDF" at bounding box center [488, 233] width 241 height 17
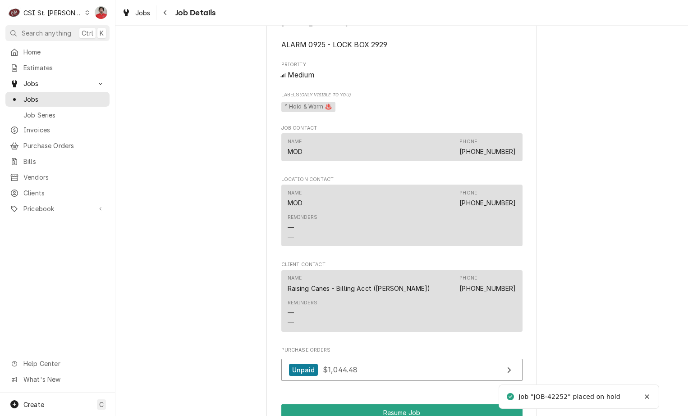
scroll to position [1397, 0]
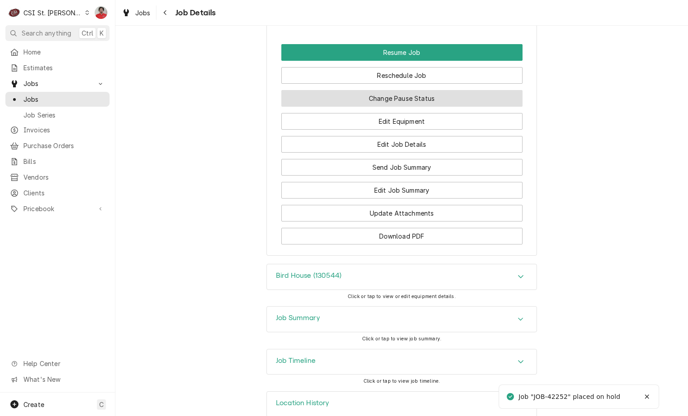
drag, startPoint x: 402, startPoint y: 101, endPoint x: 589, endPoint y: 96, distance: 186.2
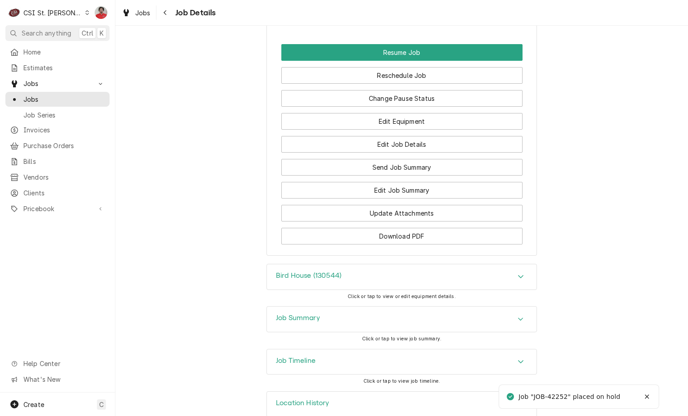
click at [439, 238] on button "Download PDF" at bounding box center [401, 236] width 241 height 17
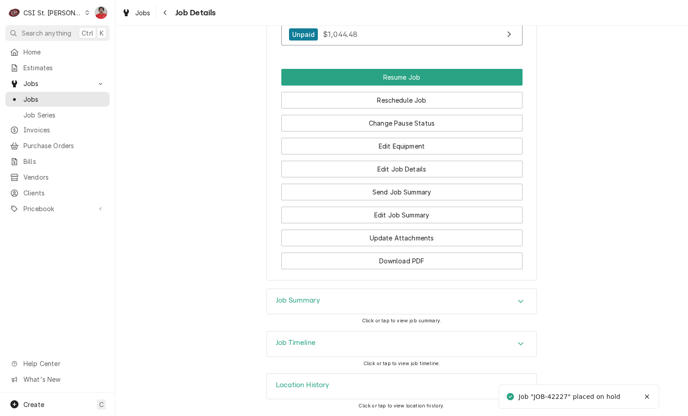
scroll to position [1069, 0]
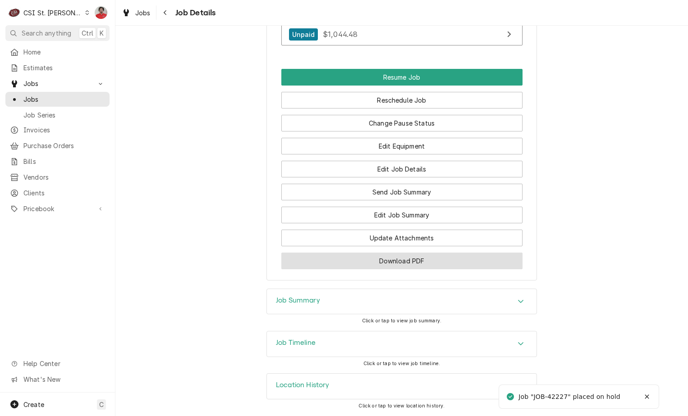
click at [391, 255] on button "Download PDF" at bounding box center [401, 261] width 241 height 17
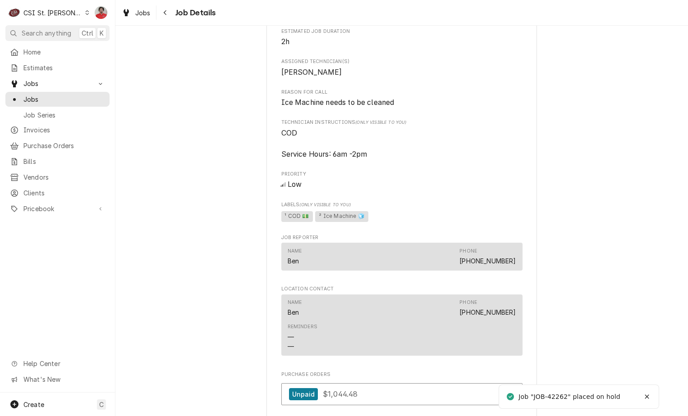
scroll to position [1222, 0]
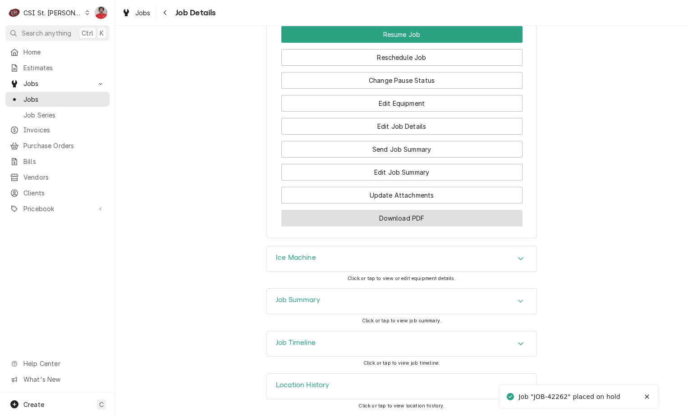
click at [406, 221] on button "Download PDF" at bounding box center [401, 218] width 241 height 17
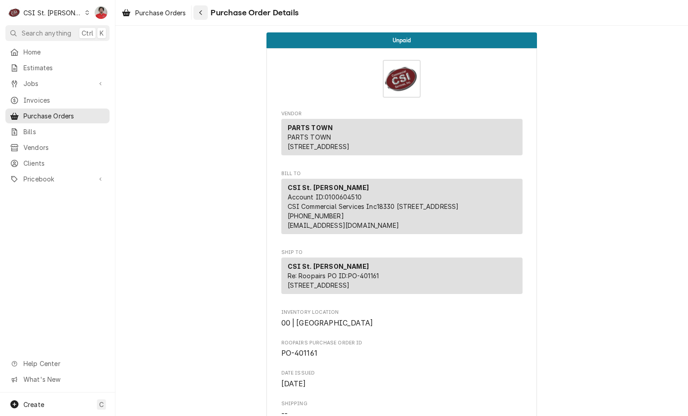
click at [205, 15] on div "Navigate back" at bounding box center [200, 12] width 9 height 9
